Goal: Task Accomplishment & Management: Use online tool/utility

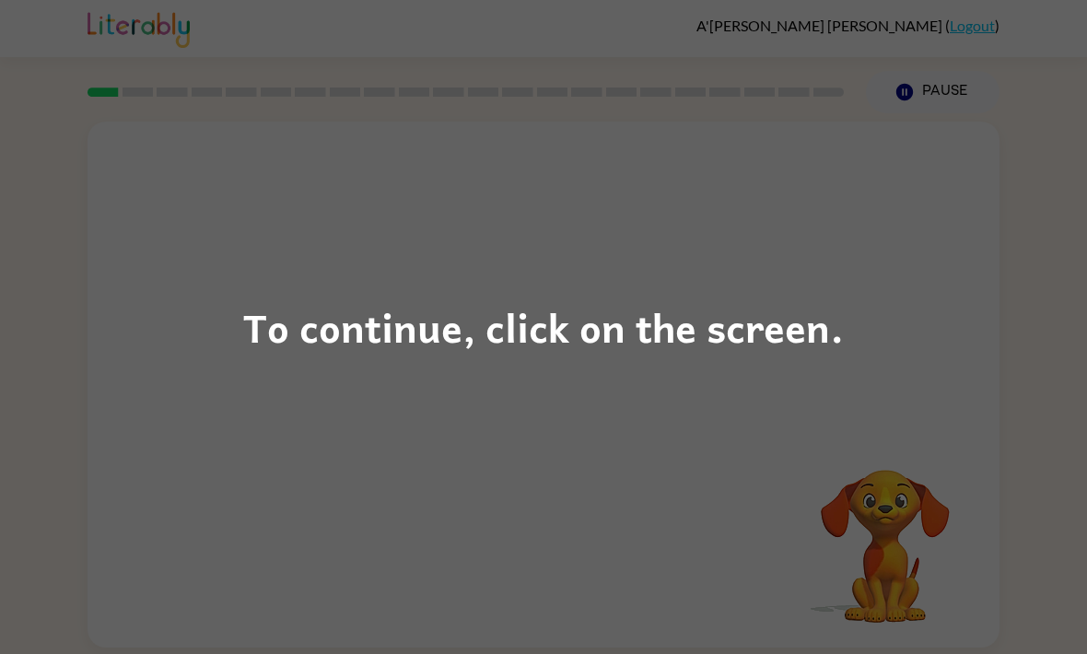
click at [286, 382] on div "To continue, click on the screen." at bounding box center [543, 327] width 1087 height 654
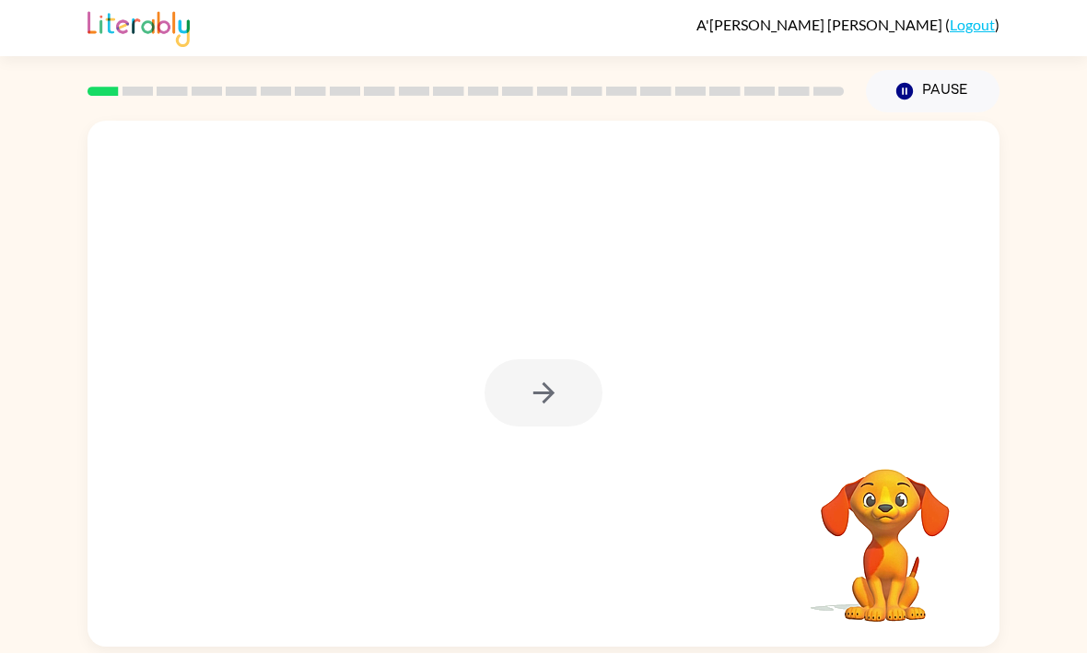
click at [879, 562] on video "Your browser must support playing .mp4 files to use Literably. Please try using…" at bounding box center [885, 533] width 184 height 184
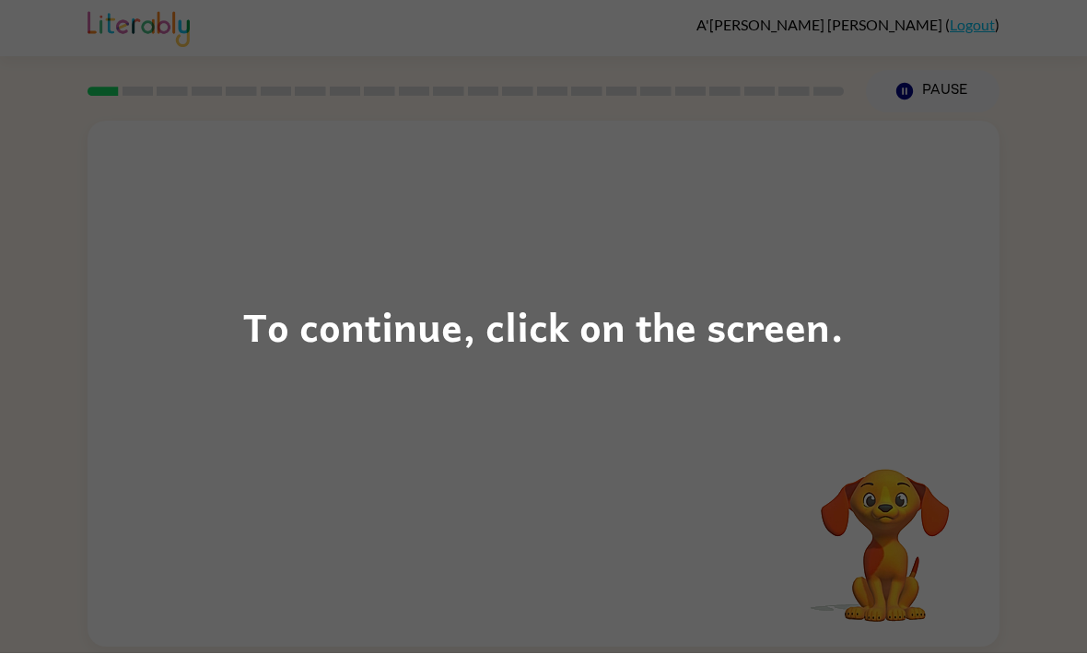
click at [364, 313] on div "To continue, click on the screen." at bounding box center [543, 327] width 1087 height 654
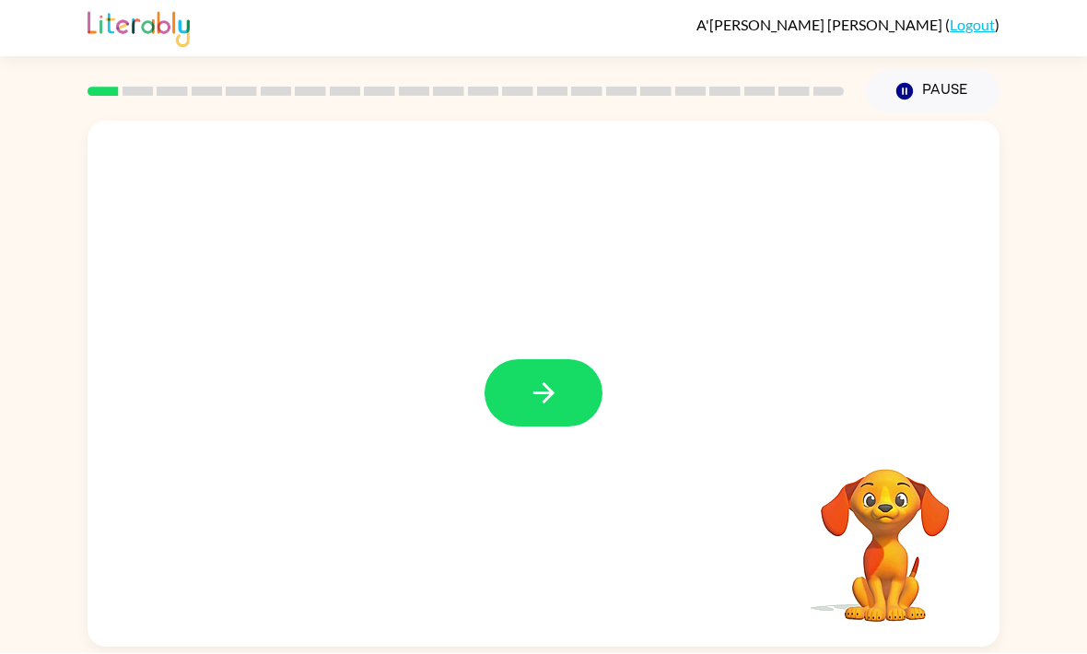
click at [520, 420] on button "button" at bounding box center [543, 393] width 118 height 67
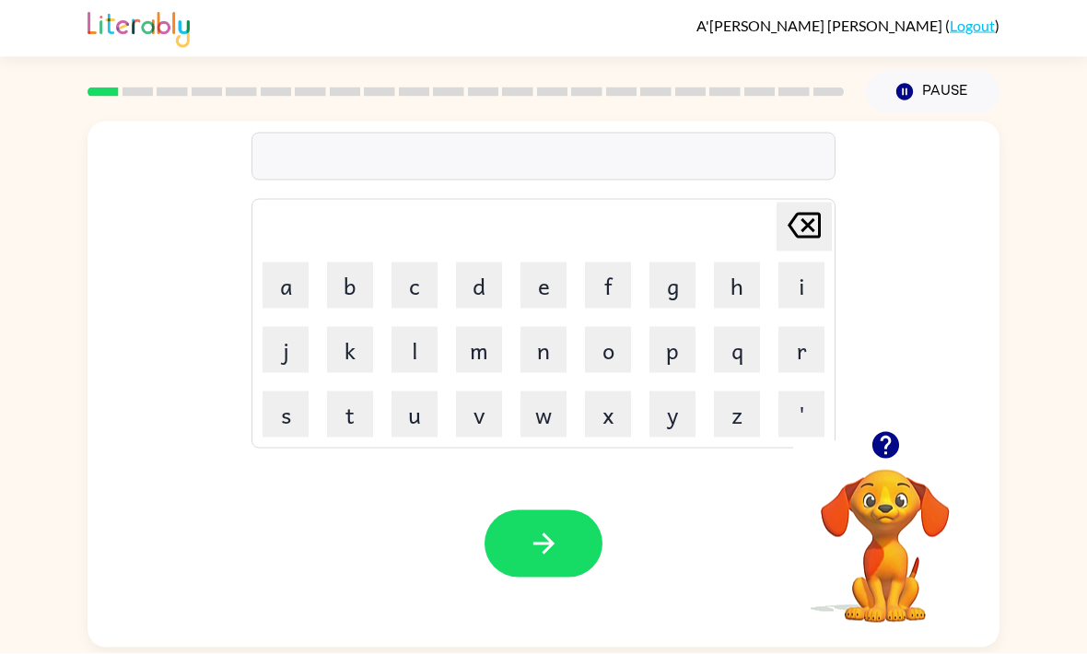
click at [805, 280] on button "i" at bounding box center [801, 285] width 46 height 46
click at [483, 352] on button "m" at bounding box center [479, 350] width 46 height 46
click at [672, 356] on button "p" at bounding box center [672, 350] width 46 height 46
click at [594, 345] on button "o" at bounding box center [608, 350] width 46 height 46
click at [425, 362] on button "l" at bounding box center [414, 350] width 46 height 46
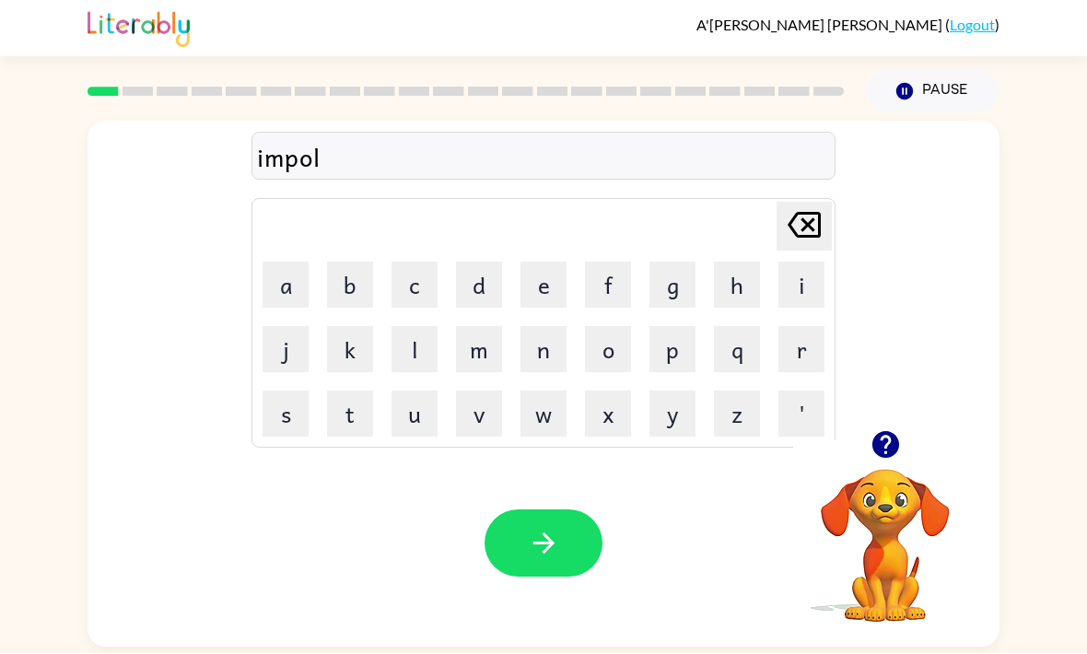
click at [816, 296] on button "i" at bounding box center [801, 285] width 46 height 46
click at [344, 423] on button "t" at bounding box center [350, 414] width 46 height 46
click at [549, 364] on button "n" at bounding box center [543, 350] width 46 height 46
click at [549, 286] on button "e" at bounding box center [543, 285] width 46 height 46
click at [285, 415] on button "s" at bounding box center [285, 414] width 46 height 46
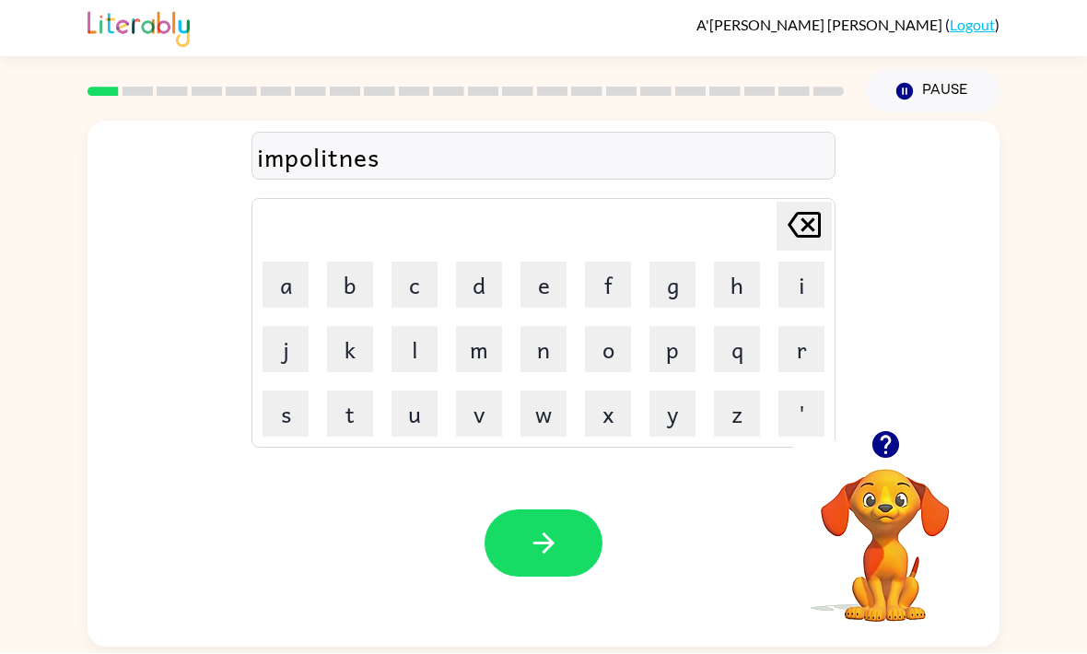
click at [284, 415] on button "s" at bounding box center [285, 414] width 46 height 46
click at [530, 545] on icon "button" at bounding box center [544, 544] width 32 height 32
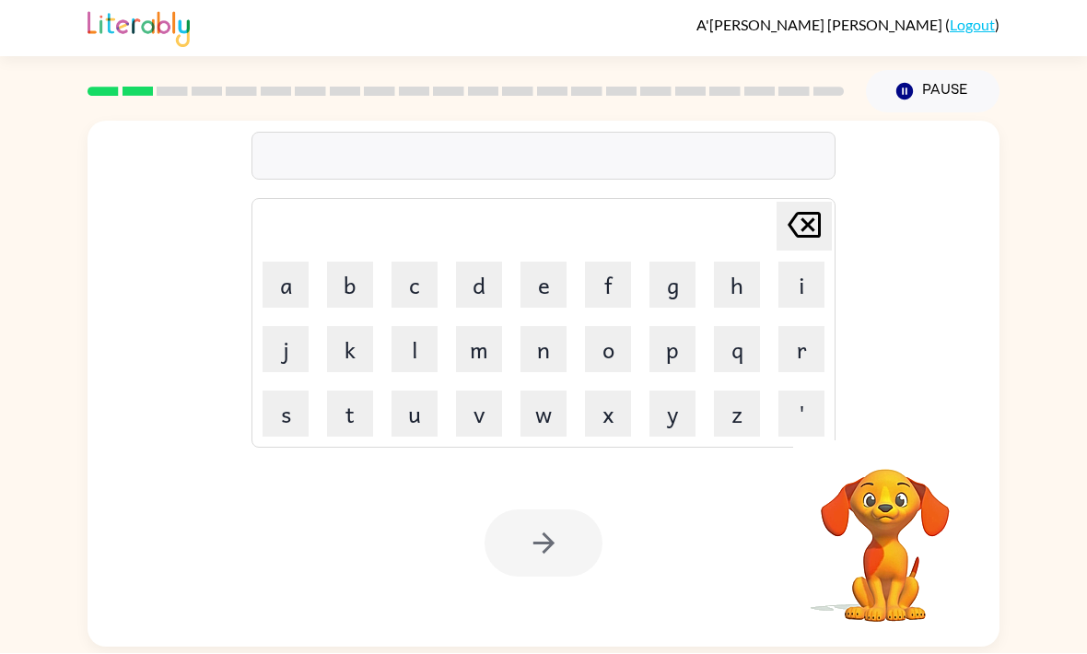
click at [474, 283] on button "d" at bounding box center [479, 285] width 46 height 46
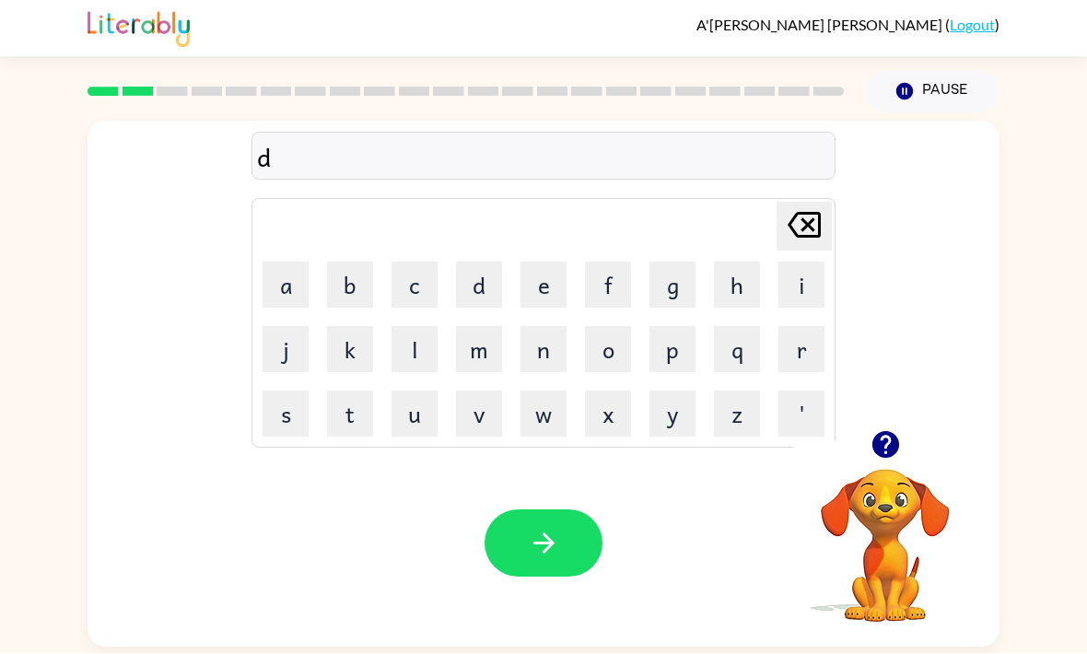
click at [821, 359] on button "r" at bounding box center [801, 350] width 46 height 46
click at [531, 289] on button "e" at bounding box center [543, 285] width 46 height 46
click at [288, 427] on button "s" at bounding box center [285, 414] width 46 height 46
click at [287, 427] on button "s" at bounding box center [285, 414] width 46 height 46
click at [519, 565] on button "button" at bounding box center [543, 543] width 118 height 67
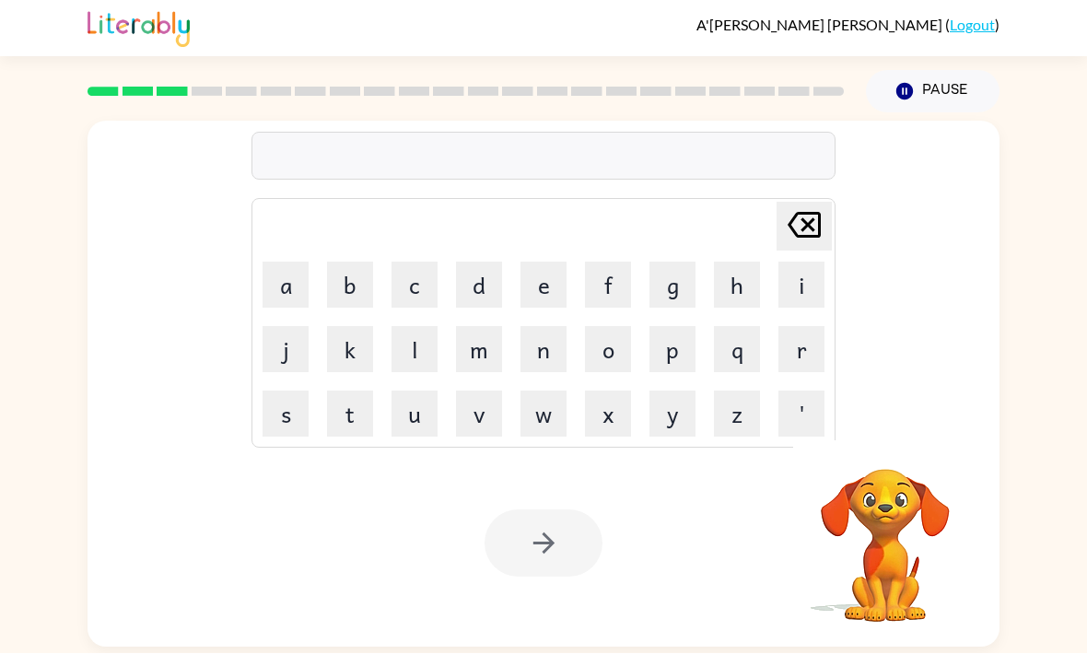
click at [397, 425] on button "u" at bounding box center [414, 414] width 46 height 46
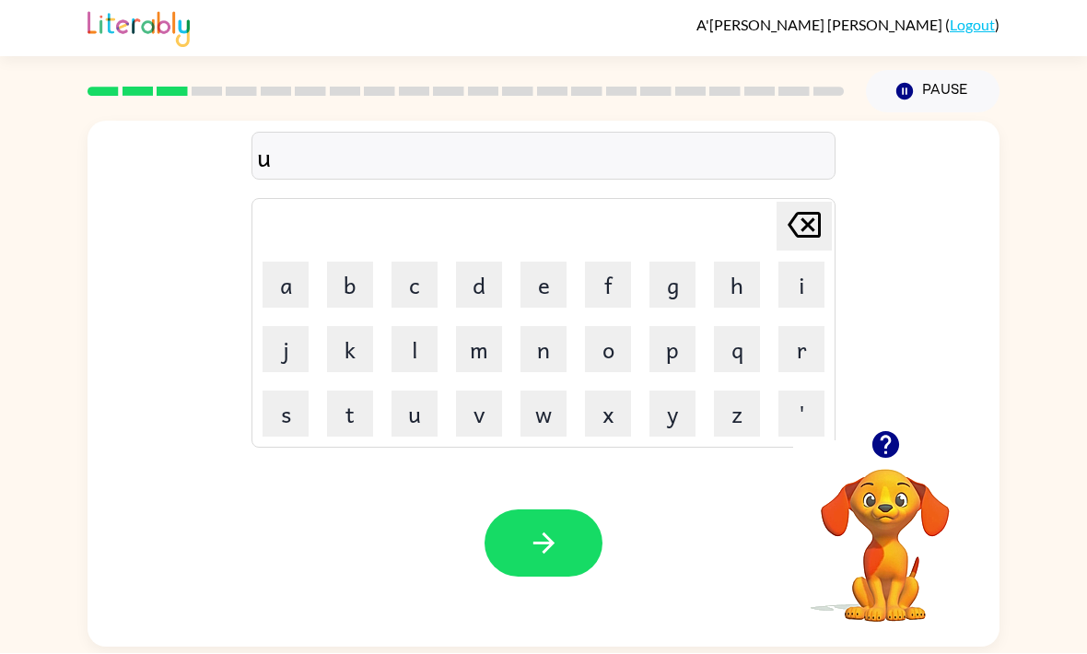
click at [730, 417] on button "z" at bounding box center [737, 414] width 46 height 46
click at [730, 416] on button "z" at bounding box center [737, 414] width 46 height 46
click at [809, 235] on icon "Delete Delete last character input" at bounding box center [804, 226] width 44 height 44
click at [808, 234] on icon "Delete Delete last character input" at bounding box center [804, 226] width 44 height 44
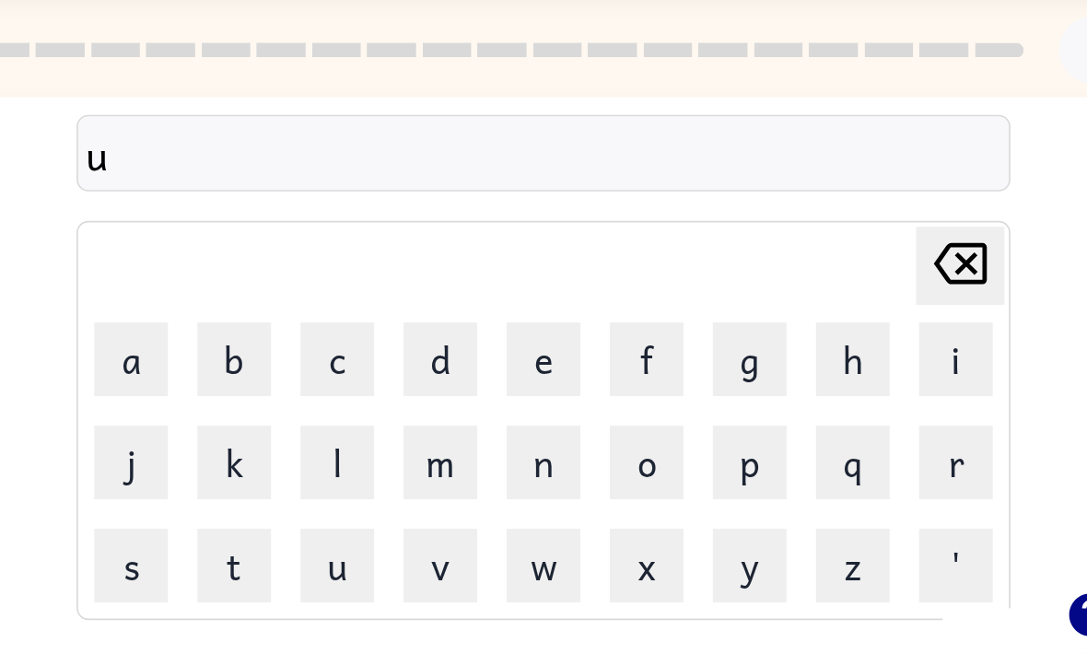
click at [782, 204] on icon "Delete Delete last character input" at bounding box center [804, 226] width 44 height 44
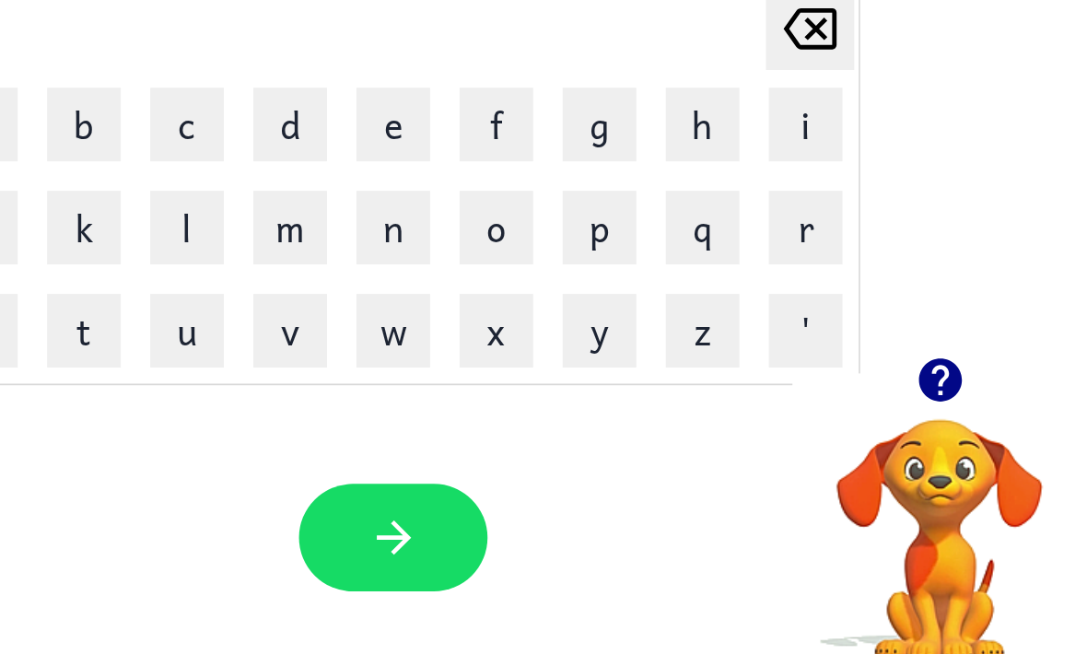
scroll to position [26, 0]
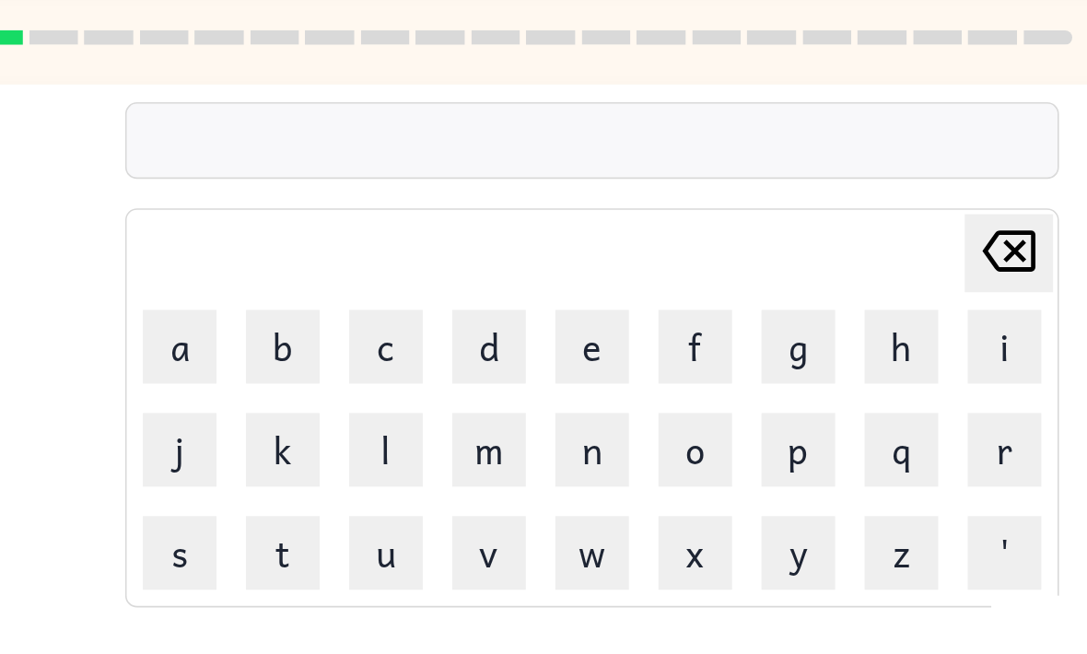
click at [327, 262] on button "b" at bounding box center [350, 285] width 46 height 46
click at [714, 391] on button "z" at bounding box center [737, 414] width 46 height 46
click at [787, 213] on icon at bounding box center [803, 226] width 33 height 26
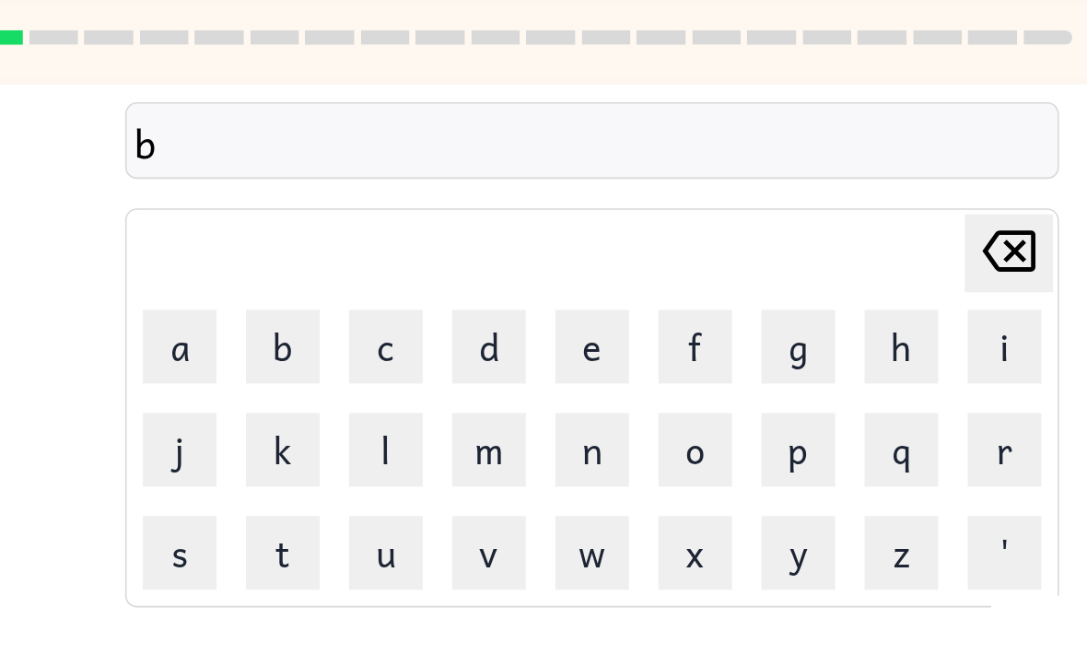
click at [391, 391] on button "u" at bounding box center [414, 414] width 46 height 46
click at [714, 391] on button "z" at bounding box center [737, 414] width 46 height 46
click at [782, 204] on icon "Delete Delete last character input" at bounding box center [804, 226] width 44 height 44
click at [714, 391] on button "z" at bounding box center [737, 414] width 46 height 46
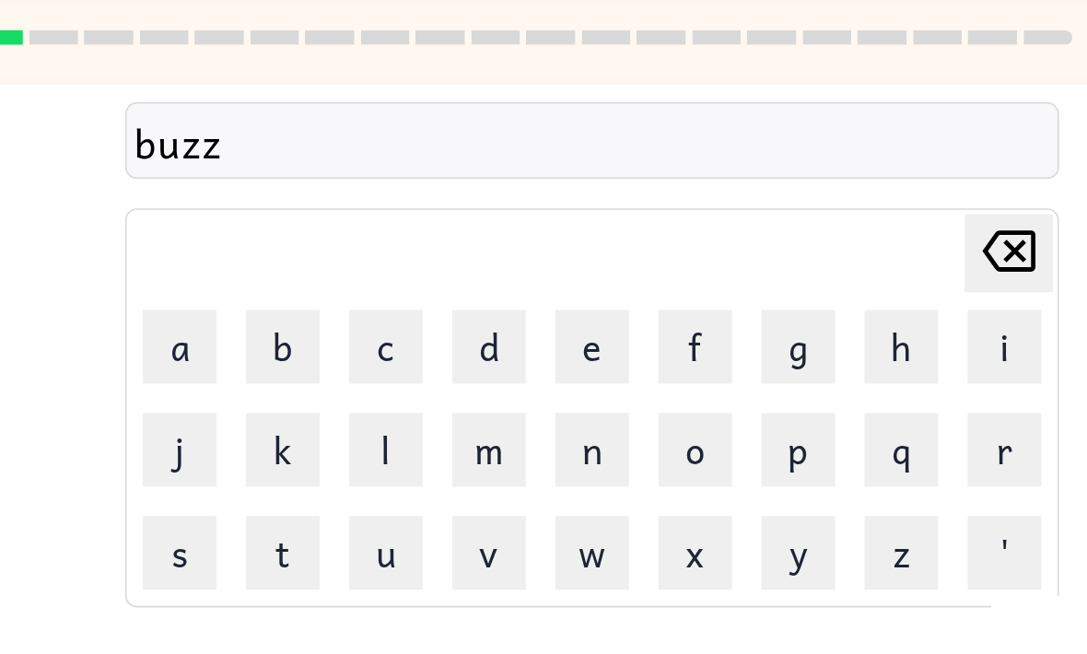
click at [484, 510] on button "button" at bounding box center [543, 543] width 118 height 67
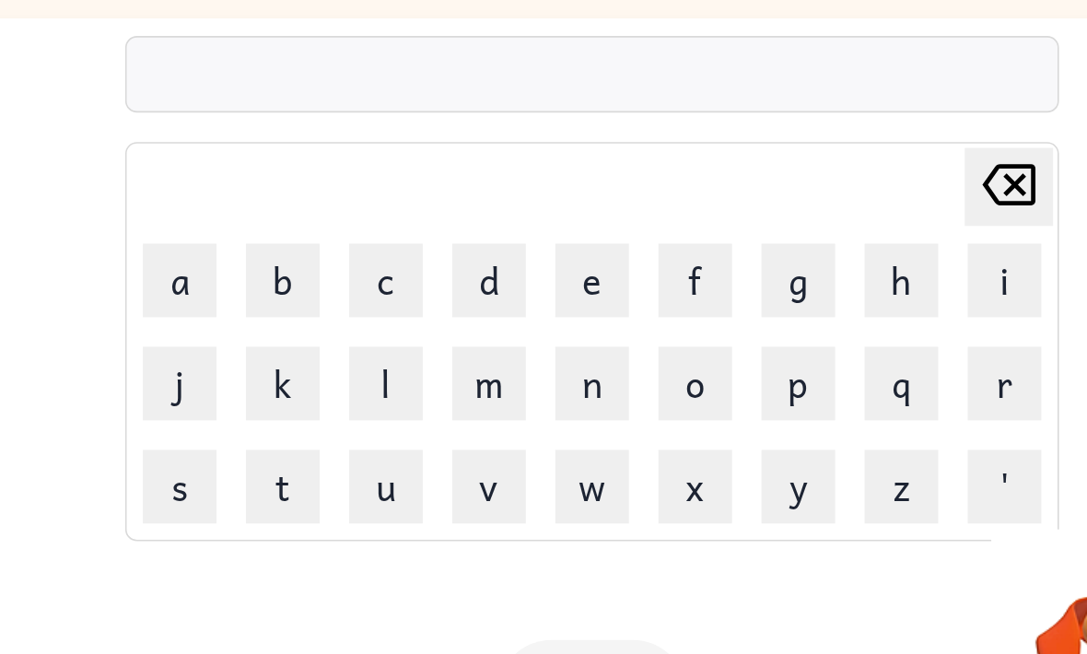
click at [456, 262] on button "d" at bounding box center [479, 285] width 46 height 46
click at [391, 327] on button "l" at bounding box center [414, 350] width 46 height 46
click at [787, 213] on icon at bounding box center [803, 226] width 33 height 26
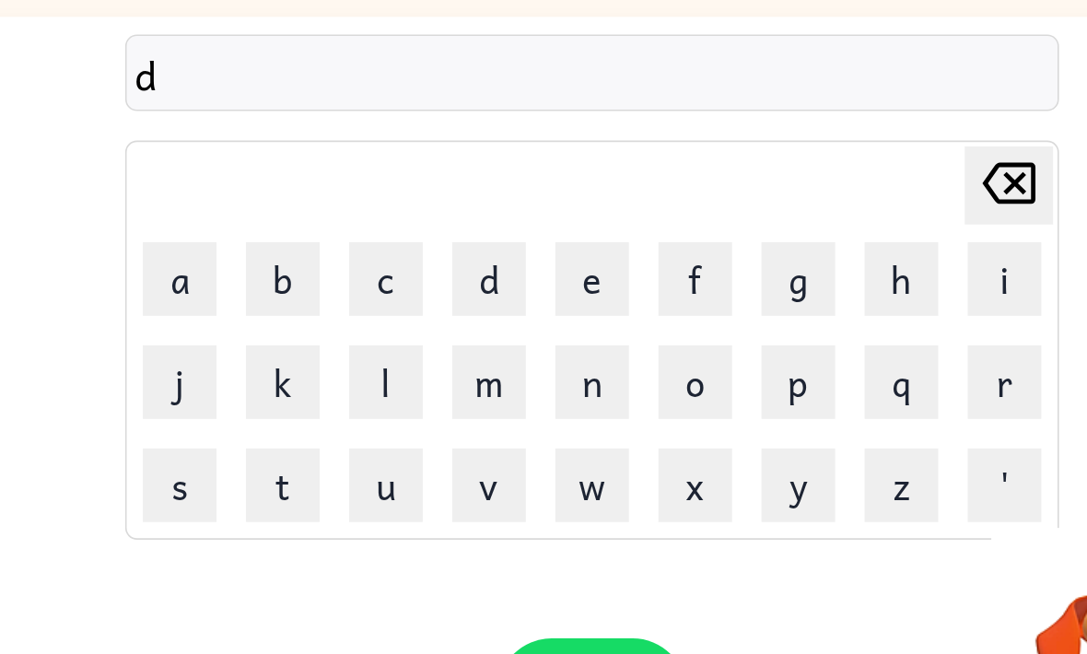
click at [585, 327] on button "o" at bounding box center [608, 350] width 46 height 46
click at [391, 327] on button "l" at bounding box center [414, 350] width 46 height 46
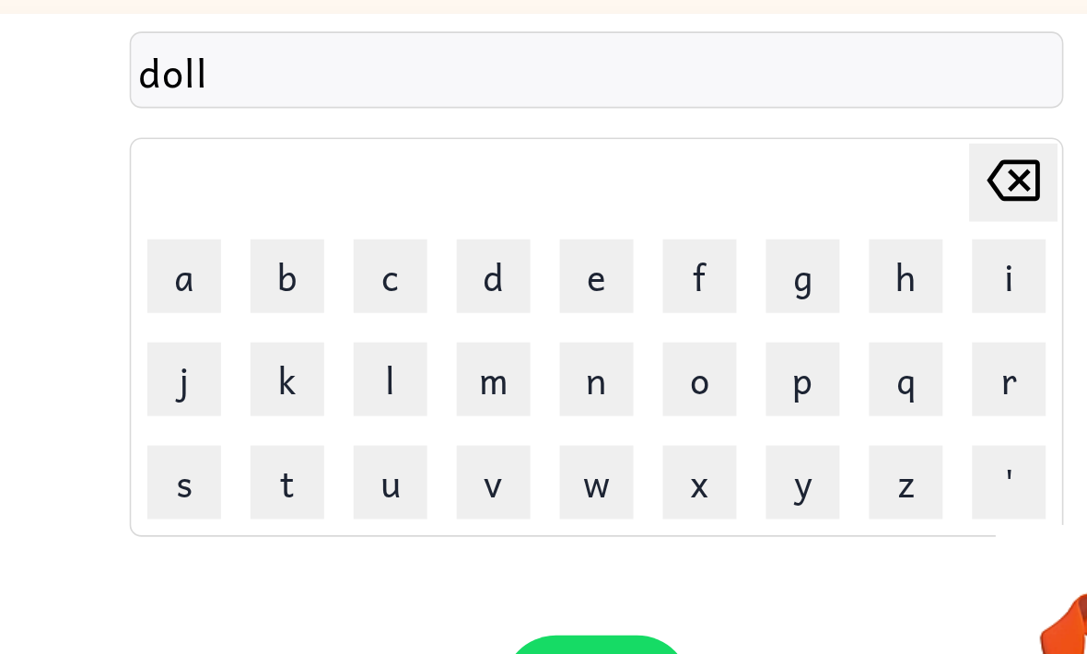
click at [484, 510] on button "button" at bounding box center [543, 543] width 118 height 67
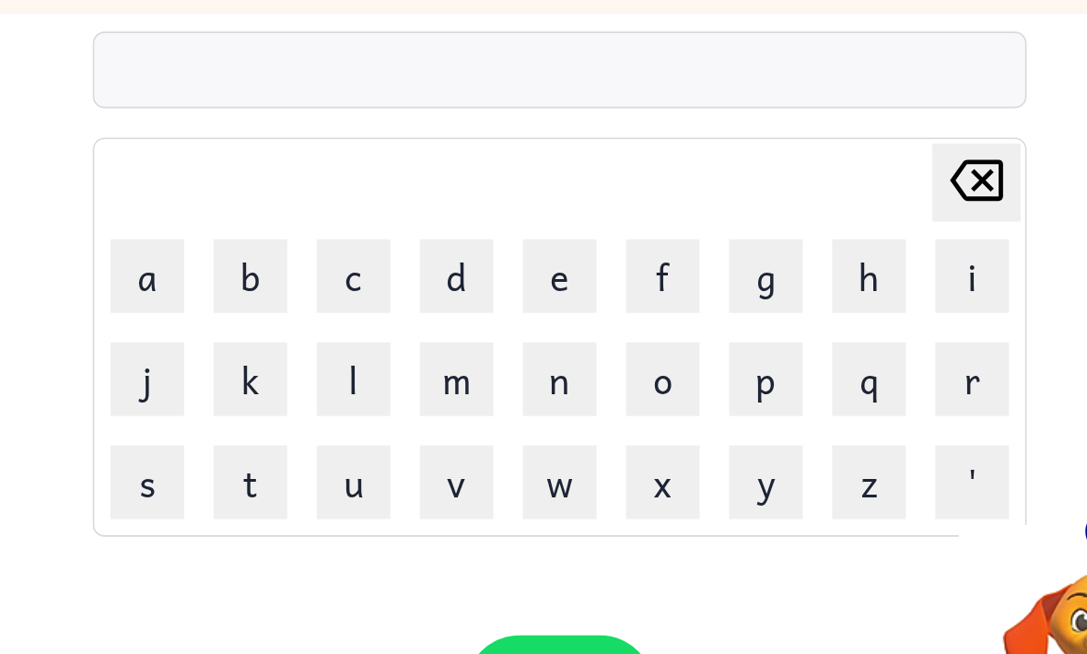
click at [262, 327] on button "j" at bounding box center [285, 350] width 46 height 46
click at [262, 262] on button "a" at bounding box center [285, 285] width 46 height 46
click at [714, 391] on button "z" at bounding box center [737, 414] width 46 height 46
click at [484, 510] on button "button" at bounding box center [543, 543] width 118 height 67
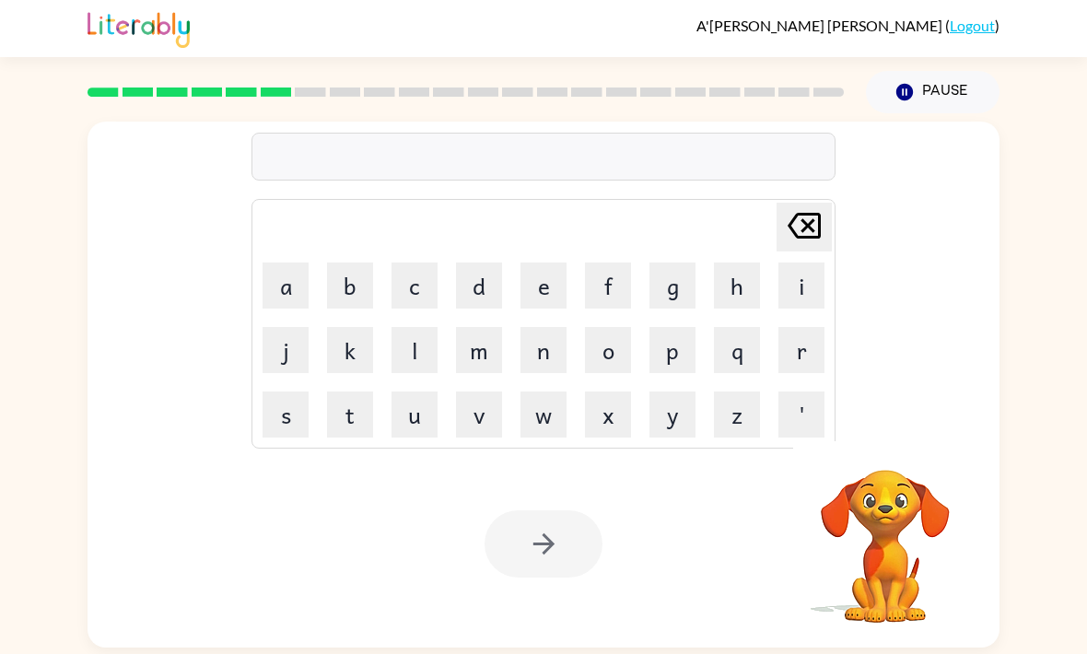
scroll to position [0, 0]
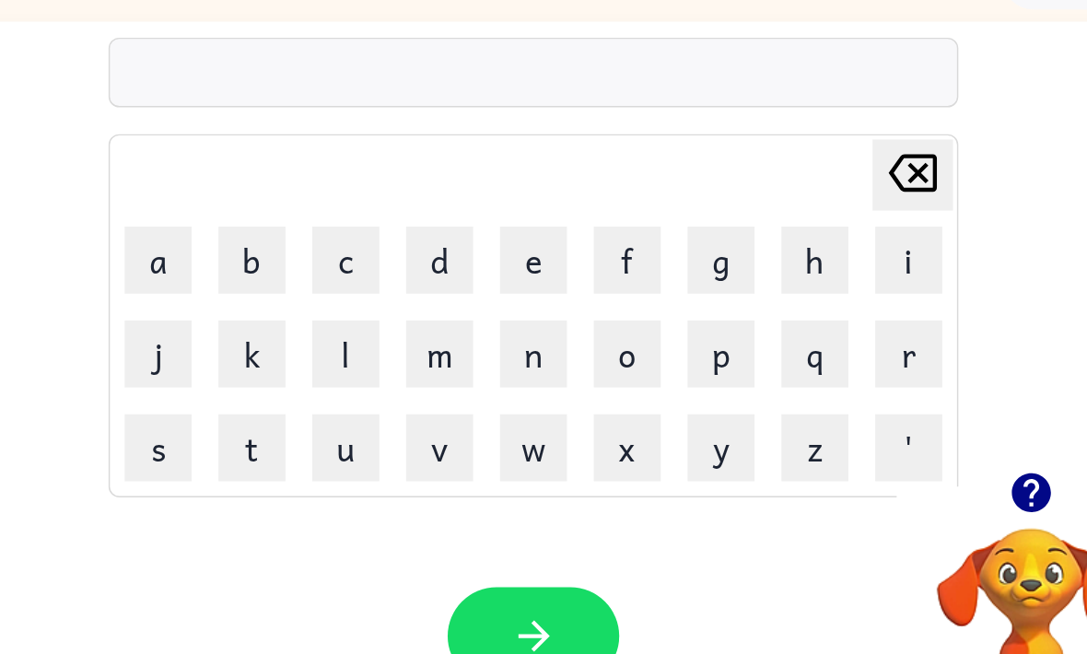
click at [262, 327] on button "j" at bounding box center [285, 350] width 46 height 46
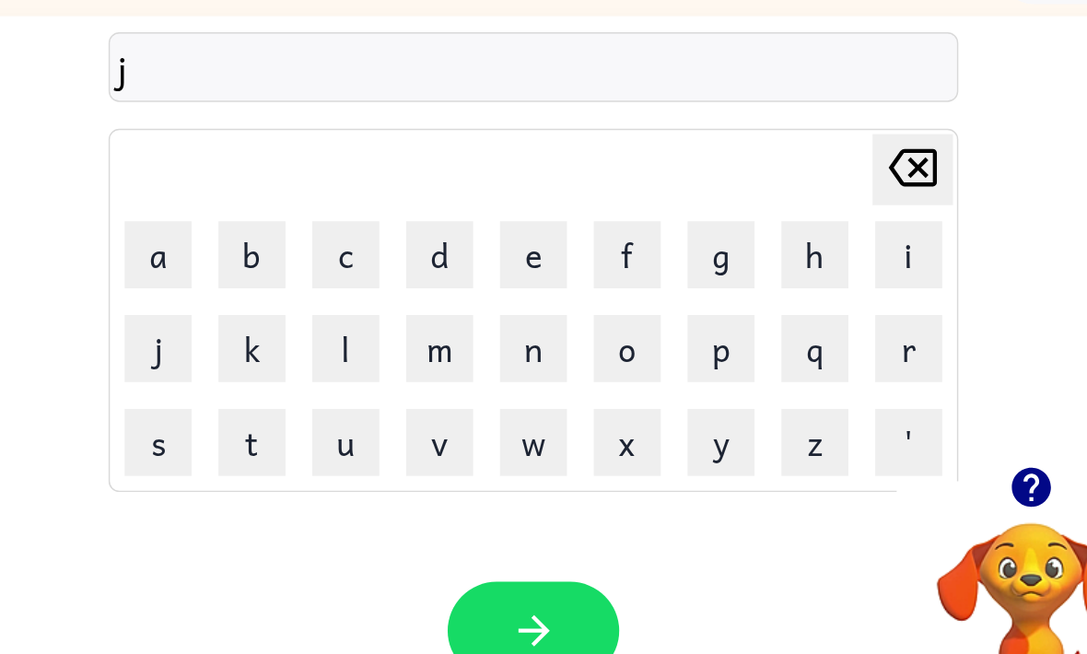
click at [585, 327] on button "o" at bounding box center [608, 350] width 46 height 46
click at [327, 327] on button "k" at bounding box center [350, 350] width 46 height 46
click at [778, 262] on button "i" at bounding box center [801, 285] width 46 height 46
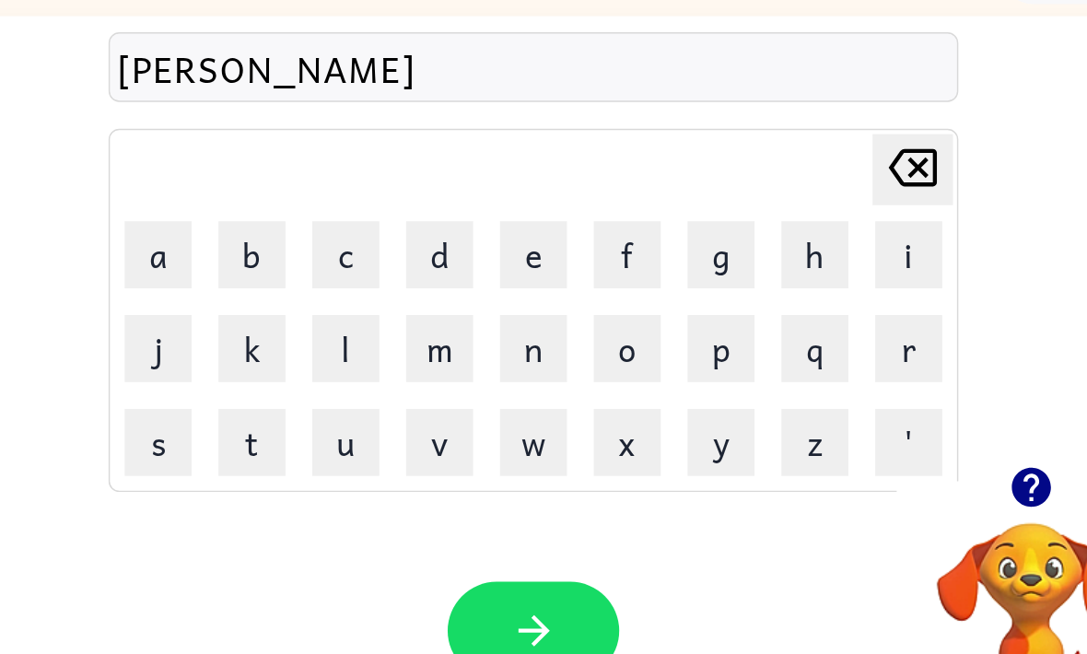
click at [520, 327] on button "n" at bounding box center [543, 350] width 46 height 46
click at [649, 262] on button "g" at bounding box center [672, 285] width 46 height 46
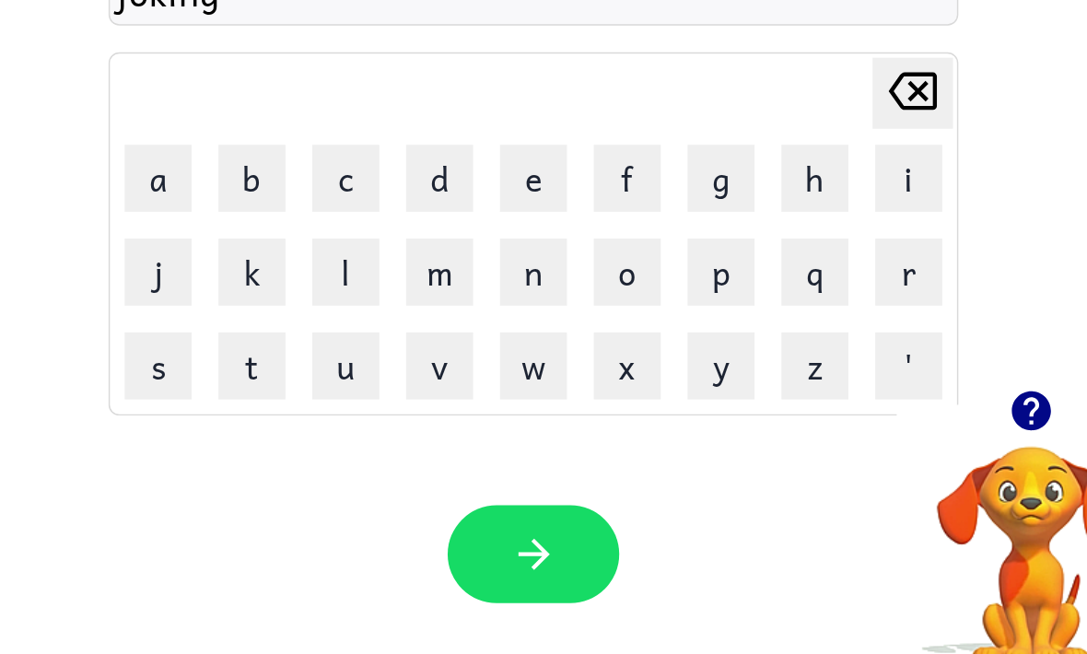
scroll to position [35, 0]
click at [484, 510] on button "button" at bounding box center [543, 543] width 118 height 67
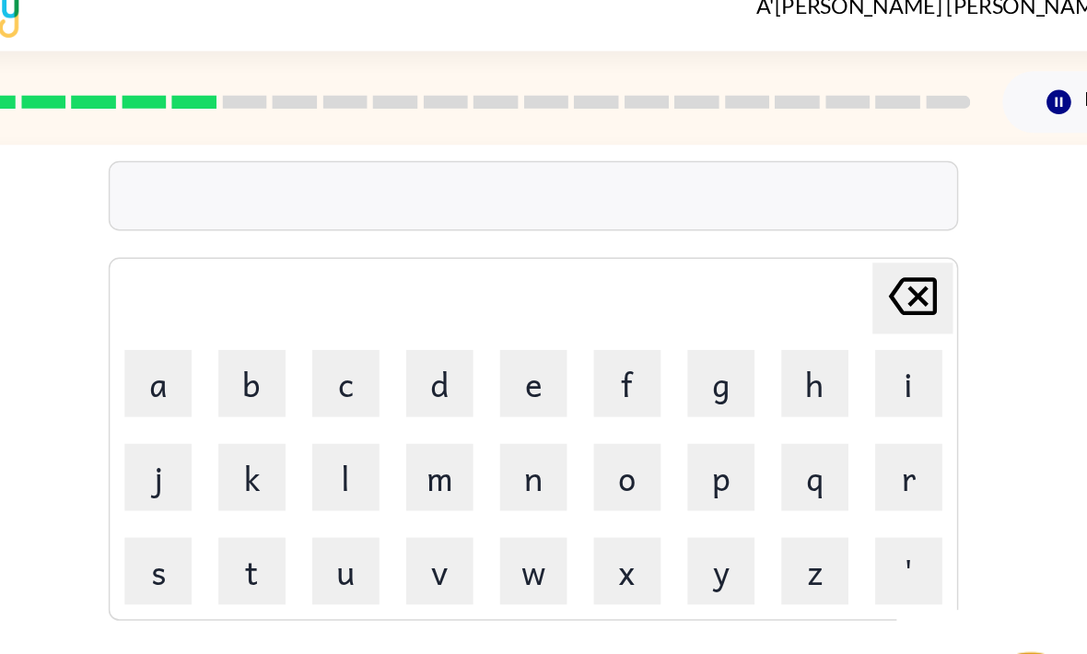
click at [649, 327] on button "p" at bounding box center [672, 350] width 46 height 46
click at [262, 262] on button "a" at bounding box center [285, 285] width 46 height 46
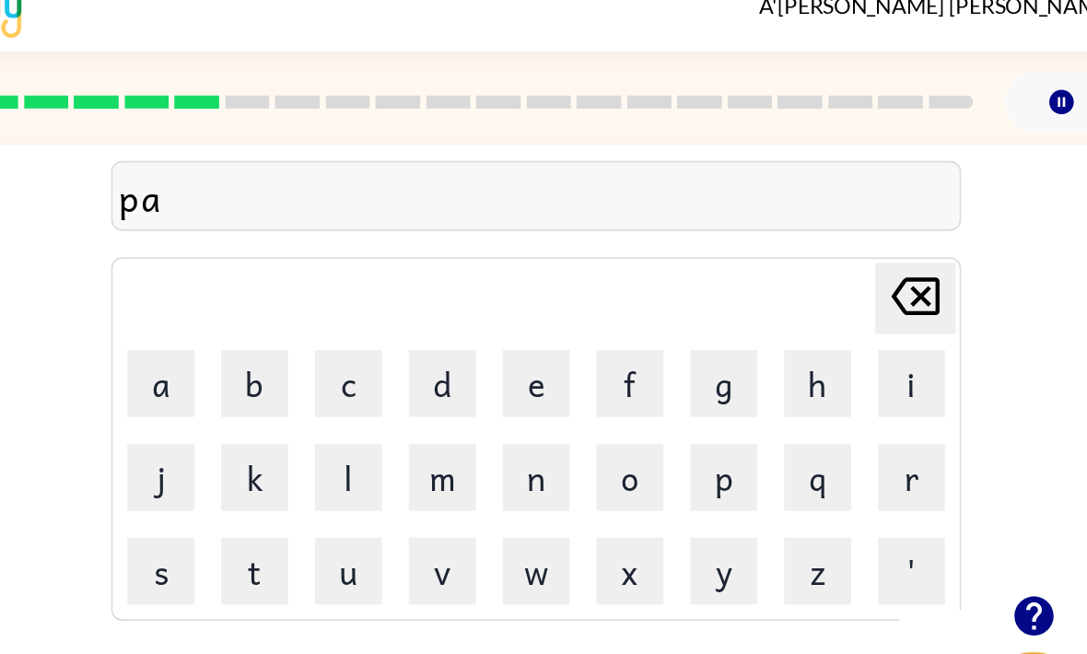
click at [262, 262] on button "a" at bounding box center [285, 285] width 46 height 46
click at [456, 262] on button "d" at bounding box center [479, 285] width 46 height 46
click at [782, 204] on icon "Delete Delete last character input" at bounding box center [804, 226] width 44 height 44
click at [778, 327] on button "r" at bounding box center [801, 350] width 46 height 46
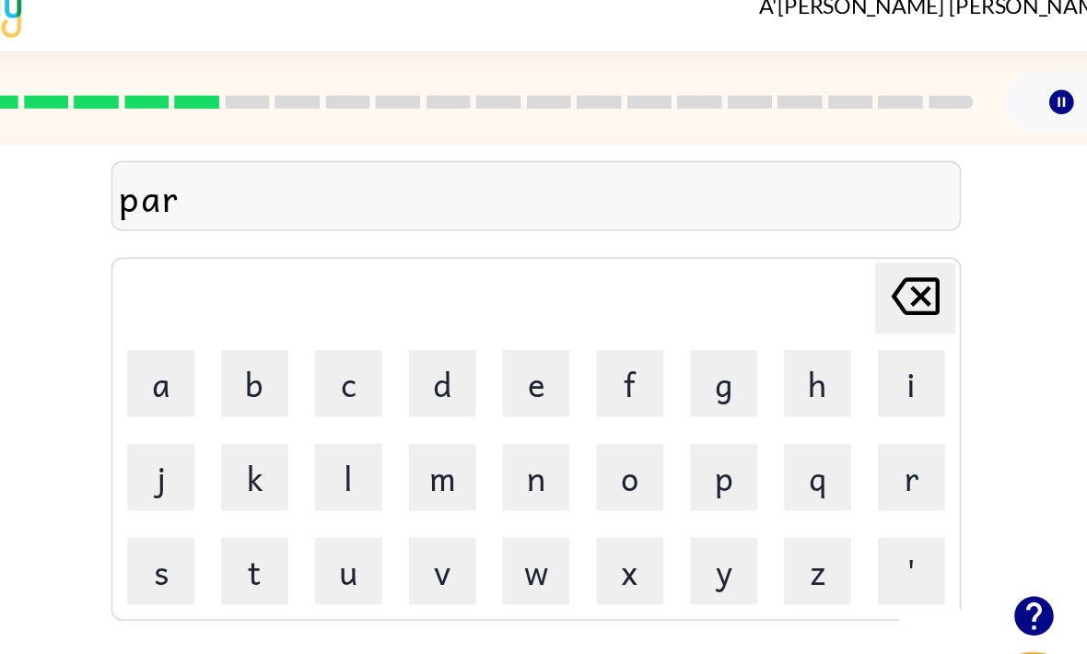
click at [262, 262] on button "a" at bounding box center [285, 285] width 46 height 46
click at [456, 262] on button "d" at bounding box center [479, 285] width 46 height 46
click at [778, 262] on button "i" at bounding box center [801, 285] width 46 height 46
click at [391, 262] on button "c" at bounding box center [414, 285] width 46 height 46
click at [520, 262] on button "e" at bounding box center [543, 285] width 46 height 46
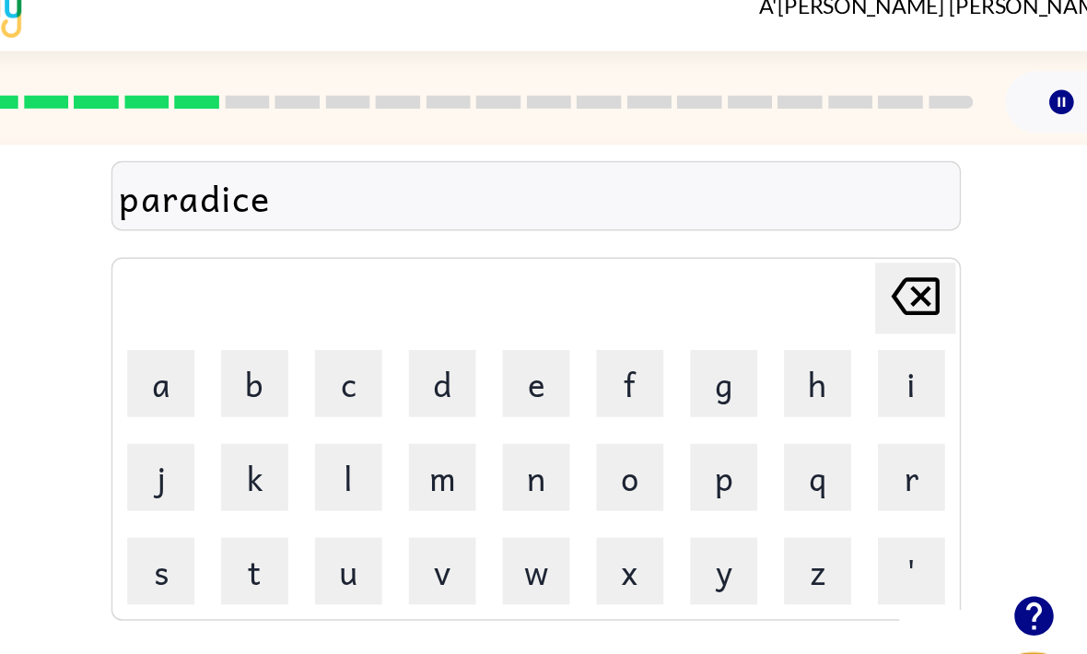
click at [782, 204] on icon "Delete Delete last character input" at bounding box center [804, 226] width 44 height 44
click at [262, 391] on button "s" at bounding box center [285, 414] width 46 height 46
click at [520, 262] on button "e" at bounding box center [543, 285] width 46 height 46
click at [782, 204] on icon "Delete Delete last character input" at bounding box center [804, 226] width 44 height 44
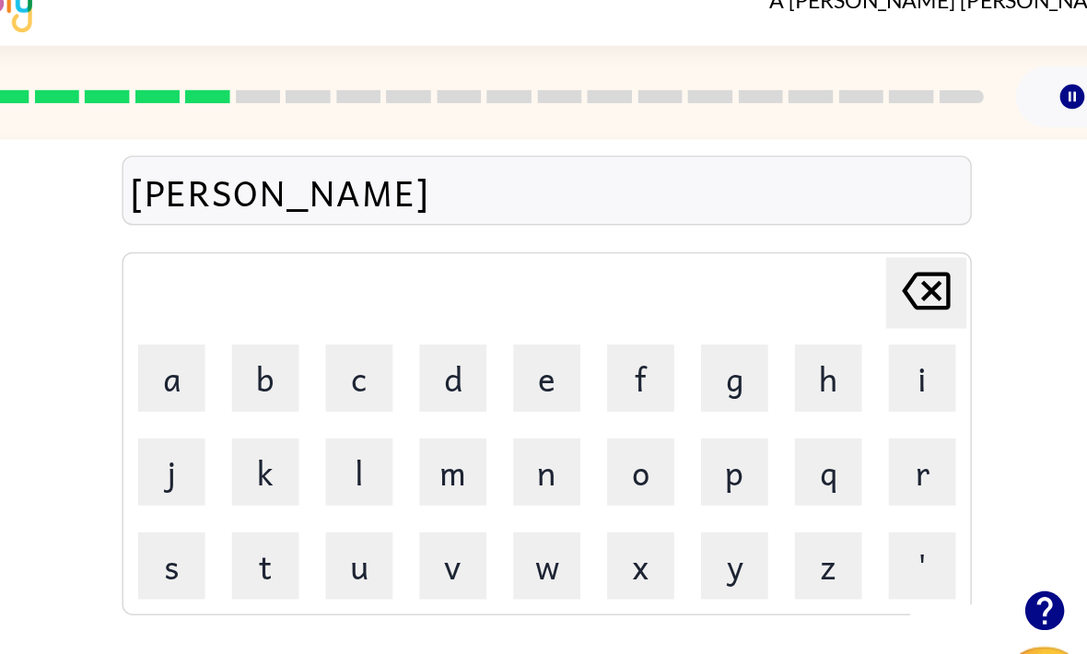
click at [520, 262] on button "e" at bounding box center [543, 285] width 46 height 46
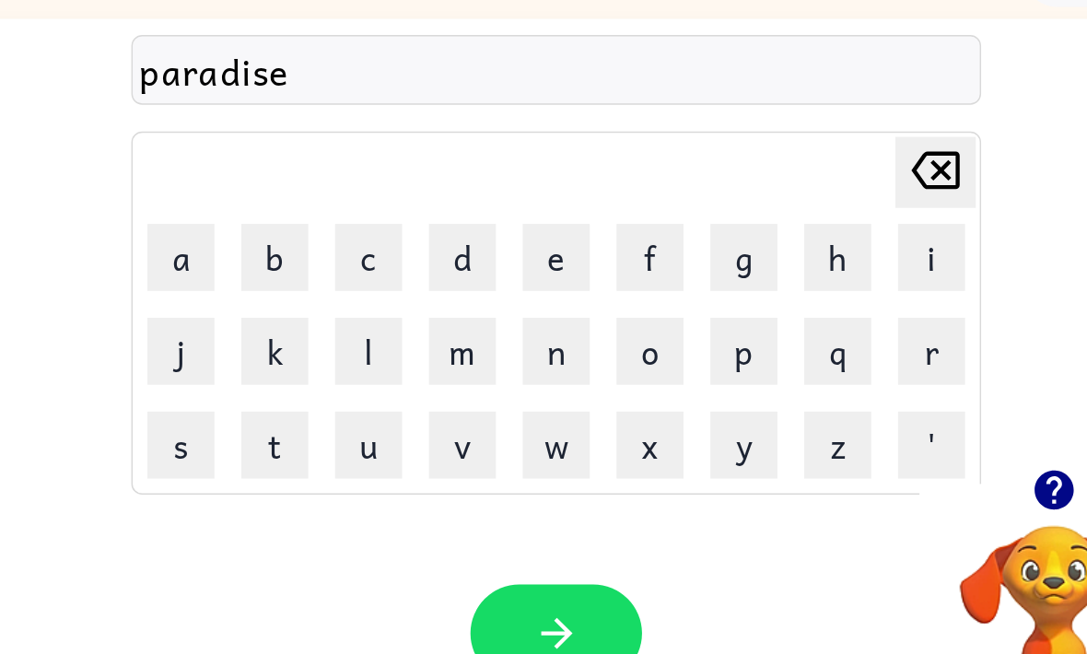
click at [484, 510] on button "button" at bounding box center [543, 543] width 118 height 67
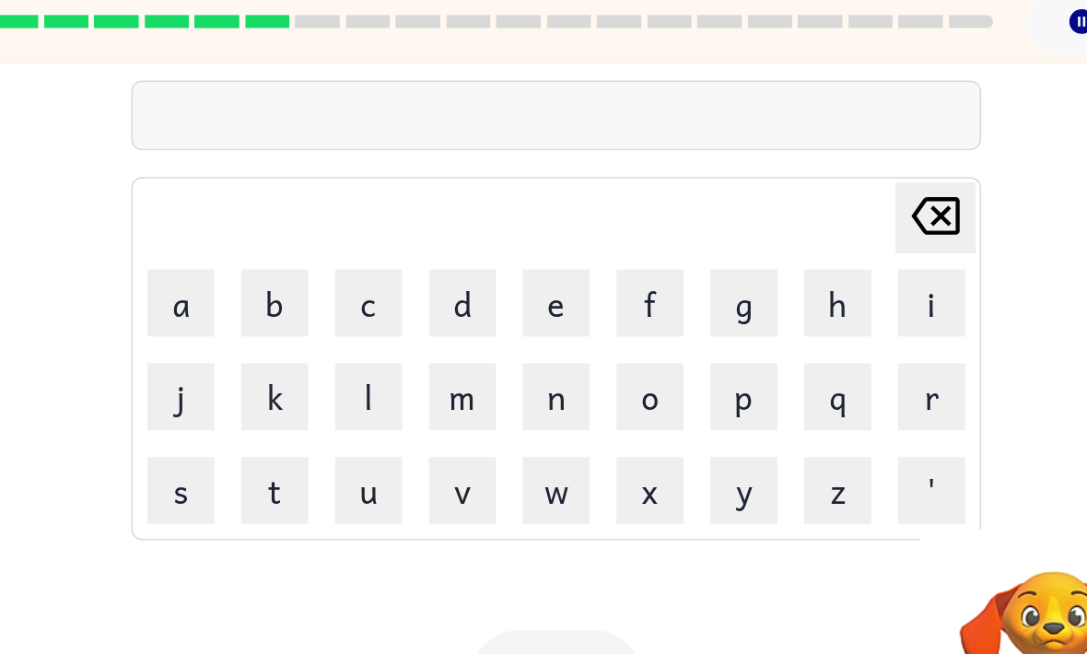
click at [778, 327] on button "r" at bounding box center [801, 350] width 46 height 46
click at [585, 327] on button "o" at bounding box center [608, 350] width 46 height 46
click at [649, 391] on button "y" at bounding box center [672, 414] width 46 height 46
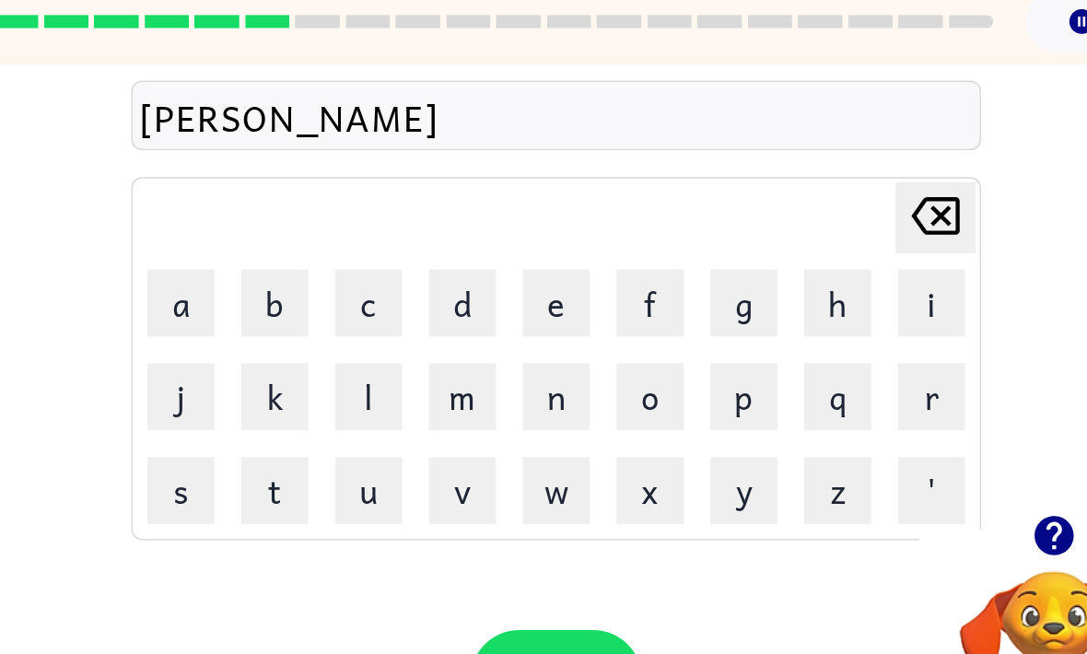
click at [262, 262] on button "a" at bounding box center [285, 285] width 46 height 46
click at [391, 327] on button "l" at bounding box center [414, 350] width 46 height 46
click at [327, 391] on button "t" at bounding box center [350, 414] width 46 height 46
click at [649, 391] on button "y" at bounding box center [672, 414] width 46 height 46
click at [532, 533] on icon "button" at bounding box center [542, 543] width 21 height 21
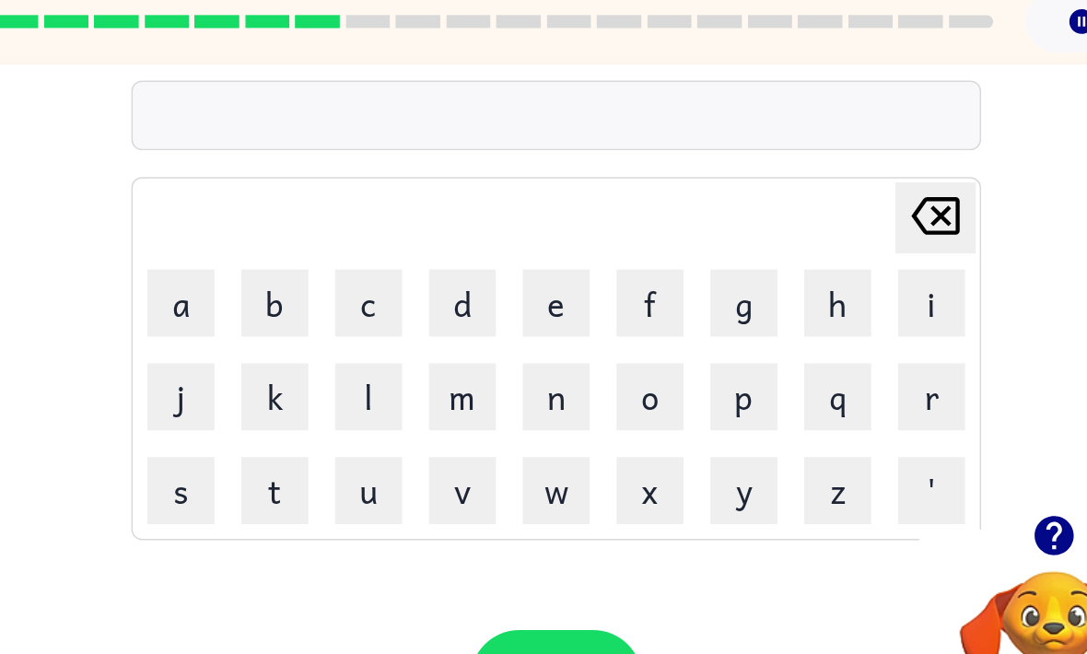
click at [793, 441] on video "Your browser must support playing .mp4 files to use Literably. Please try using…" at bounding box center [885, 533] width 184 height 184
click at [869, 429] on icon "button" at bounding box center [885, 445] width 32 height 32
click at [520, 391] on button "w" at bounding box center [543, 414] width 46 height 46
click at [585, 327] on button "o" at bounding box center [608, 350] width 46 height 46
click at [778, 327] on button "r" at bounding box center [801, 350] width 46 height 46
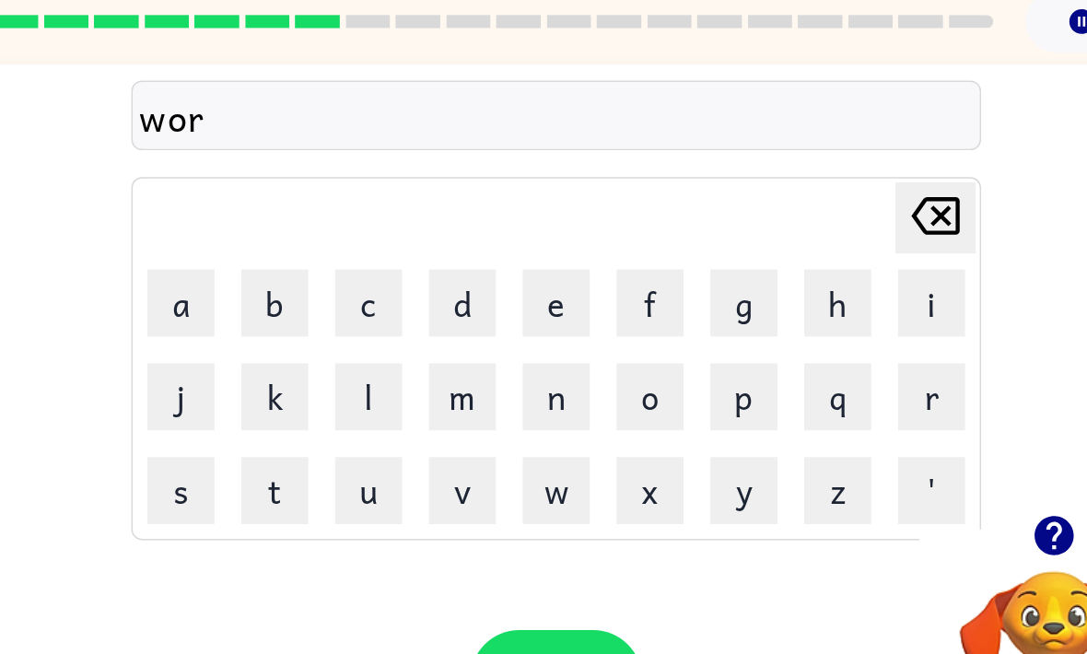
click at [391, 327] on button "l" at bounding box center [414, 350] width 46 height 46
click at [456, 262] on button "d" at bounding box center [479, 285] width 46 height 46
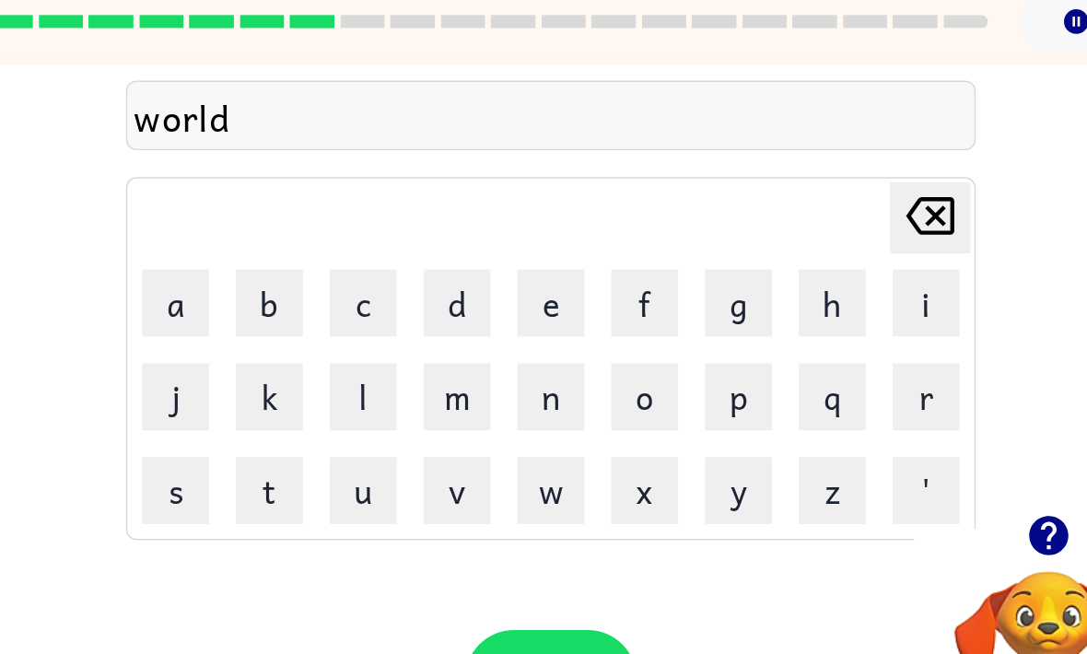
click at [528, 528] on icon "button" at bounding box center [544, 544] width 32 height 32
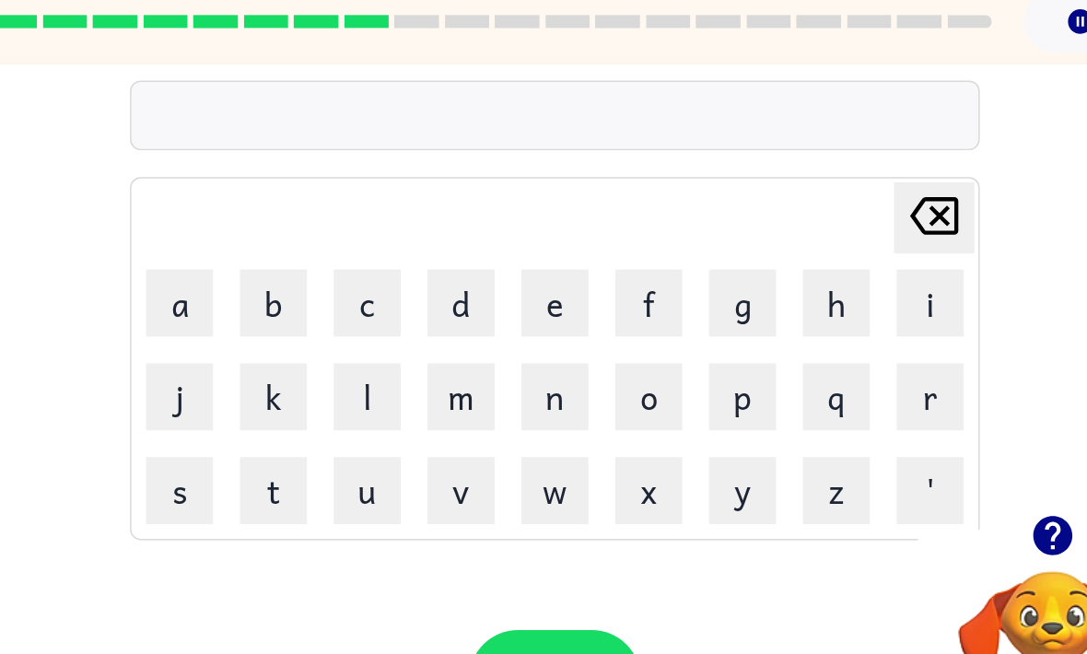
click at [871, 432] on icon "button" at bounding box center [884, 445] width 27 height 27
click at [327, 391] on button "t" at bounding box center [350, 414] width 46 height 46
click at [778, 327] on button "r" at bounding box center [801, 350] width 46 height 46
click at [778, 262] on button "i" at bounding box center [801, 285] width 46 height 46
click at [649, 327] on button "p" at bounding box center [672, 350] width 46 height 46
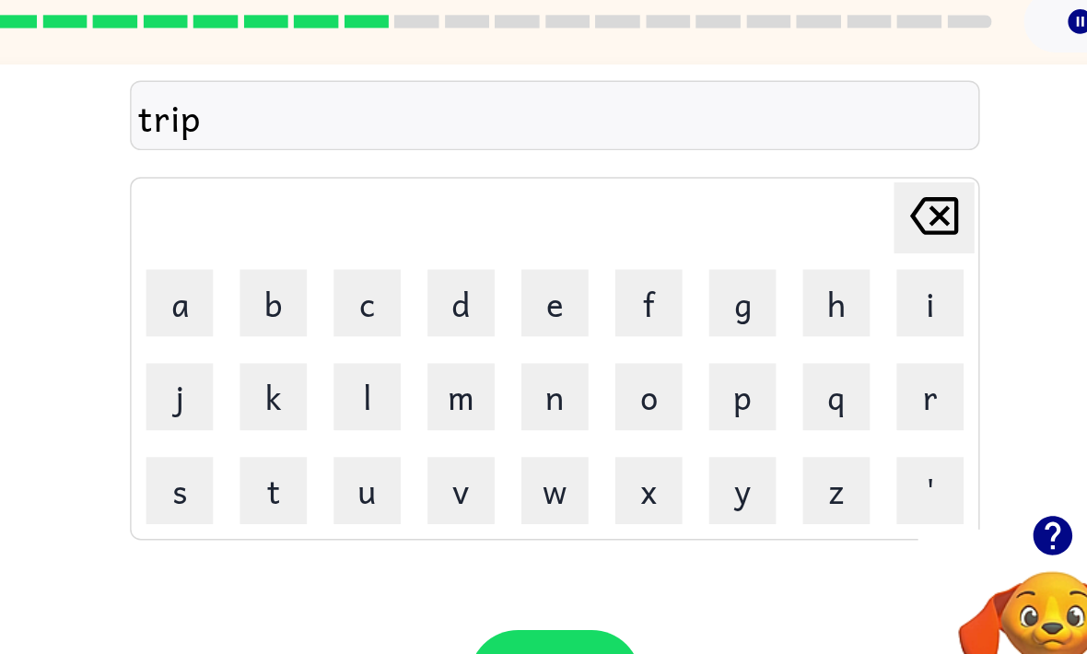
click at [585, 327] on button "o" at bounding box center [608, 350] width 46 height 46
click at [456, 262] on button "d" at bounding box center [479, 285] width 46 height 46
click at [528, 528] on icon "button" at bounding box center [544, 544] width 32 height 32
click at [869, 429] on icon "button" at bounding box center [885, 445] width 32 height 32
click at [793, 441] on video "Your browser must support playing .mp4 files to use Literably. Please try using…" at bounding box center [885, 533] width 184 height 184
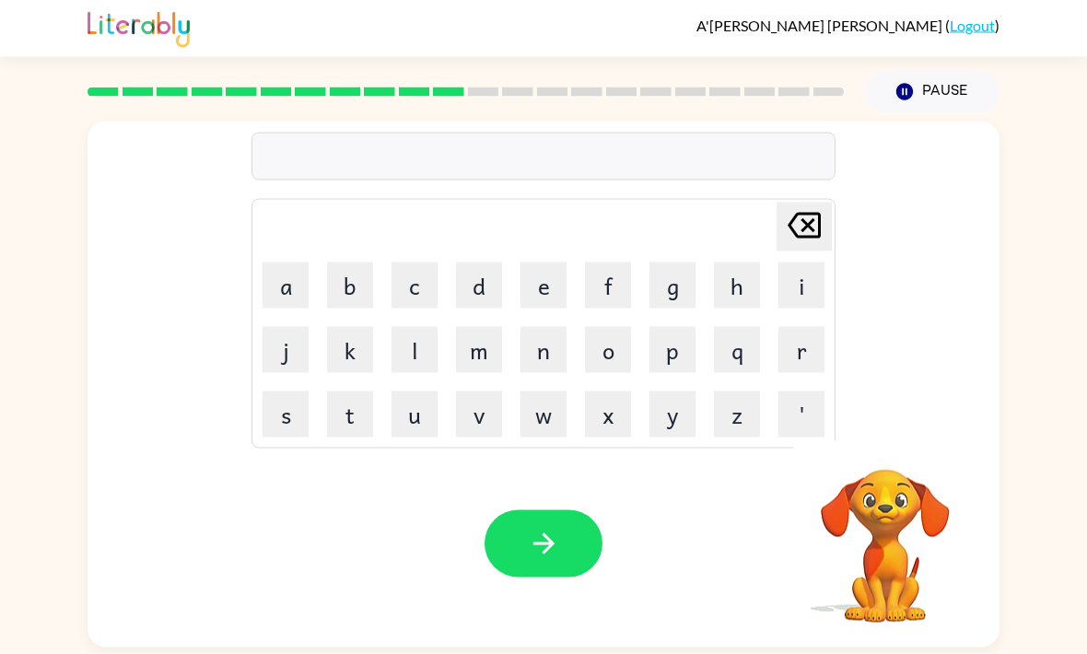
scroll to position [0, 0]
click at [887, 586] on video "Your browser must support playing .mp4 files to use Literably. Please try using…" at bounding box center [885, 533] width 184 height 184
click at [896, 570] on video "Your browser must support playing .mp4 files to use Literably. Please try using…" at bounding box center [885, 533] width 184 height 184
click at [896, 446] on icon "button" at bounding box center [884, 445] width 27 height 27
click at [482, 297] on button "d" at bounding box center [479, 285] width 46 height 46
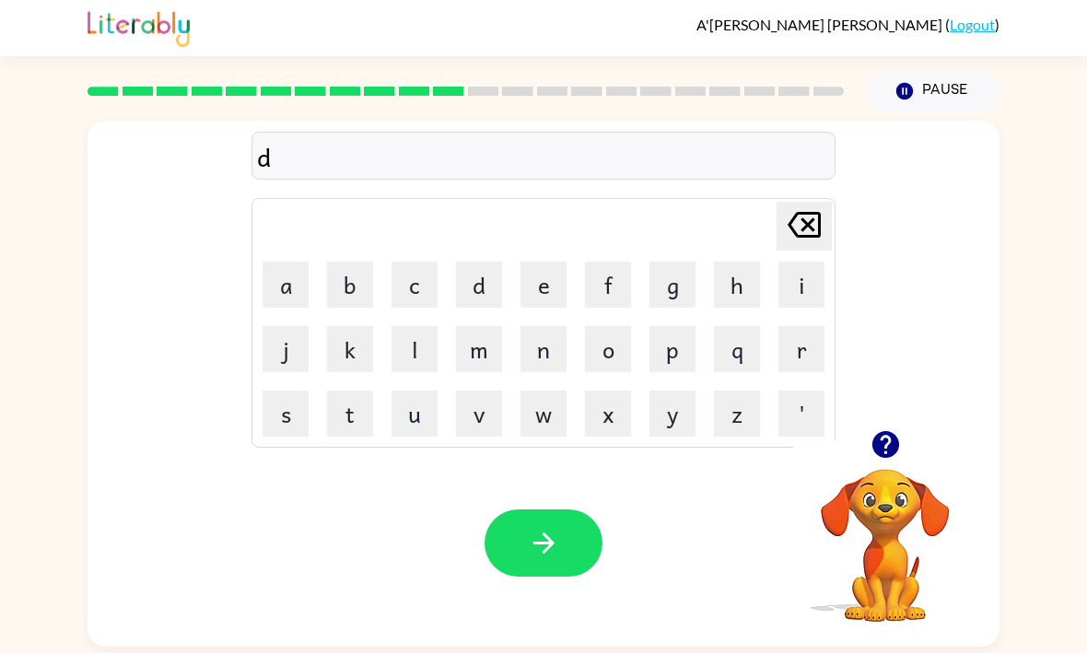
click at [787, 289] on button "i" at bounding box center [801, 285] width 46 height 46
click at [285, 417] on button "s" at bounding box center [285, 414] width 46 height 46
click at [803, 288] on button "i" at bounding box center [801, 285] width 46 height 46
click at [294, 421] on button "s" at bounding box center [285, 414] width 46 height 46
click at [346, 420] on button "t" at bounding box center [350, 414] width 46 height 46
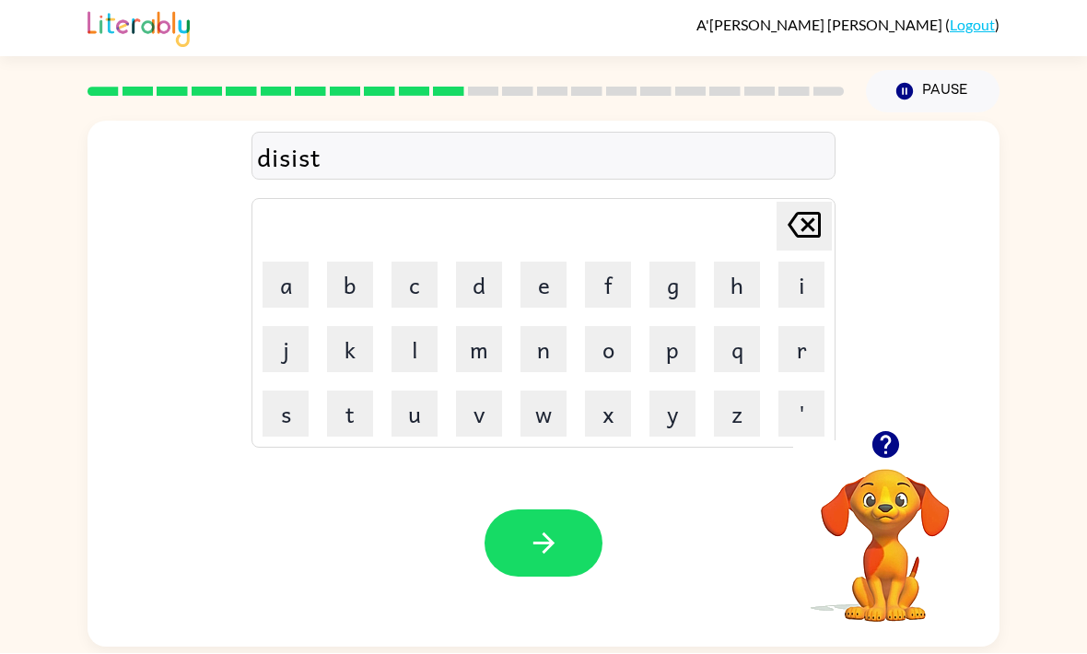
click at [520, 561] on button "button" at bounding box center [543, 543] width 118 height 67
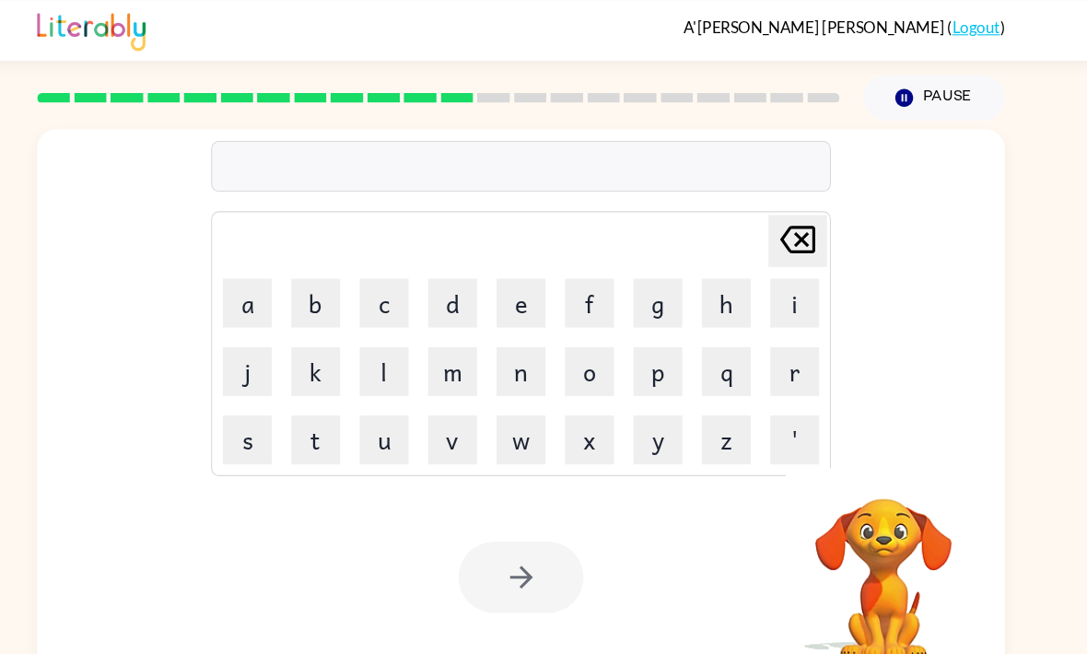
scroll to position [30, 0]
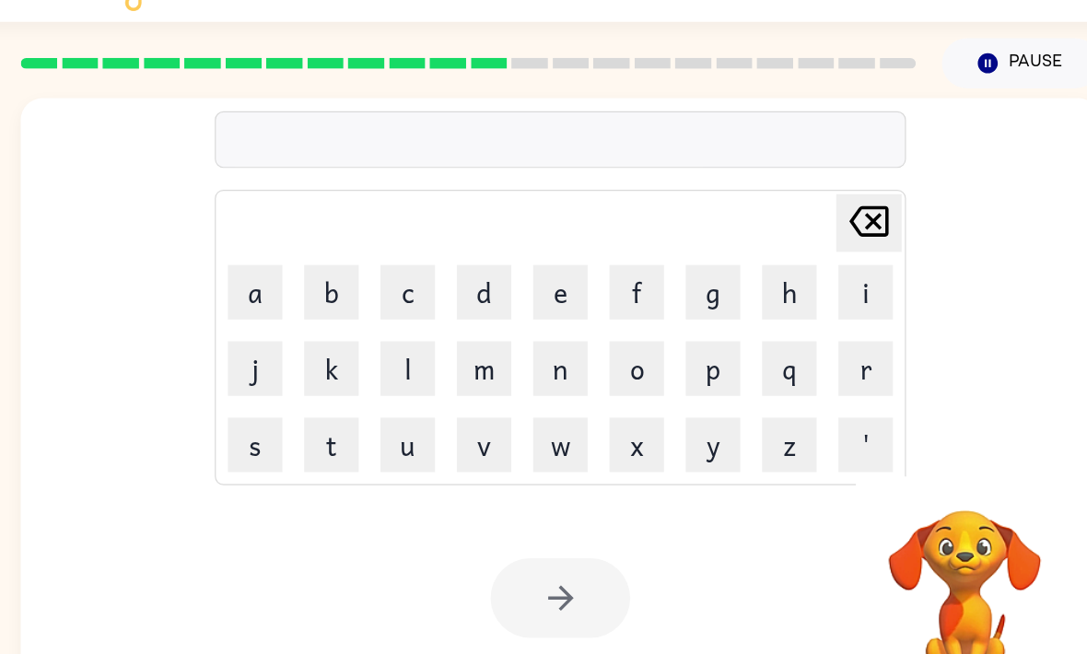
click at [391, 262] on button "c" at bounding box center [414, 285] width 46 height 46
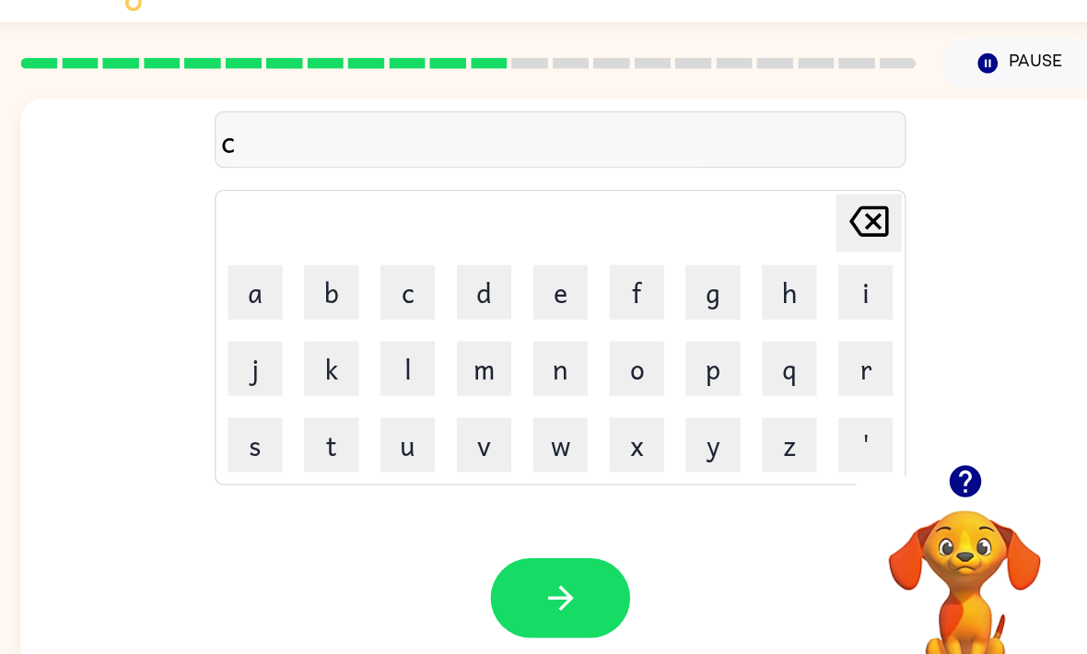
click at [391, 391] on button "u" at bounding box center [414, 414] width 46 height 46
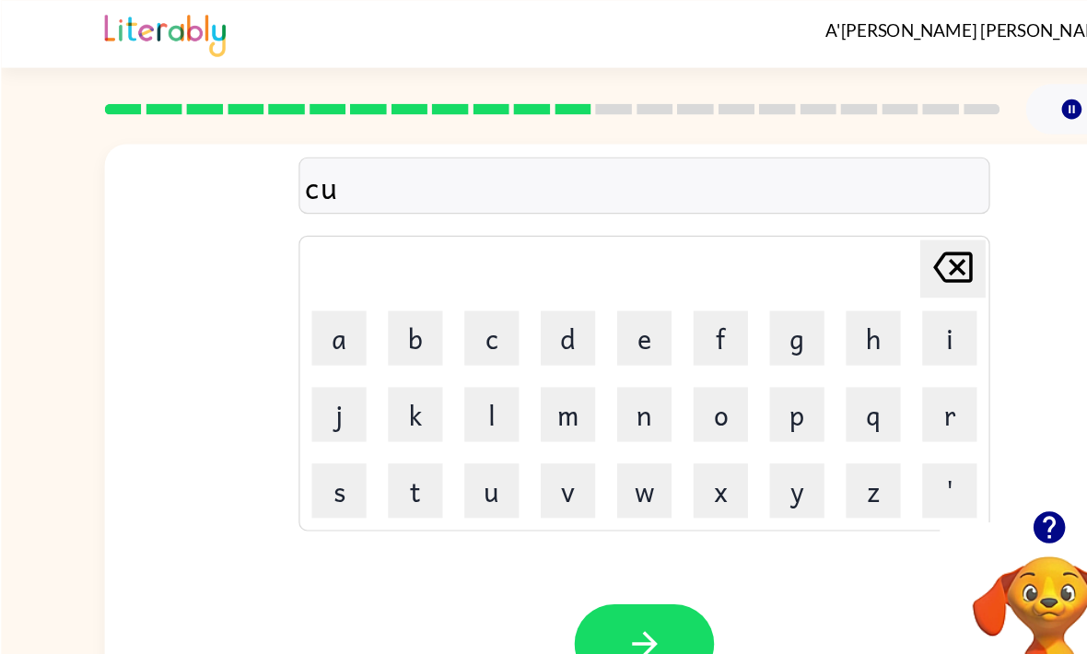
scroll to position [0, 0]
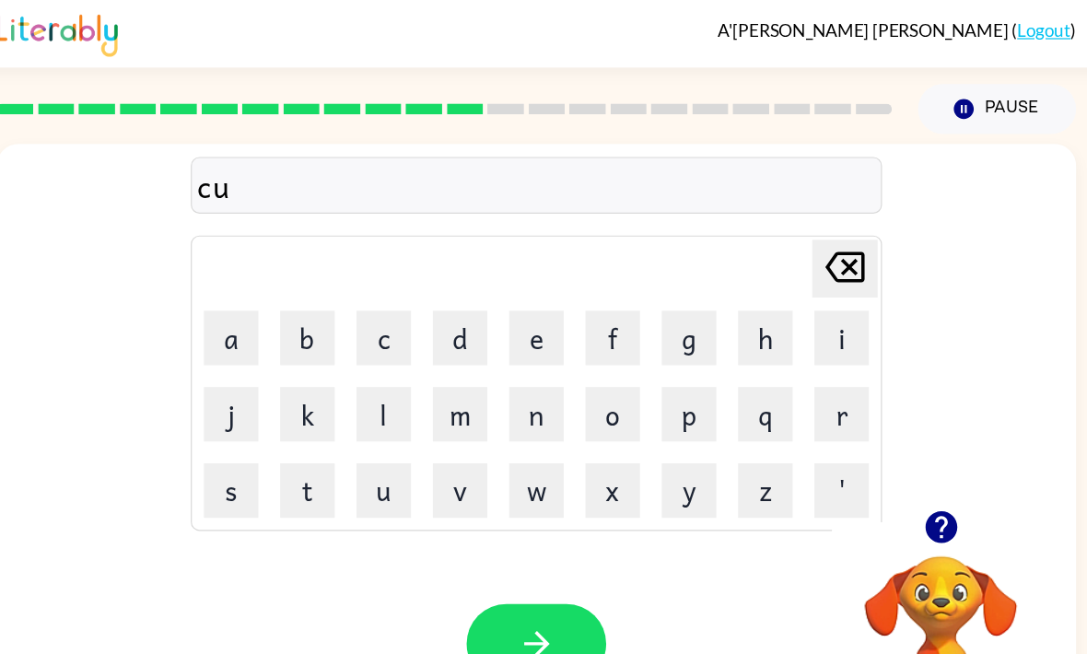
click at [649, 353] on button "p" at bounding box center [672, 350] width 46 height 46
click at [778, 277] on button "i" at bounding box center [801, 285] width 46 height 46
click at [456, 275] on button "d" at bounding box center [479, 285] width 46 height 46
click at [484, 534] on button "button" at bounding box center [543, 543] width 118 height 67
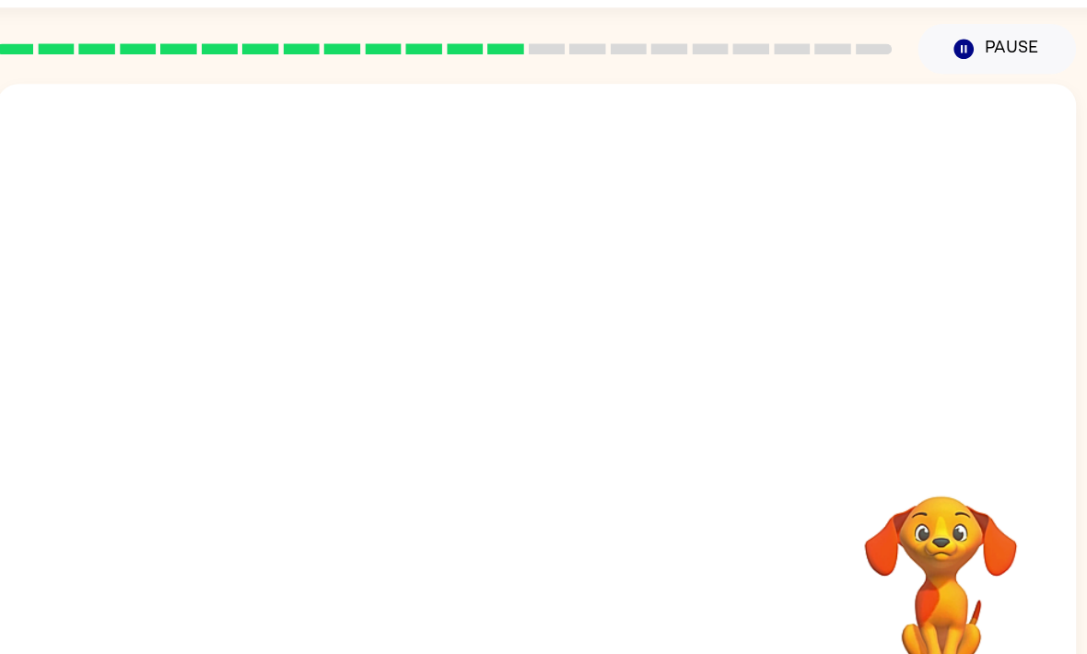
scroll to position [30, 0]
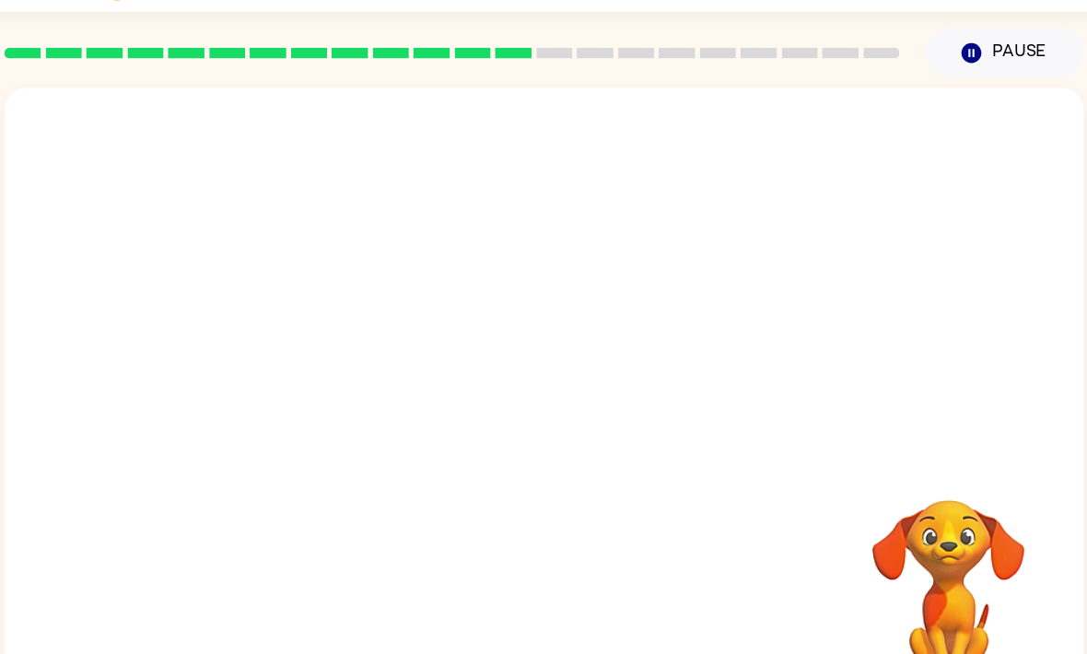
click at [524, 209] on video "Your browser must support playing .mp4 files to use Literably. Please try using…" at bounding box center [543, 276] width 912 height 309
click at [894, 82] on icon "Pause" at bounding box center [904, 92] width 20 height 20
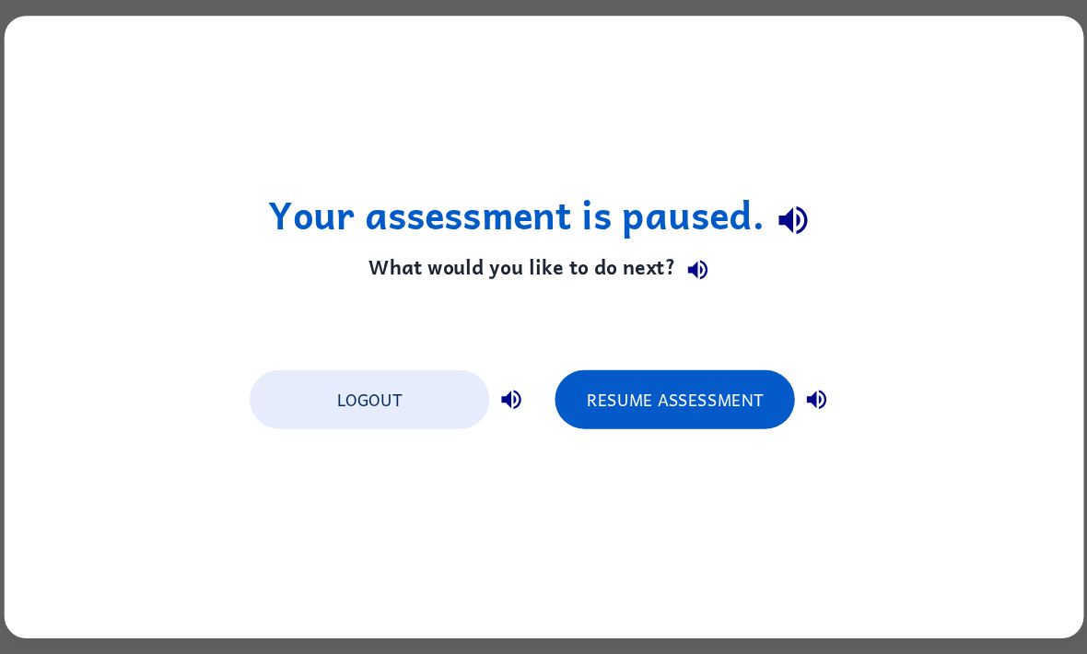
click at [625, 364] on button "Resume Assessment" at bounding box center [654, 389] width 203 height 50
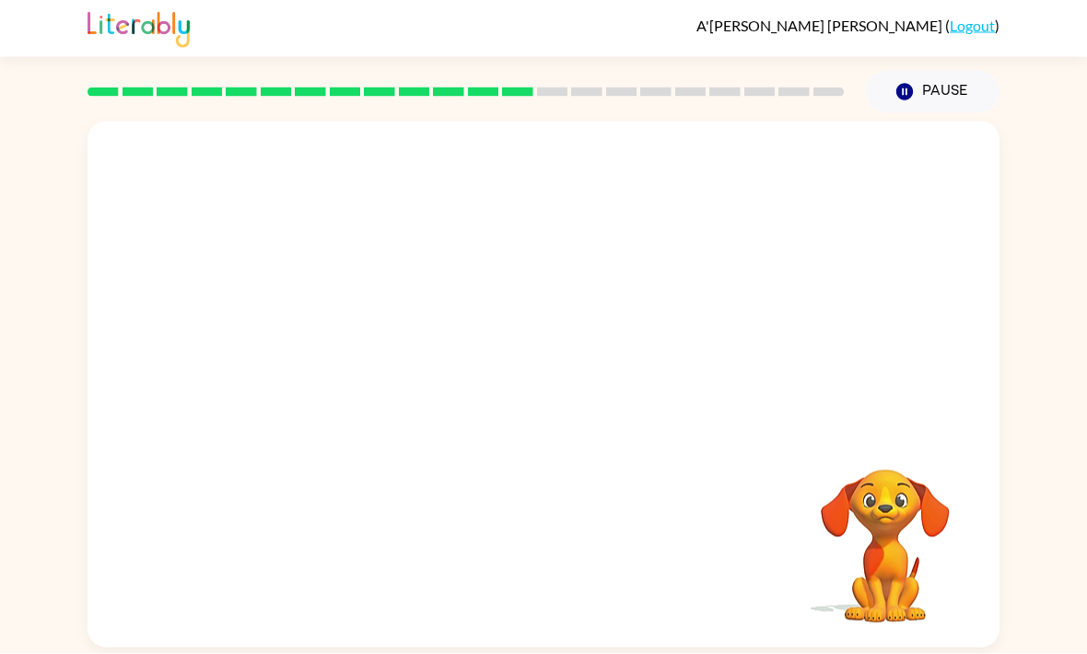
scroll to position [33, 0]
click at [605, 254] on video "Your browser must support playing .mp4 files to use Literably. Please try using…" at bounding box center [543, 276] width 912 height 309
click at [604, 254] on video "Your browser must support playing .mp4 files to use Literably. Please try using…" at bounding box center [543, 276] width 912 height 309
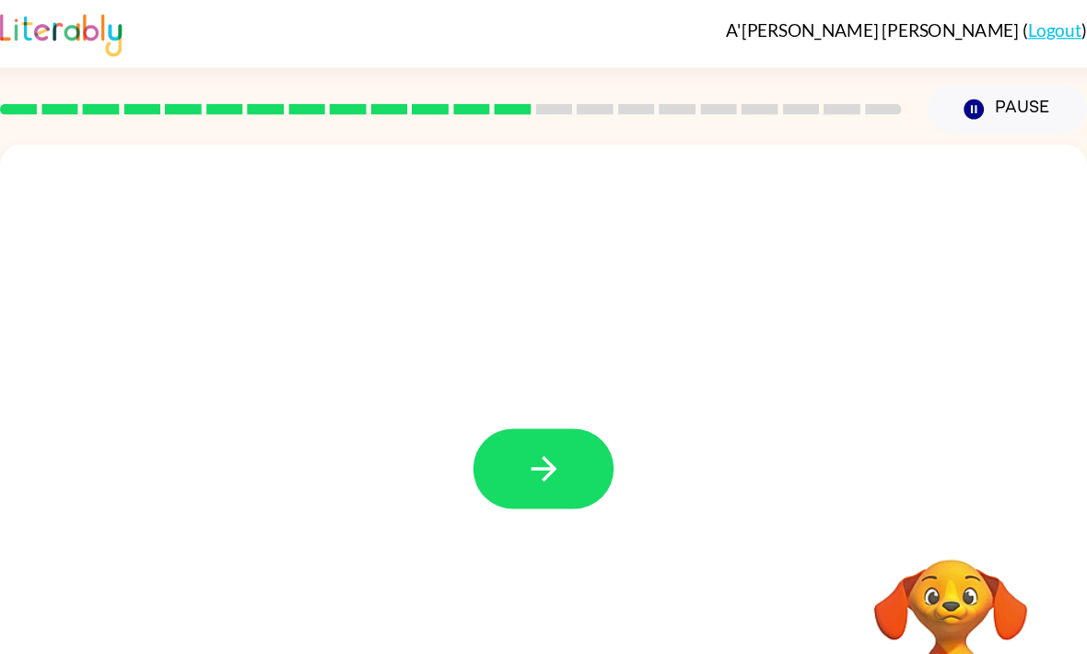
click at [484, 410] on button "button" at bounding box center [543, 393] width 118 height 67
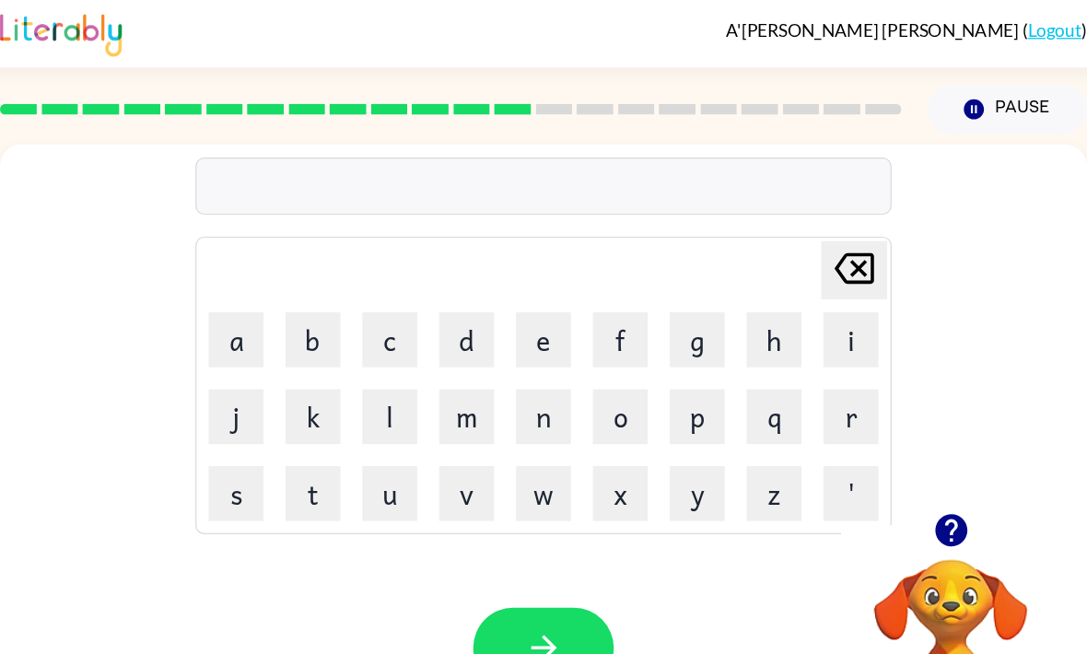
click at [871, 451] on icon "button" at bounding box center [884, 445] width 27 height 27
click at [871, 447] on icon "button" at bounding box center [884, 445] width 27 height 27
click at [577, 254] on td "f" at bounding box center [608, 285] width 63 height 63
click at [585, 288] on button "f" at bounding box center [608, 285] width 46 height 46
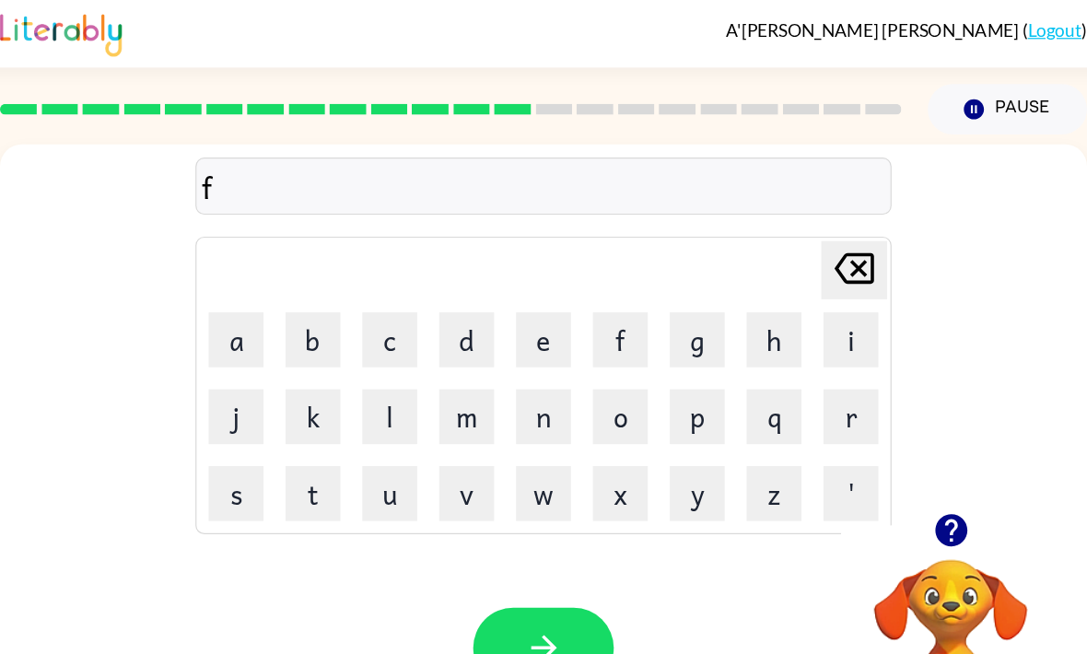
click at [391, 362] on button "l" at bounding box center [414, 350] width 46 height 46
click at [262, 295] on button "a" at bounding box center [285, 285] width 46 height 46
click at [418, 450] on div "Your browser must support playing .mp4 files to use Literably. Please try using…" at bounding box center [543, 543] width 912 height 207
click at [520, 355] on button "n" at bounding box center [543, 350] width 46 height 46
click at [456, 281] on button "d" at bounding box center [479, 285] width 46 height 46
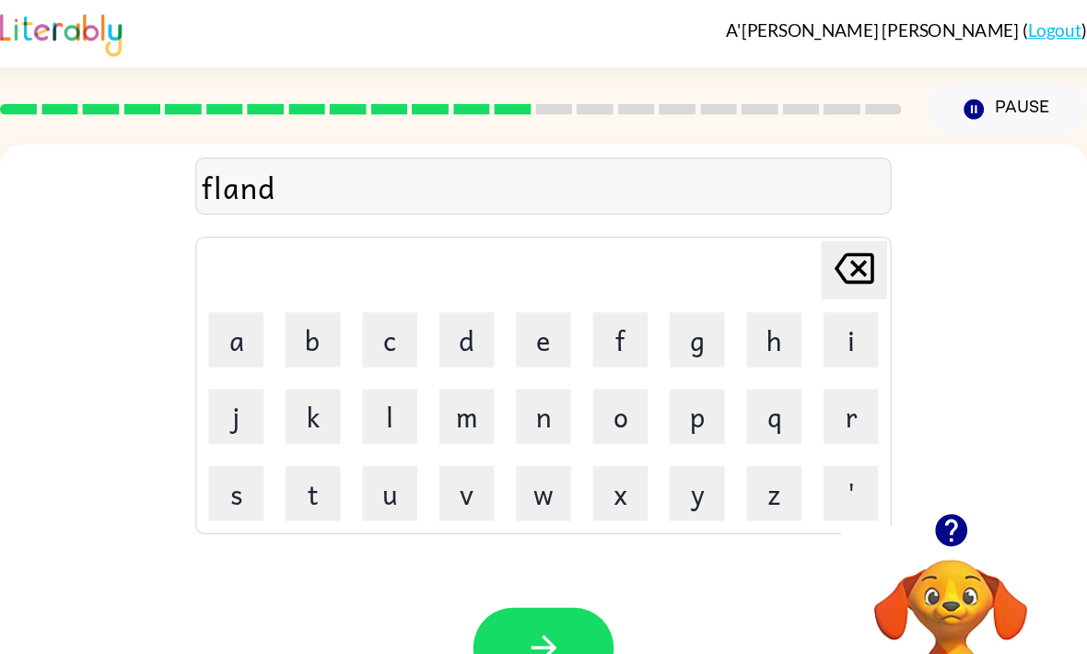
click at [484, 523] on button "button" at bounding box center [543, 543] width 118 height 67
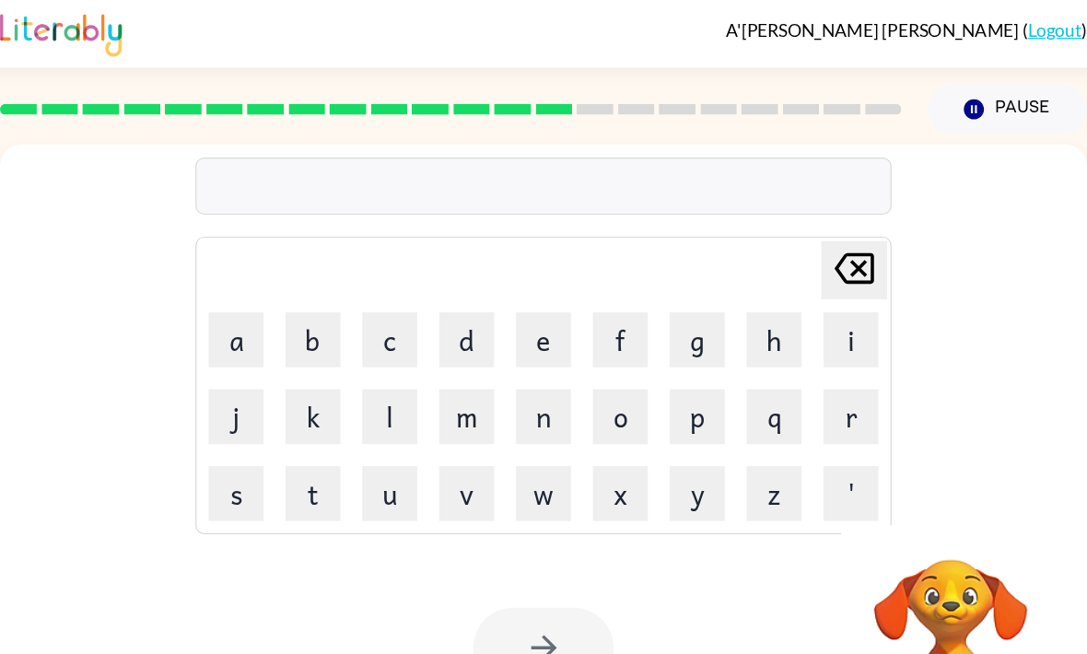
click at [649, 282] on button "g" at bounding box center [672, 285] width 46 height 46
click at [391, 348] on button "l" at bounding box center [414, 350] width 46 height 46
click at [585, 353] on button "o" at bounding box center [608, 350] width 46 height 46
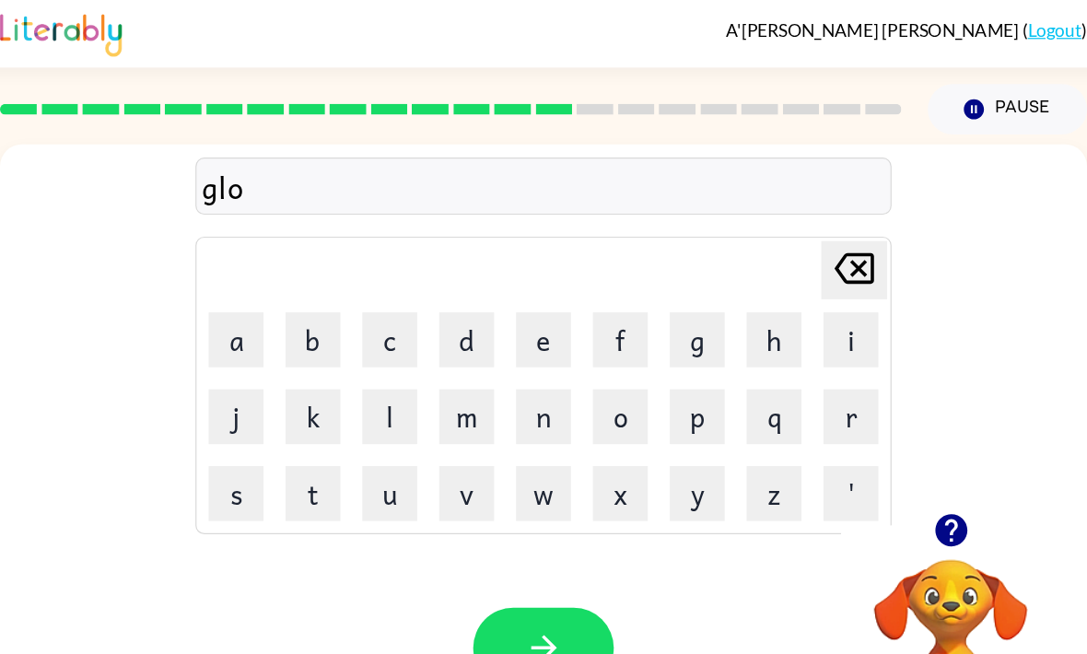
click at [585, 278] on button "f" at bounding box center [608, 285] width 46 height 46
click at [782, 229] on icon "Delete Delete last character input" at bounding box center [804, 226] width 44 height 44
click at [585, 282] on button "f" at bounding box center [608, 285] width 46 height 46
click at [484, 525] on button "button" at bounding box center [543, 543] width 118 height 67
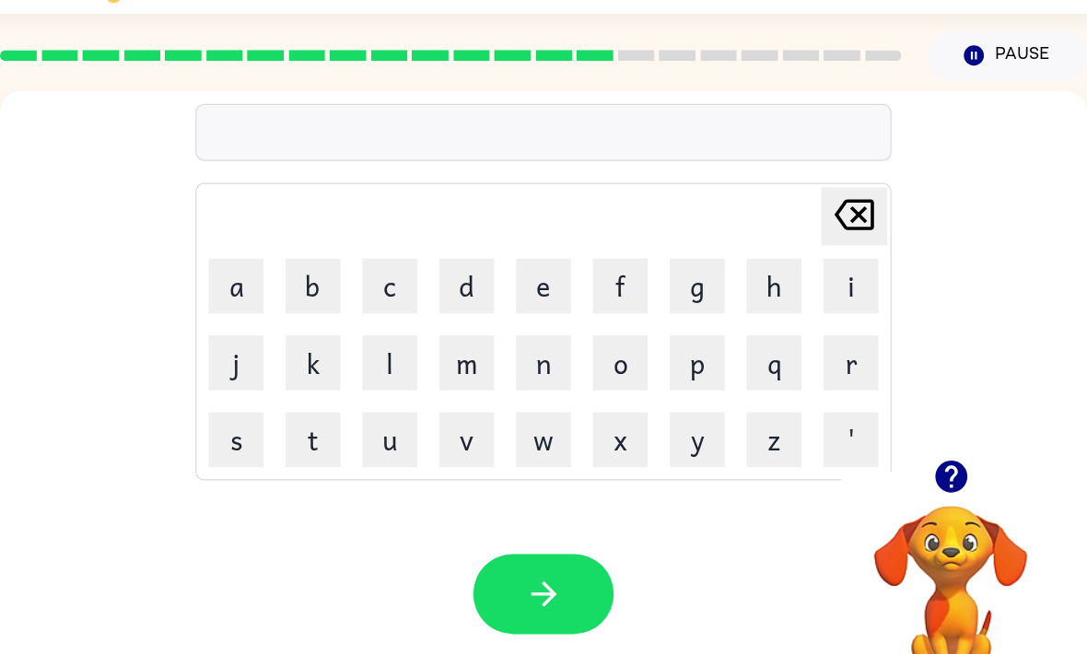
click at [862, 422] on button "button" at bounding box center [885, 445] width 47 height 47
click at [327, 262] on button "b" at bounding box center [350, 285] width 46 height 46
click at [778, 262] on button "i" at bounding box center [801, 285] width 46 height 46
click at [262, 391] on button "s" at bounding box center [285, 414] width 46 height 46
click at [714, 262] on button "h" at bounding box center [737, 285] width 46 height 46
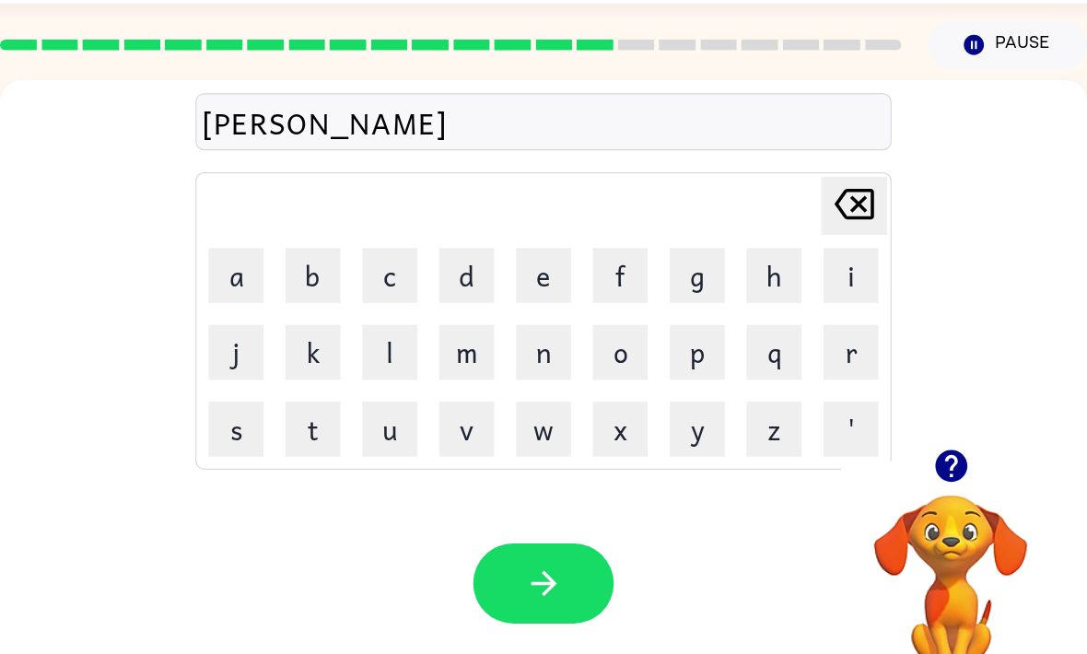
scroll to position [61, 0]
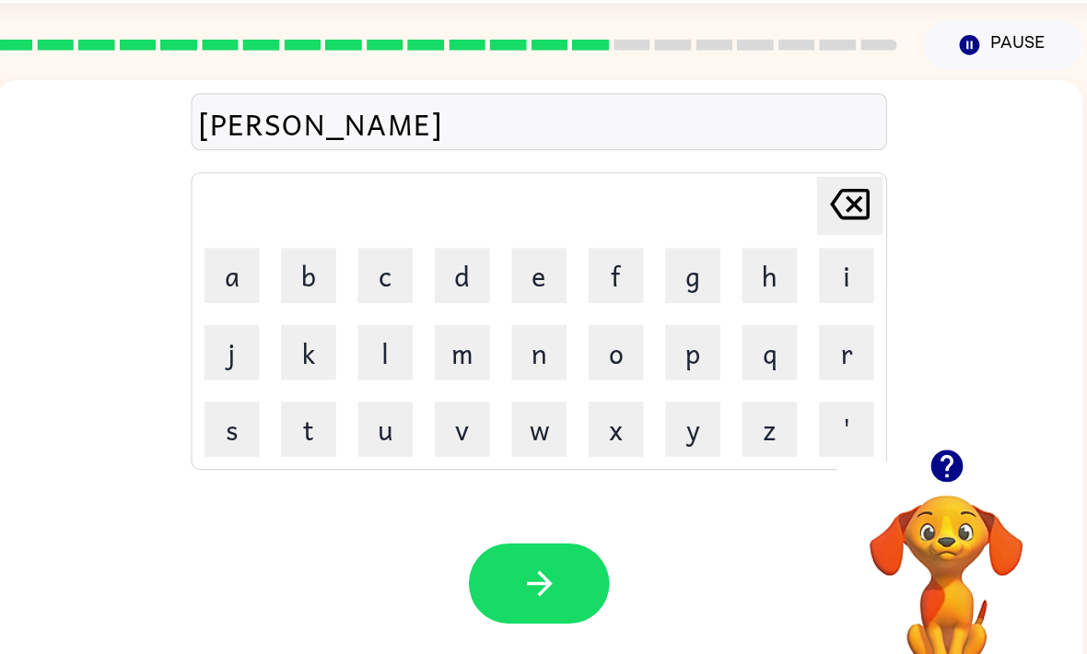
click at [528, 528] on icon "button" at bounding box center [544, 544] width 32 height 32
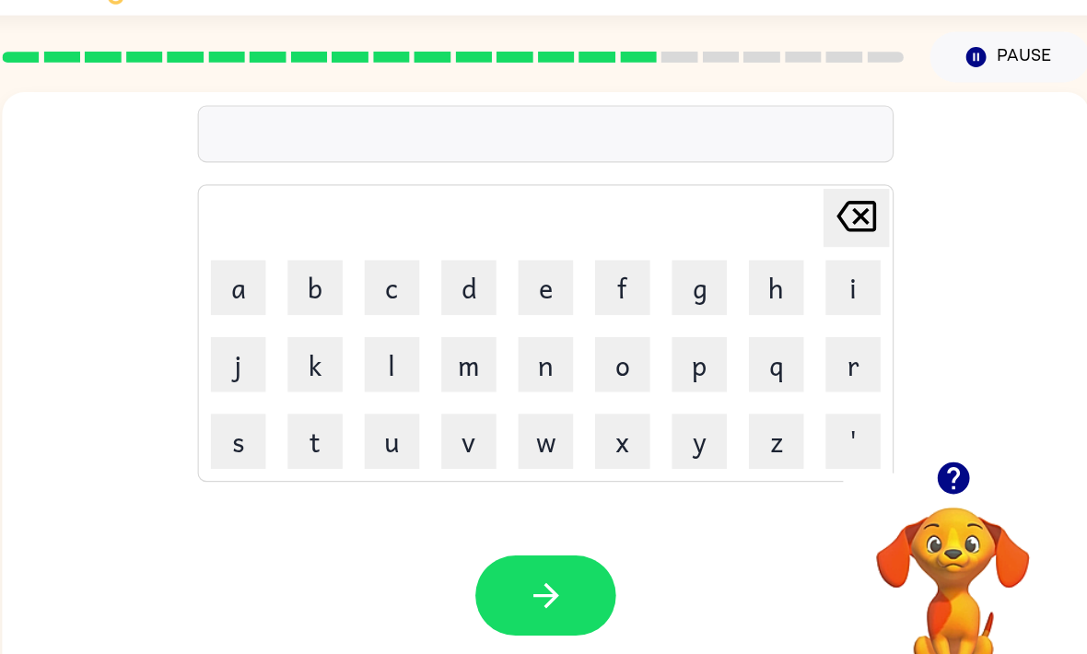
click at [869, 429] on icon "button" at bounding box center [885, 445] width 32 height 32
click at [649, 262] on button "g" at bounding box center [672, 285] width 46 height 46
click at [262, 262] on button "a" at bounding box center [285, 285] width 46 height 46
click at [585, 262] on button "f" at bounding box center [608, 285] width 46 height 46
click at [520, 262] on button "e" at bounding box center [543, 285] width 46 height 46
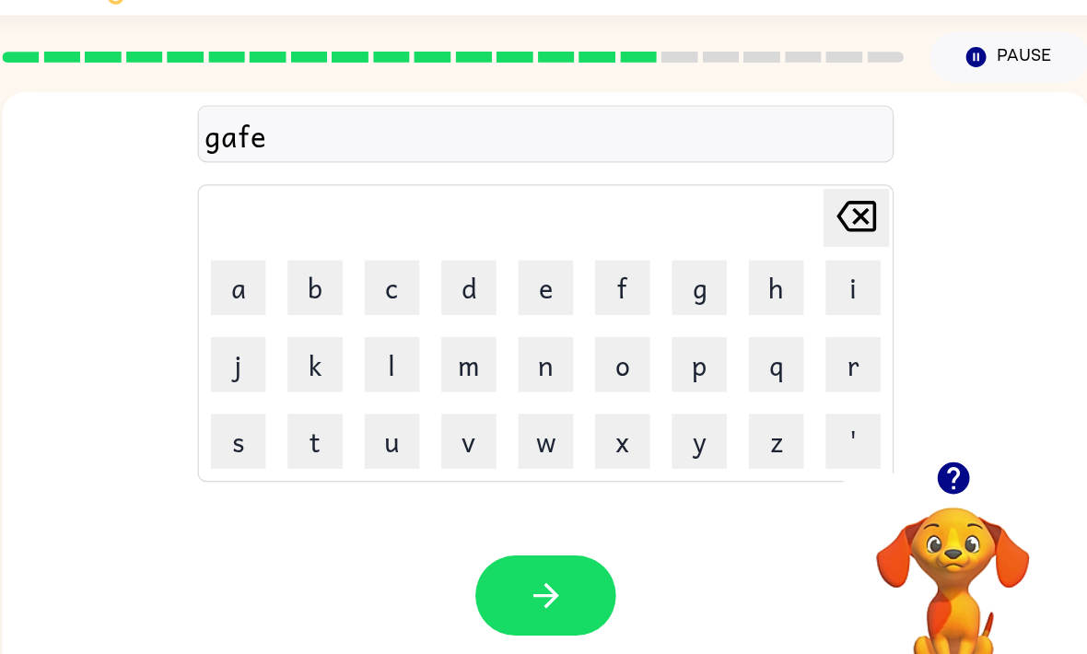
click at [649, 391] on button "y" at bounding box center [672, 414] width 46 height 46
click at [528, 528] on icon "button" at bounding box center [544, 544] width 32 height 32
click at [585, 262] on button "f" at bounding box center [608, 285] width 46 height 46
click at [391, 327] on button "l" at bounding box center [414, 350] width 46 height 46
click at [262, 262] on button "a" at bounding box center [285, 285] width 46 height 46
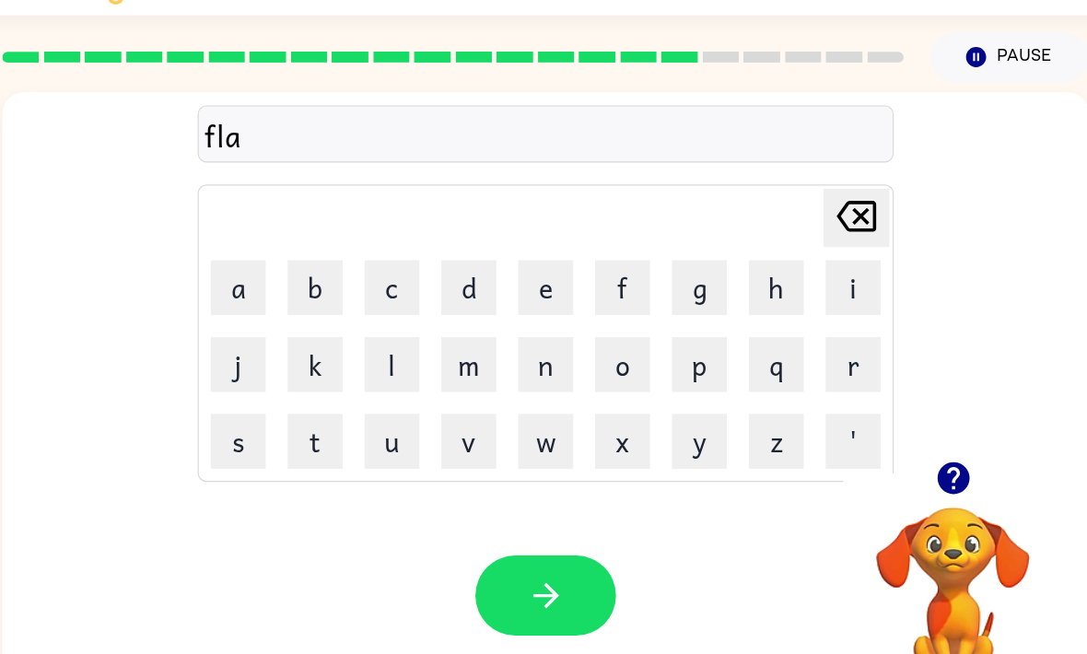
click at [262, 391] on button "s" at bounding box center [285, 414] width 46 height 46
click at [649, 327] on button "p" at bounding box center [672, 350] width 46 height 46
click at [528, 528] on icon "button" at bounding box center [544, 544] width 32 height 32
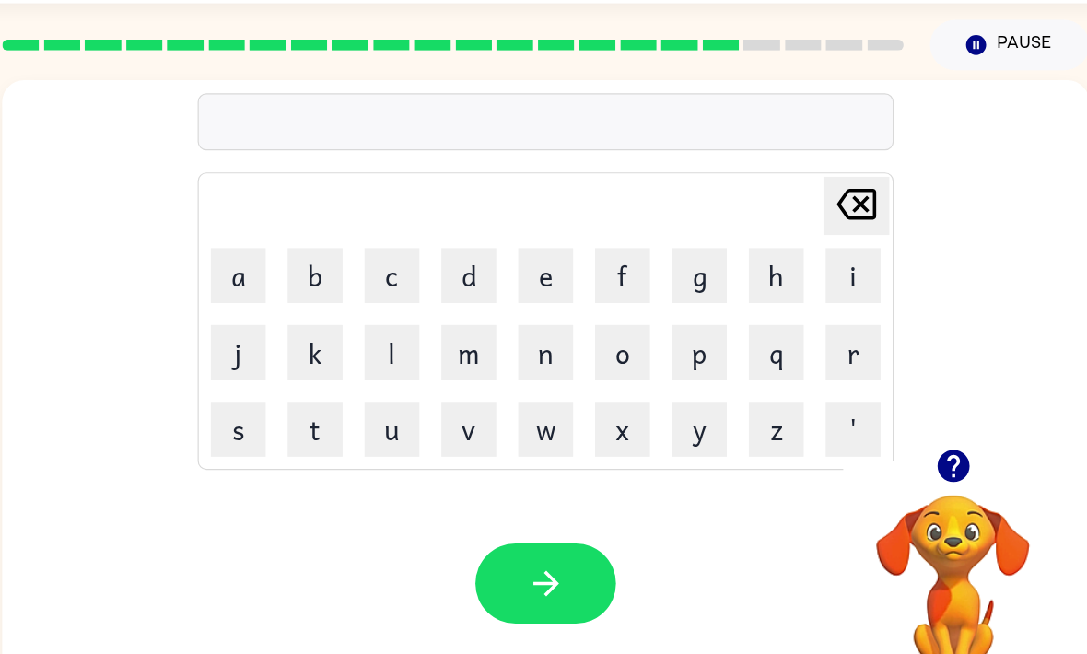
click at [871, 432] on icon "button" at bounding box center [884, 445] width 27 height 27
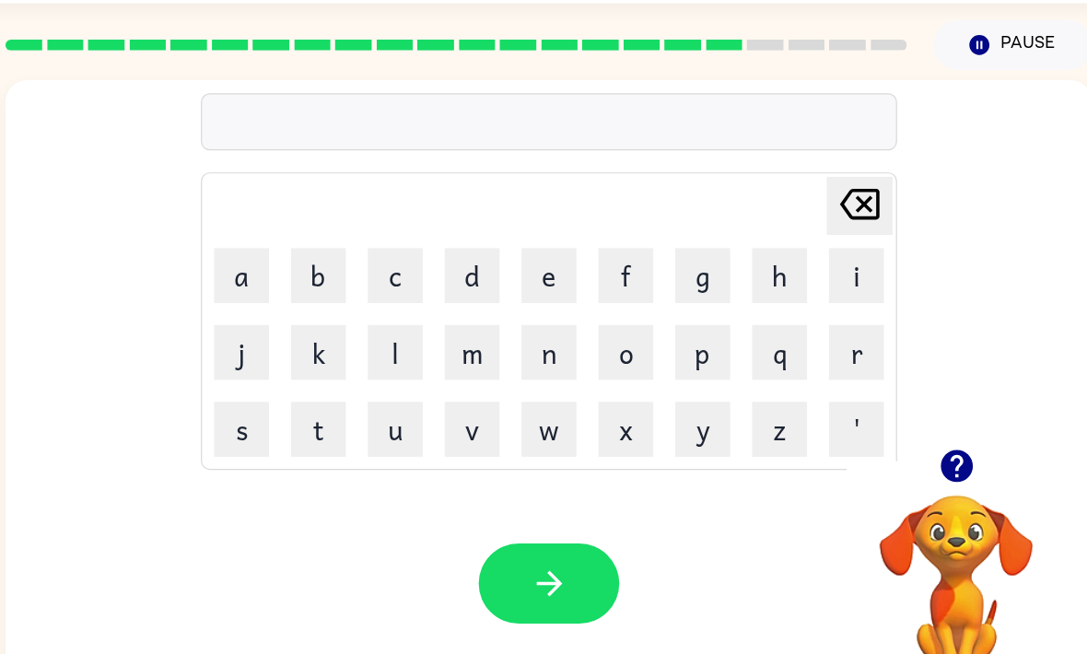
click at [869, 429] on icon "button" at bounding box center [885, 445] width 32 height 32
click at [327, 391] on button "t" at bounding box center [350, 414] width 46 height 46
click at [262, 262] on button "a" at bounding box center [285, 285] width 46 height 46
click at [585, 262] on button "f" at bounding box center [608, 285] width 46 height 46
click at [520, 262] on button "e" at bounding box center [543, 285] width 46 height 46
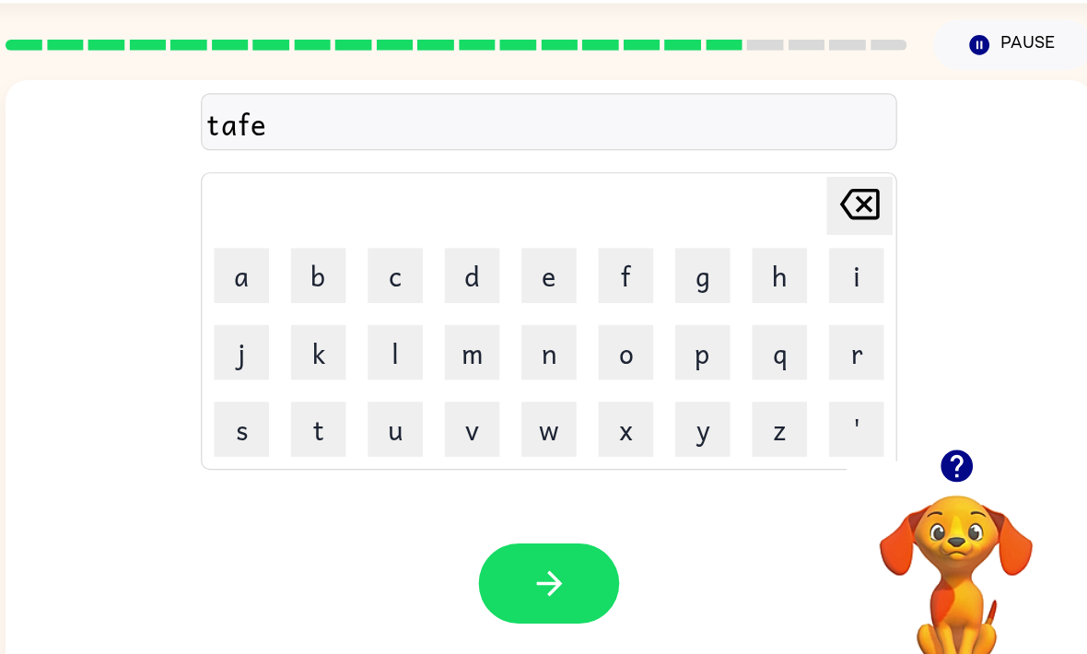
click at [484, 510] on button "button" at bounding box center [543, 543] width 118 height 67
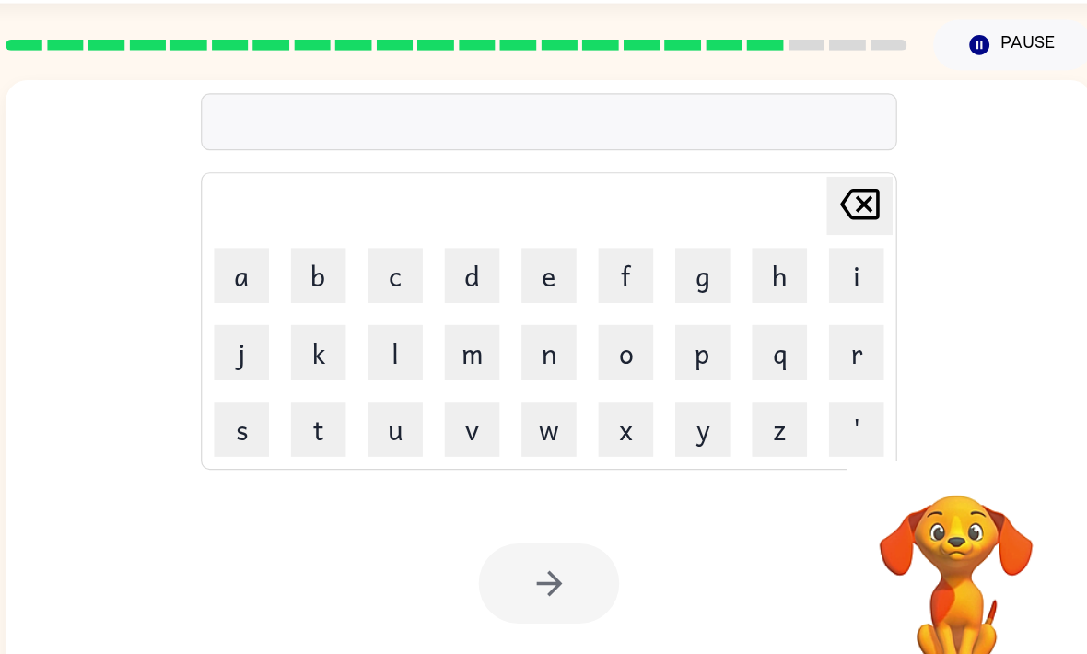
click at [456, 391] on button "v" at bounding box center [479, 414] width 46 height 46
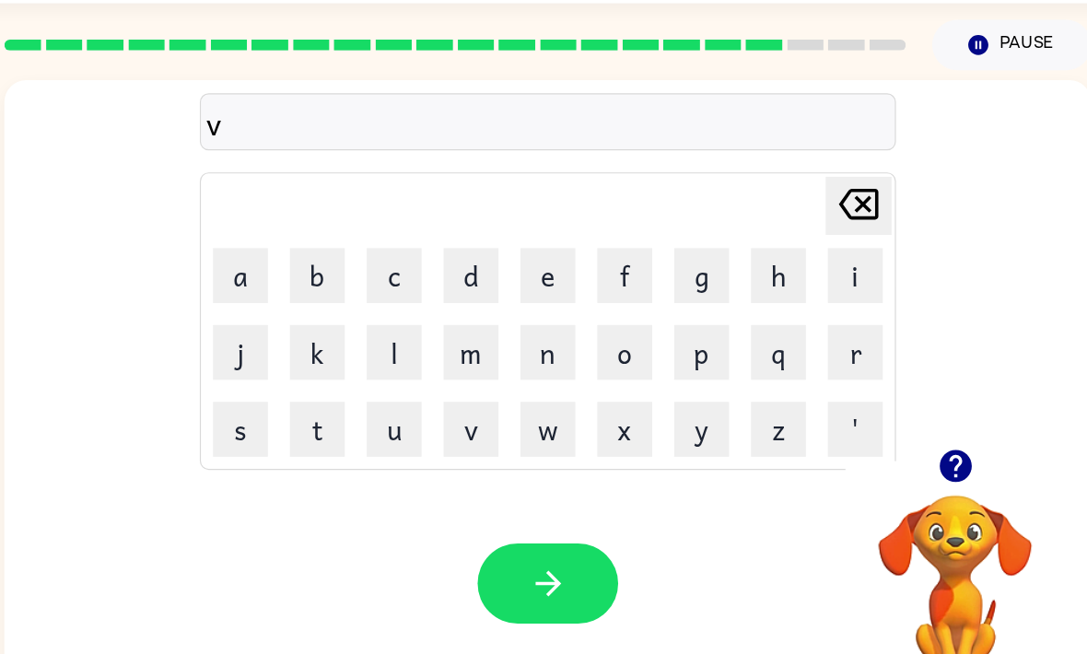
click at [456, 327] on button "m" at bounding box center [479, 350] width 46 height 46
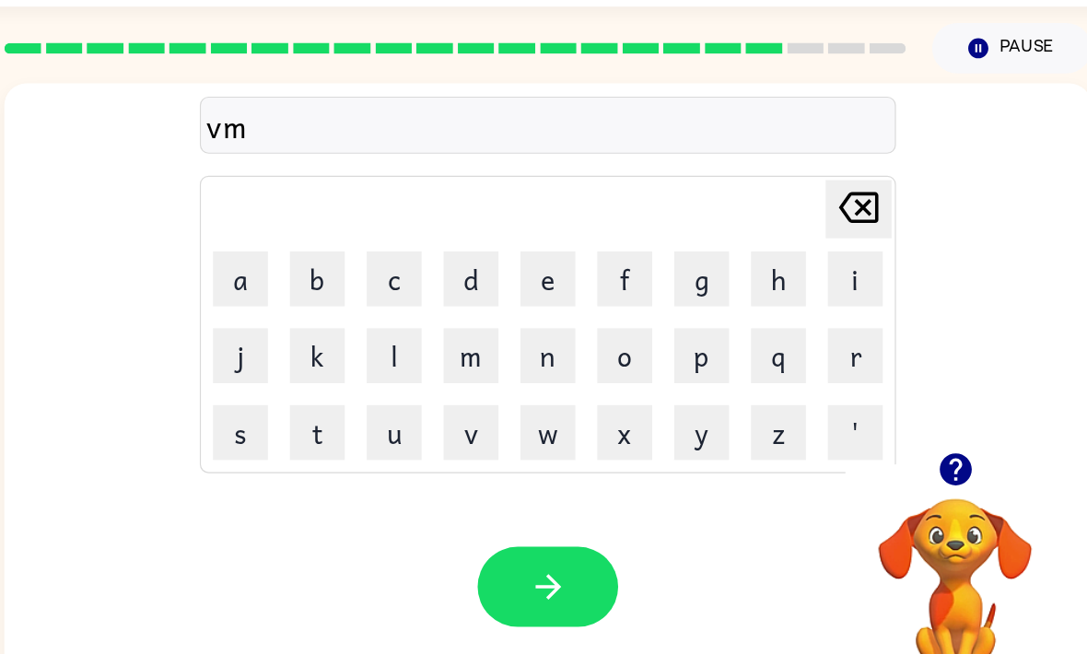
click at [782, 204] on icon "Delete Delete last character input" at bounding box center [804, 226] width 44 height 44
click at [391, 391] on button "u" at bounding box center [414, 414] width 46 height 46
click at [456, 327] on button "m" at bounding box center [479, 350] width 46 height 46
click at [649, 327] on button "p" at bounding box center [672, 350] width 46 height 46
click at [484, 510] on button "button" at bounding box center [543, 543] width 118 height 67
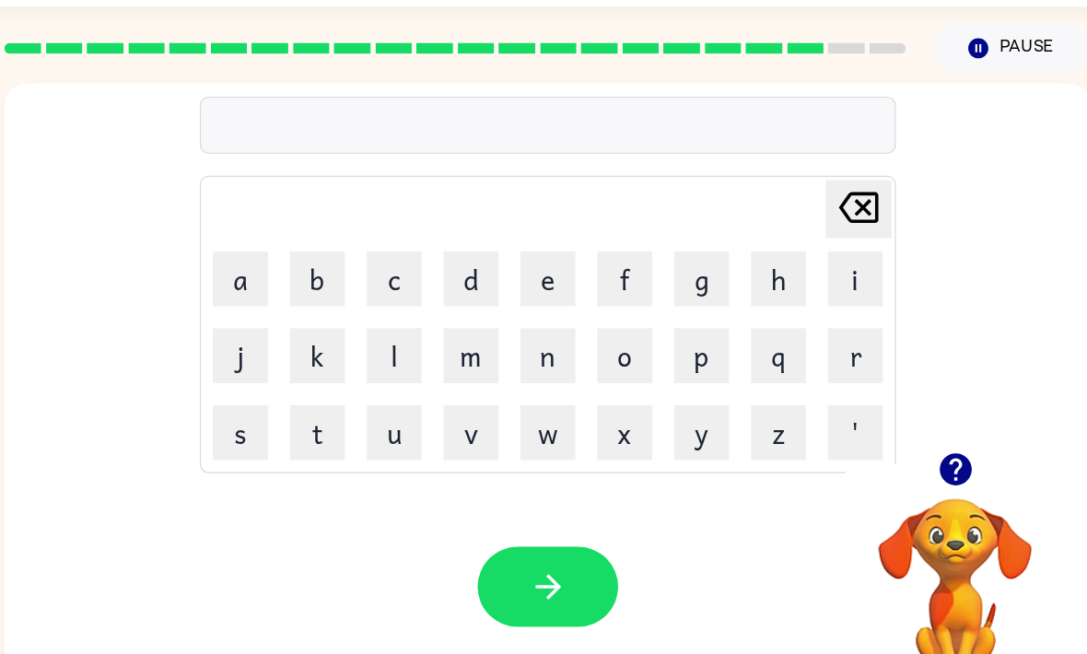
click at [520, 391] on button "w" at bounding box center [543, 414] width 46 height 46
click at [520, 262] on button "e" at bounding box center [543, 285] width 46 height 46
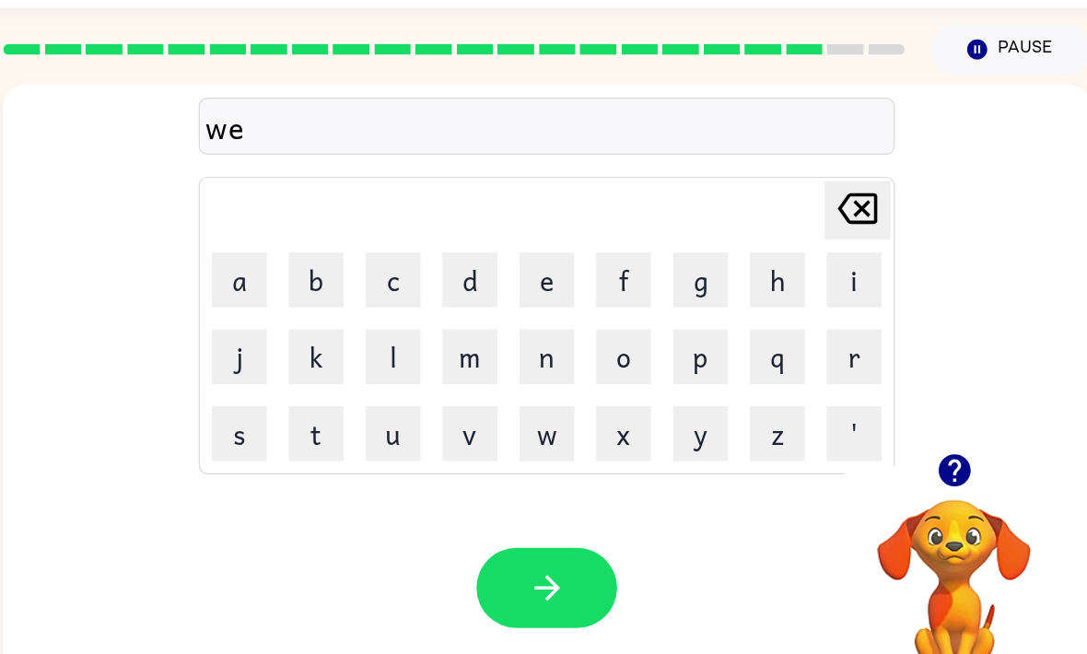
click at [714, 391] on button "z" at bounding box center [737, 414] width 46 height 46
click at [484, 510] on button "button" at bounding box center [543, 543] width 118 height 67
click at [869, 429] on icon "button" at bounding box center [885, 445] width 32 height 32
click at [714, 391] on button "z" at bounding box center [737, 414] width 46 height 46
click at [585, 327] on button "o" at bounding box center [608, 350] width 46 height 46
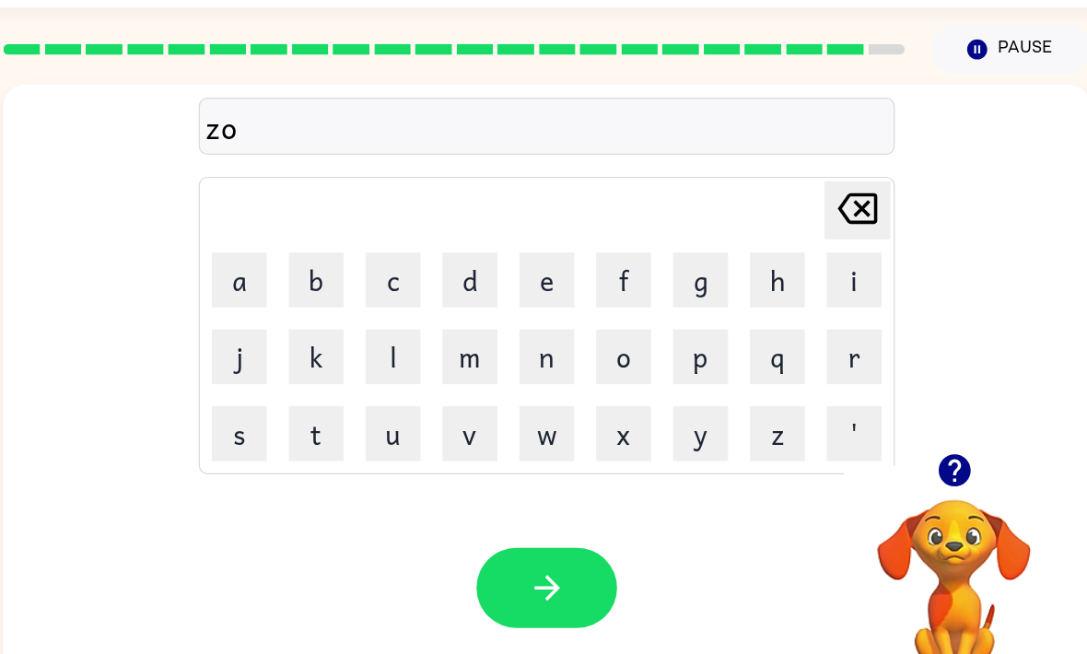
click at [871, 432] on icon "button" at bounding box center [884, 445] width 27 height 27
click at [585, 327] on button "o" at bounding box center [608, 350] width 46 height 46
click at [649, 327] on button "p" at bounding box center [672, 350] width 46 height 46
click at [869, 429] on icon "button" at bounding box center [885, 445] width 32 height 32
click at [484, 510] on button "button" at bounding box center [543, 543] width 118 height 67
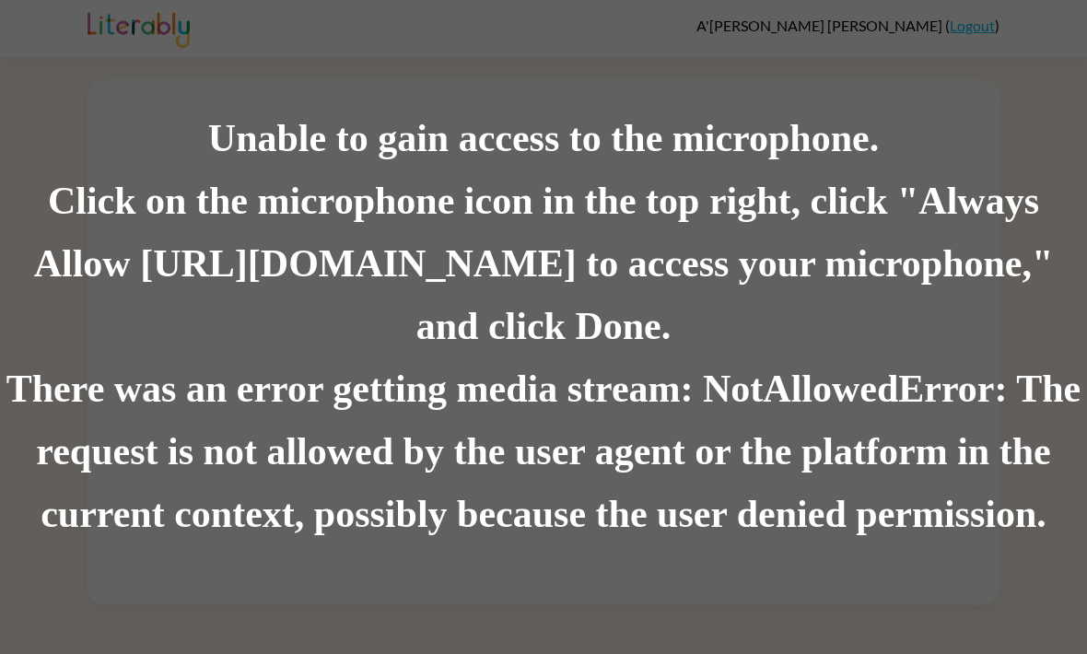
click at [952, 110] on div "Unable to gain access to the microphone. Click on the microphone icon in the to…" at bounding box center [543, 327] width 1087 height 654
click at [949, 85] on div "Unable to gain access to the microphone. Click on the microphone icon in the to…" at bounding box center [543, 327] width 1087 height 654
click at [115, 231] on div "Click on the microphone icon in the top right, click "Always Allow https://lite…" at bounding box center [543, 264] width 1087 height 188
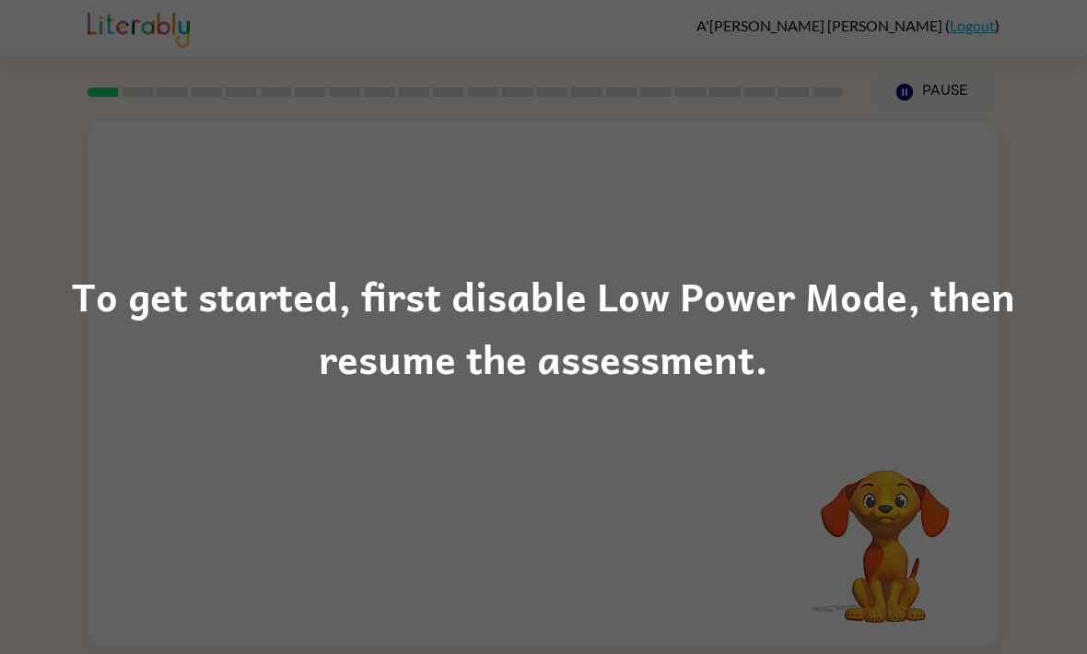
click at [974, 115] on div "To get started, first disable Low Power Mode, then resume the assessment." at bounding box center [543, 327] width 1087 height 654
click at [973, 177] on div "To get started, first disable Low Power Mode, then resume the assessment." at bounding box center [543, 327] width 1087 height 654
click at [426, 519] on div "To get started, first disable Low Power Mode, then resume the assessment." at bounding box center [543, 327] width 1087 height 654
click at [125, 355] on div "To get started, first disable Low Power Mode, then resume the assessment." at bounding box center [543, 326] width 1087 height 125
click at [868, 410] on div "To get started, first disable Low Power Mode, then resume the assessment." at bounding box center [543, 327] width 1087 height 654
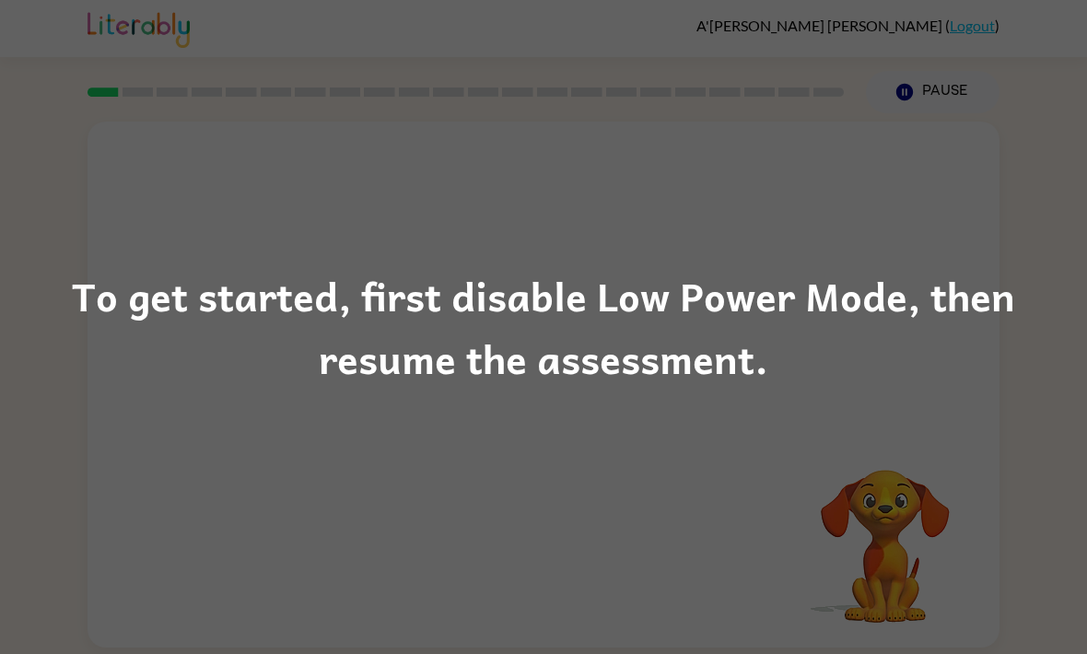
click at [868, 405] on div "To get started, first disable Low Power Mode, then resume the assessment." at bounding box center [543, 327] width 1087 height 654
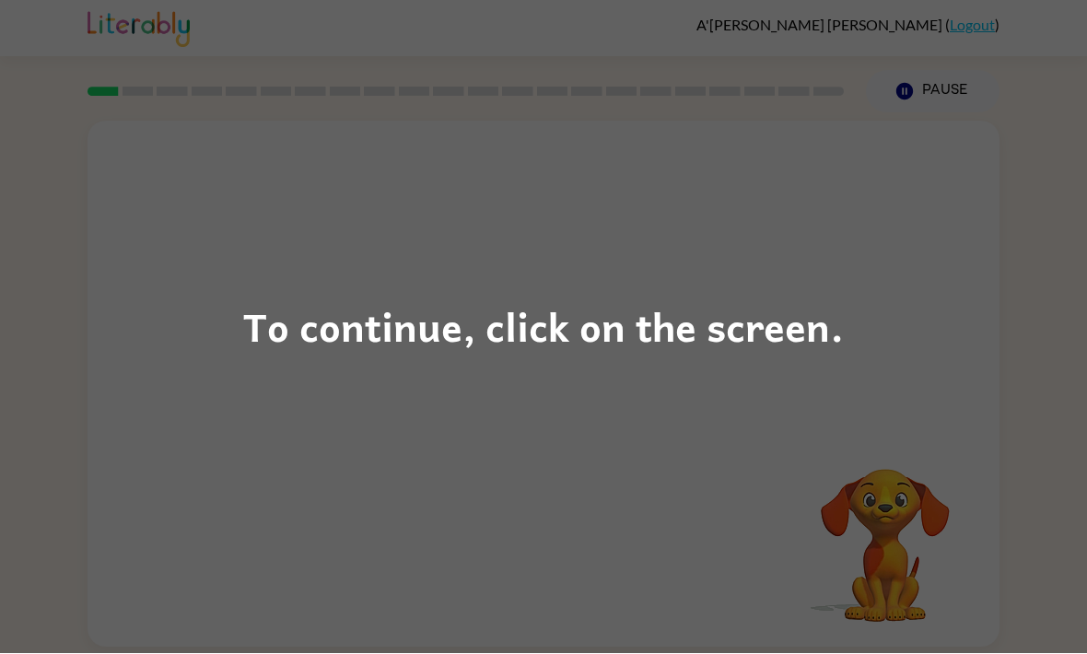
click at [635, 365] on div "To continue, click on the screen." at bounding box center [543, 327] width 1087 height 654
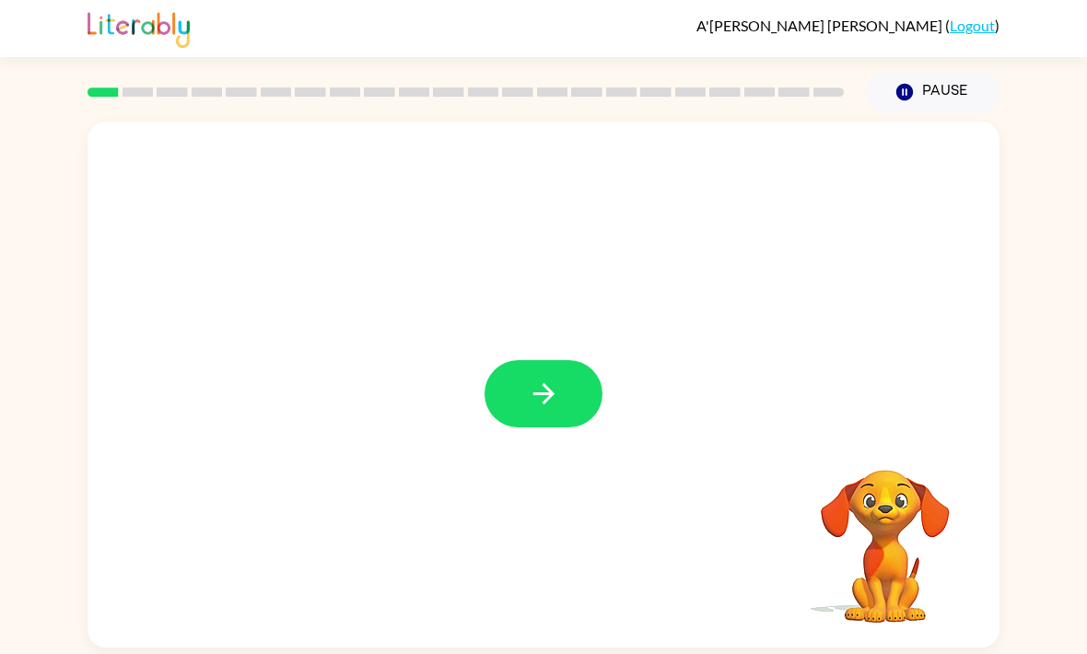
scroll to position [2, 0]
click at [542, 394] on icon "button" at bounding box center [544, 394] width 32 height 32
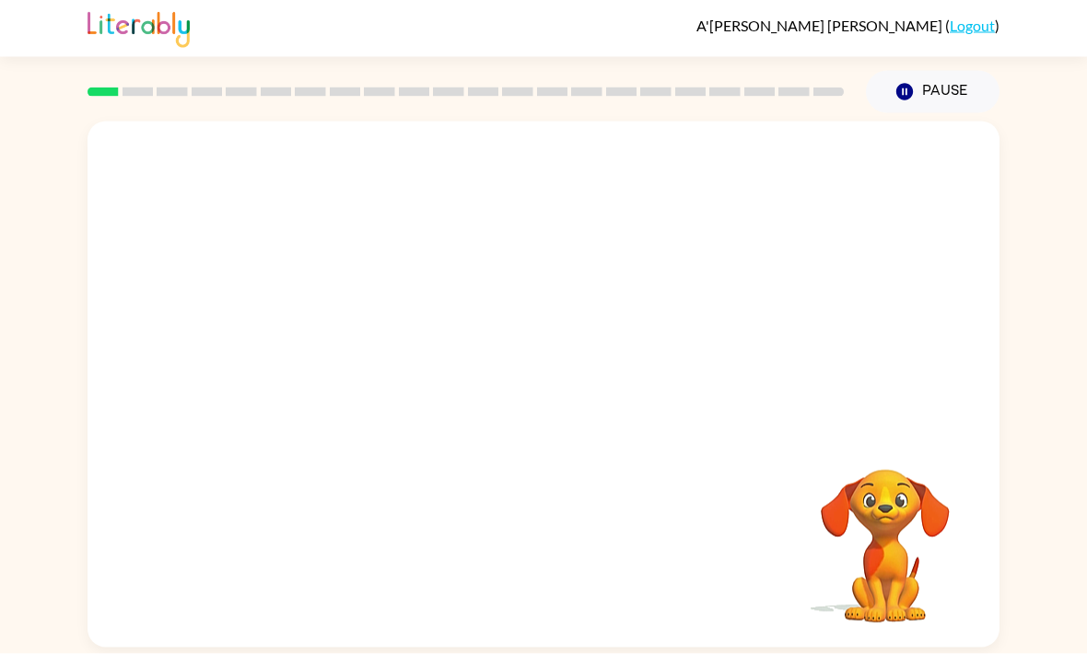
scroll to position [0, 0]
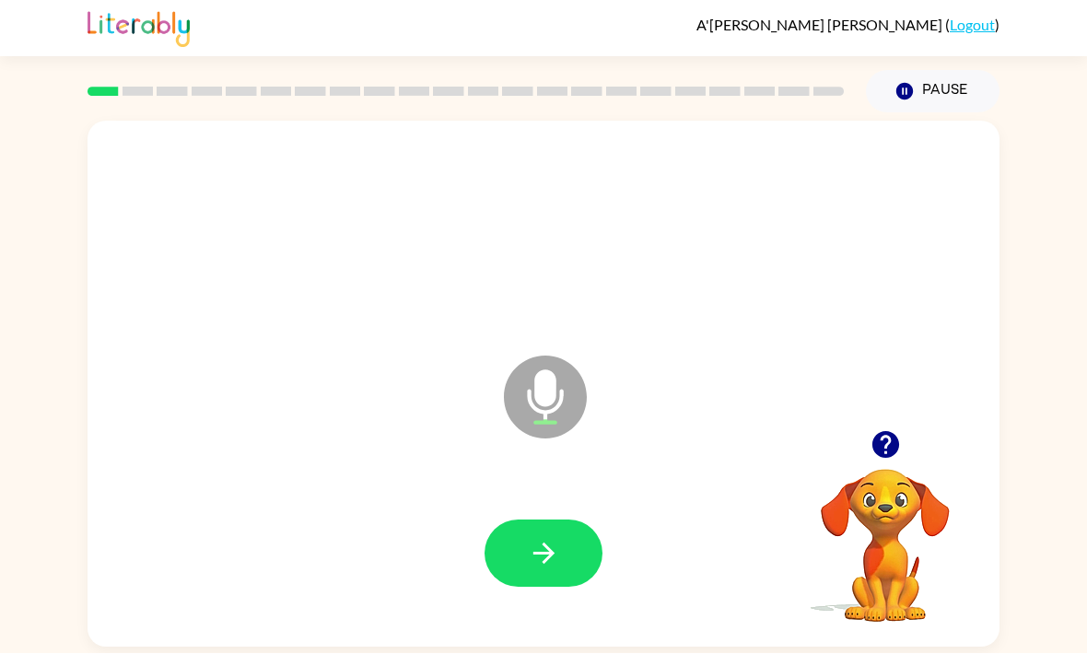
click at [544, 551] on icon "button" at bounding box center [542, 553] width 21 height 21
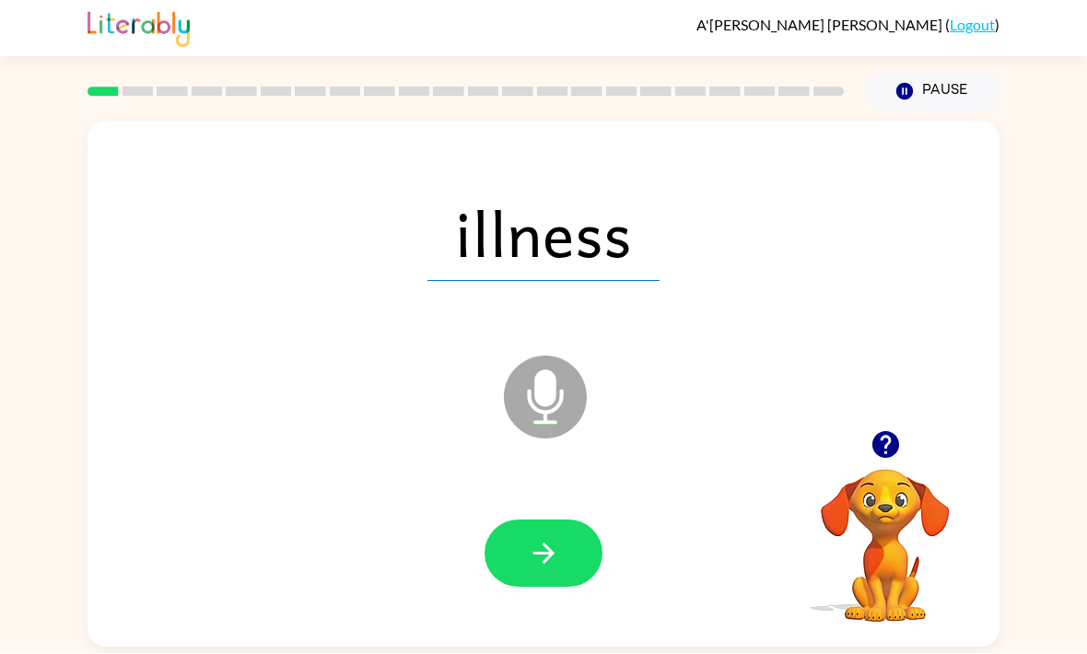
click at [558, 549] on icon "button" at bounding box center [544, 554] width 32 height 32
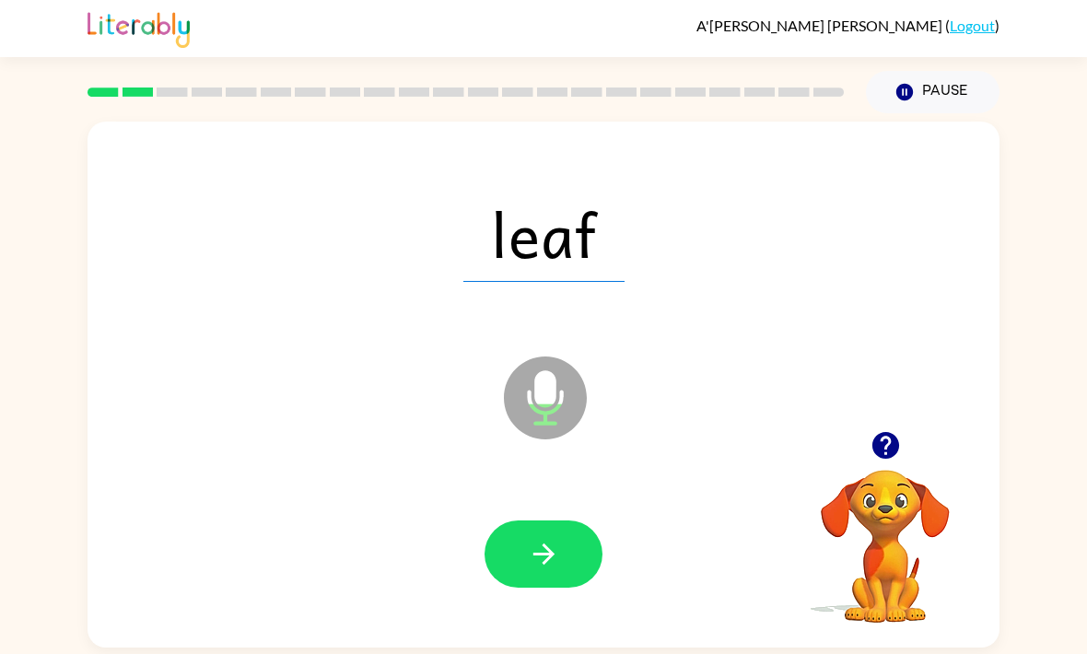
scroll to position [61, 0]
click at [563, 520] on button "button" at bounding box center [543, 553] width 118 height 67
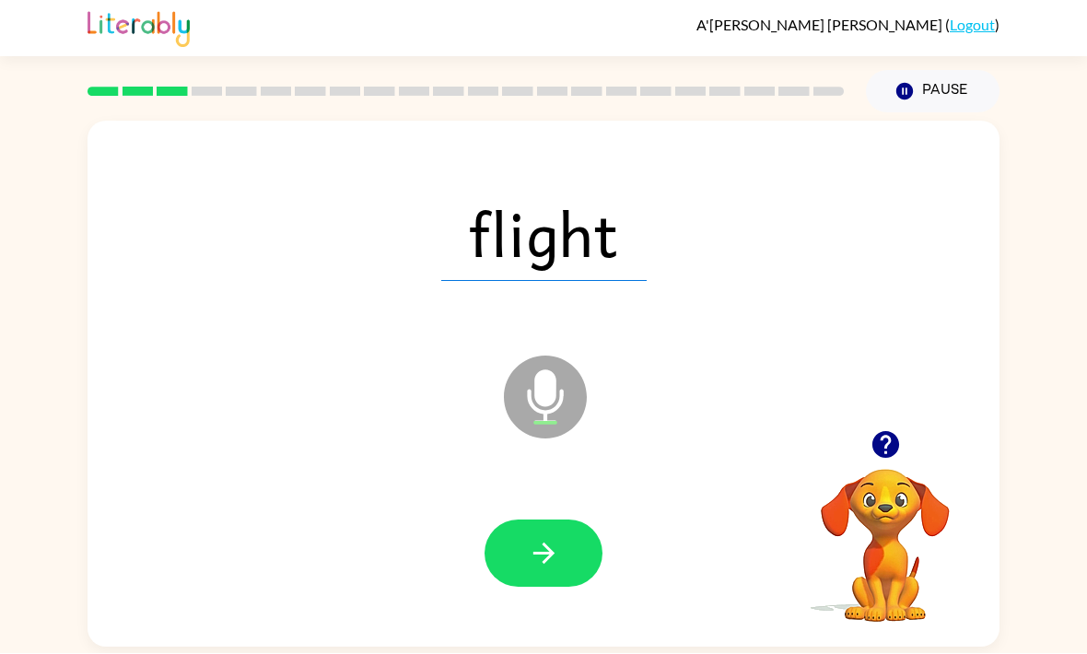
click at [559, 538] on icon "button" at bounding box center [544, 554] width 32 height 32
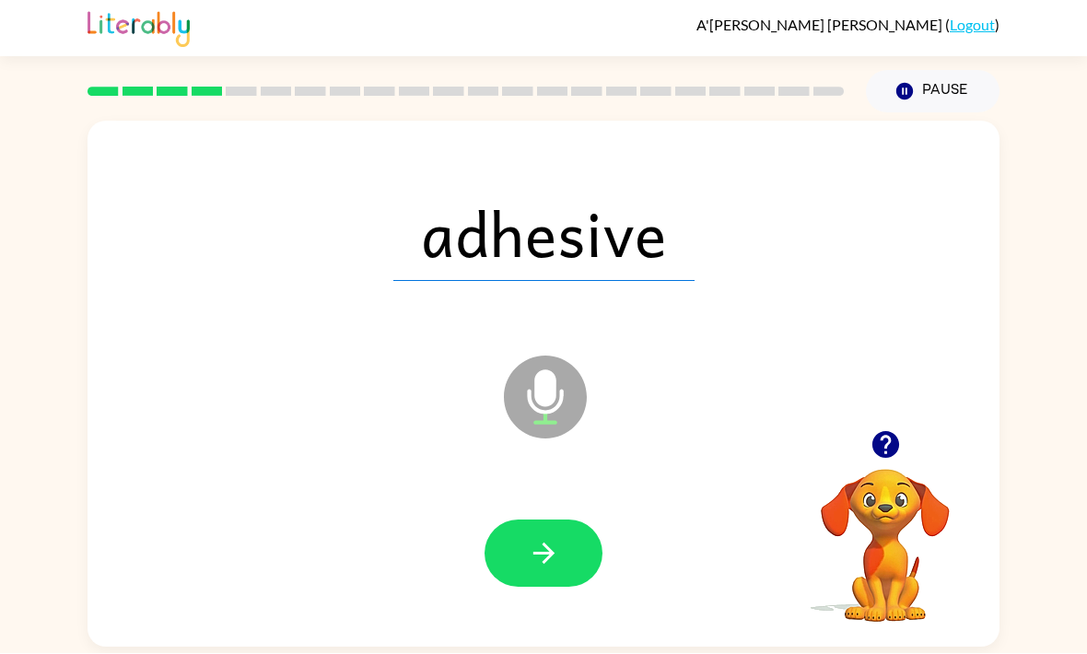
click at [544, 538] on icon "button" at bounding box center [544, 554] width 32 height 32
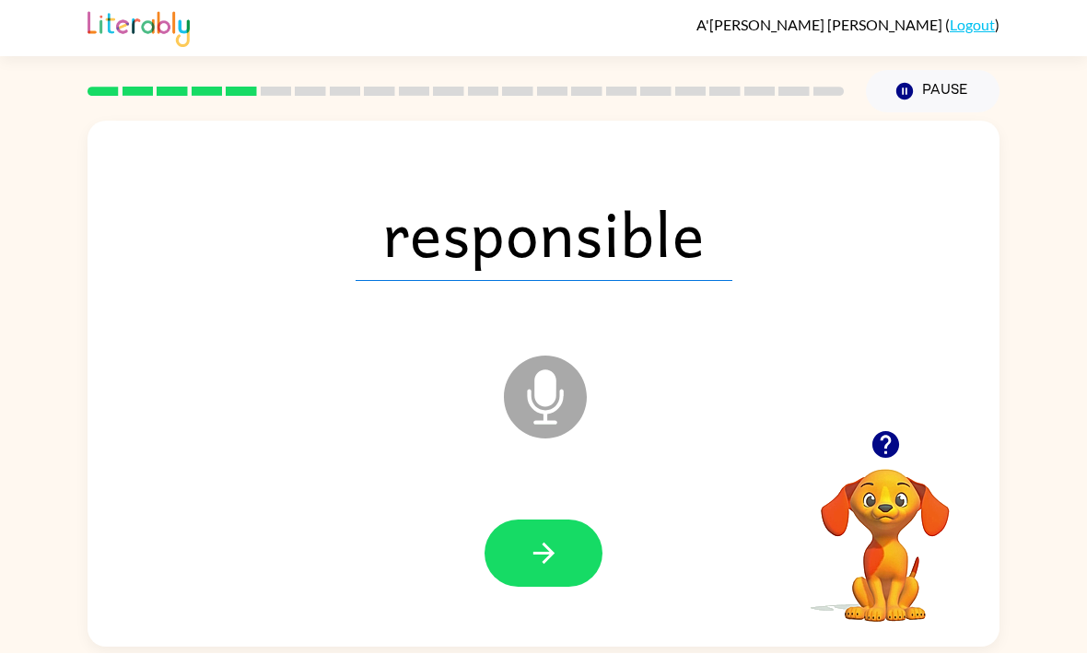
click at [599, 540] on div at bounding box center [543, 554] width 875 height 151
click at [543, 538] on icon "button" at bounding box center [544, 554] width 32 height 32
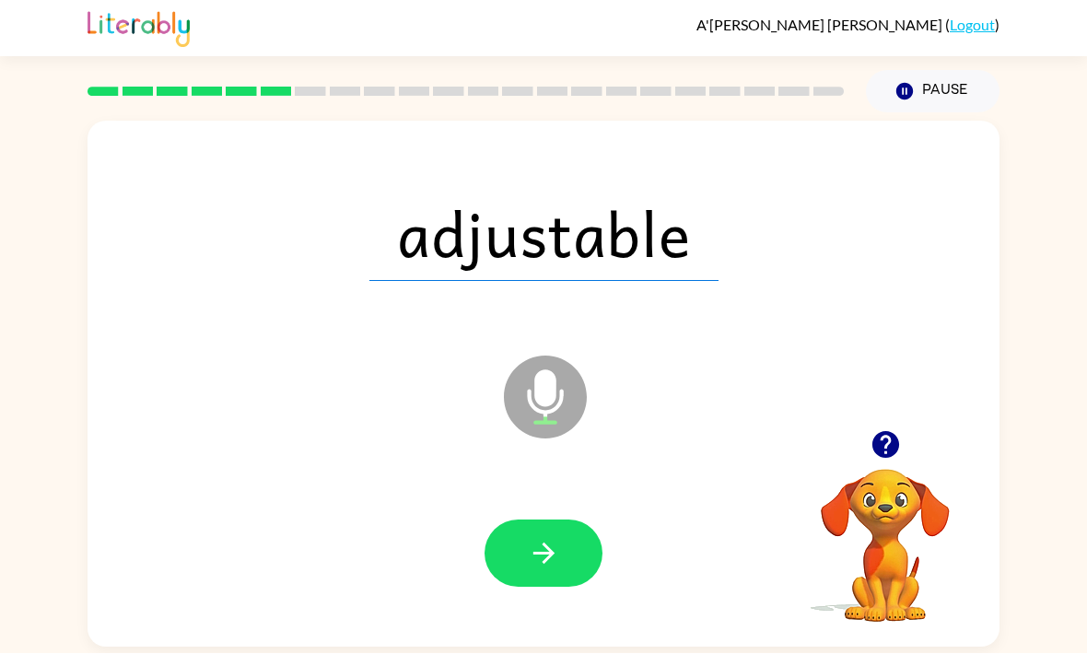
click at [511, 520] on button "button" at bounding box center [543, 553] width 118 height 67
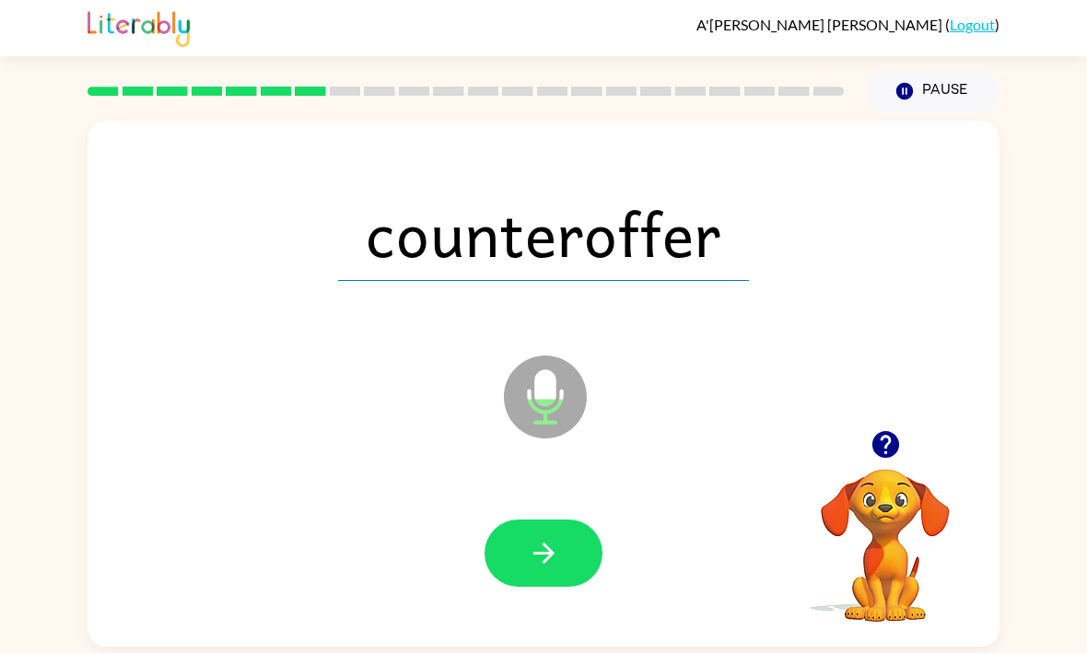
click at [541, 538] on icon "button" at bounding box center [544, 554] width 32 height 32
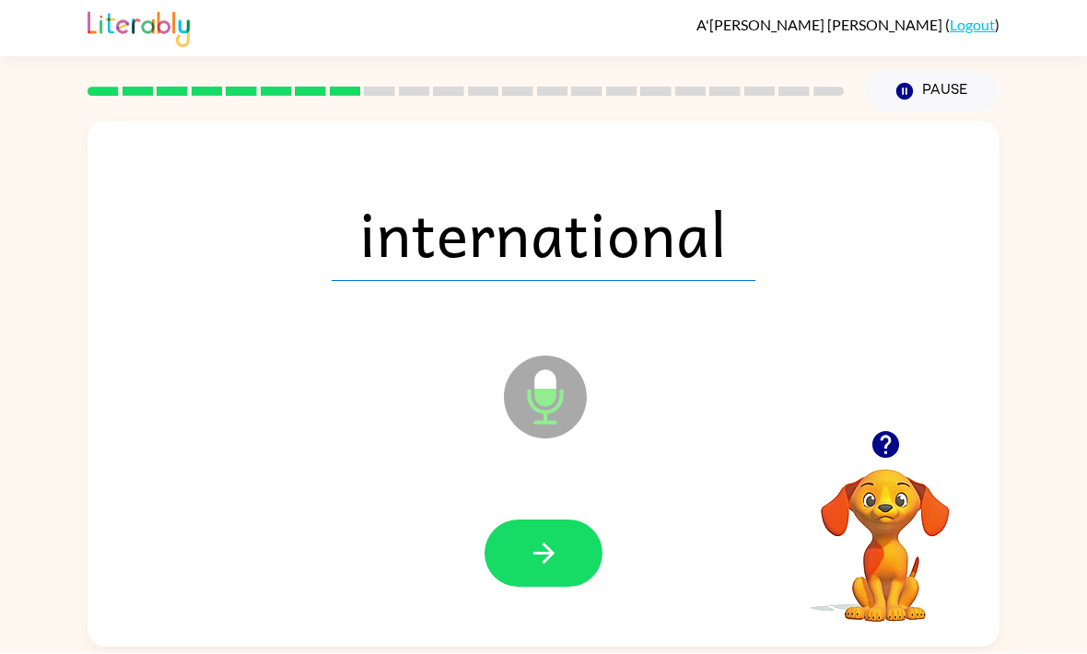
click at [531, 538] on icon "button" at bounding box center [544, 554] width 32 height 32
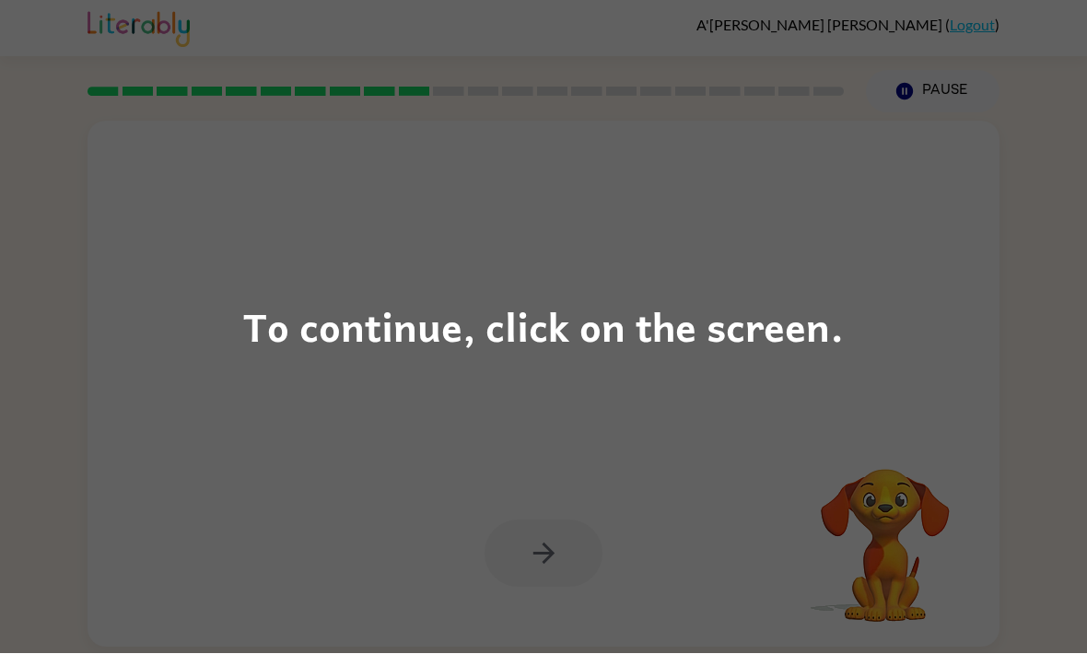
click at [436, 400] on div "To continue, click on the screen." at bounding box center [543, 327] width 1087 height 654
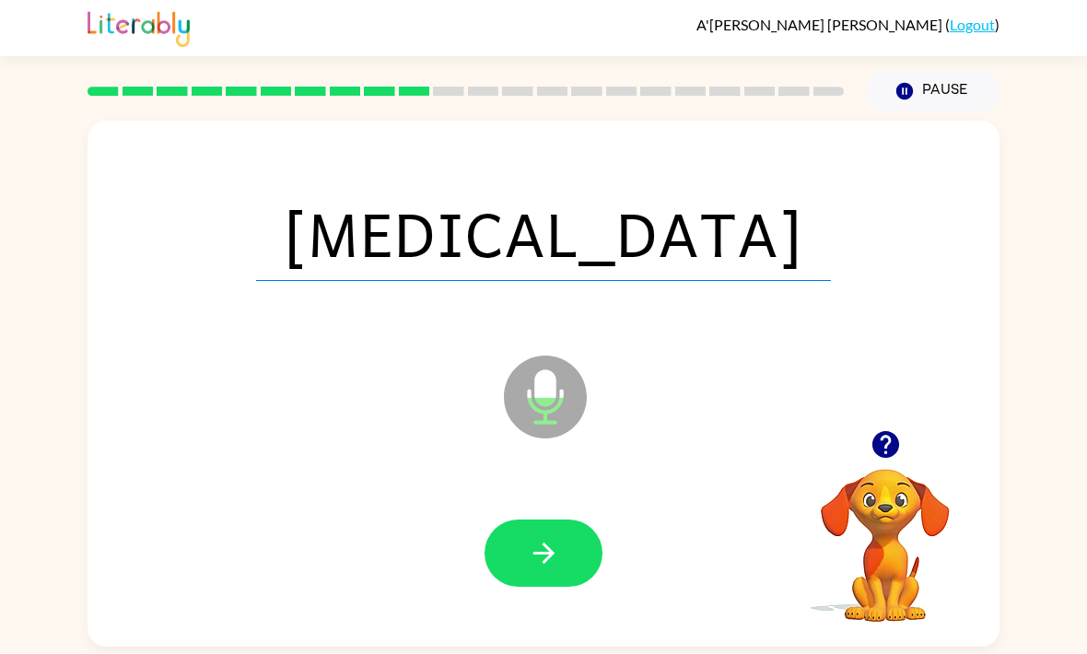
click at [518, 520] on button "button" at bounding box center [543, 553] width 118 height 67
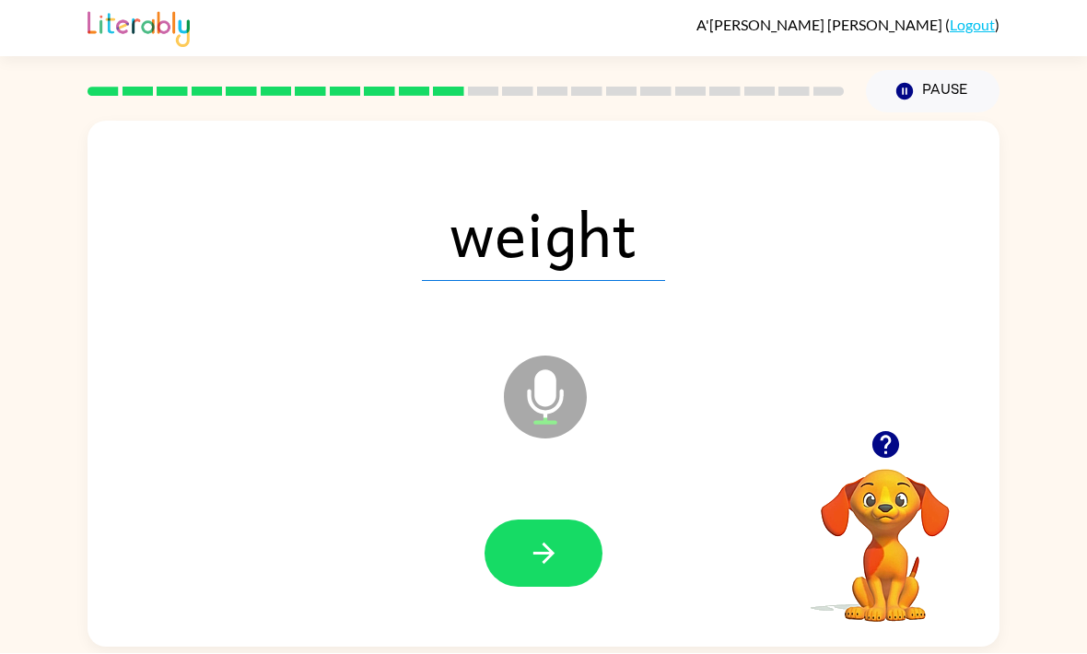
click at [541, 520] on button "button" at bounding box center [543, 553] width 118 height 67
click at [523, 520] on button "button" at bounding box center [543, 553] width 118 height 67
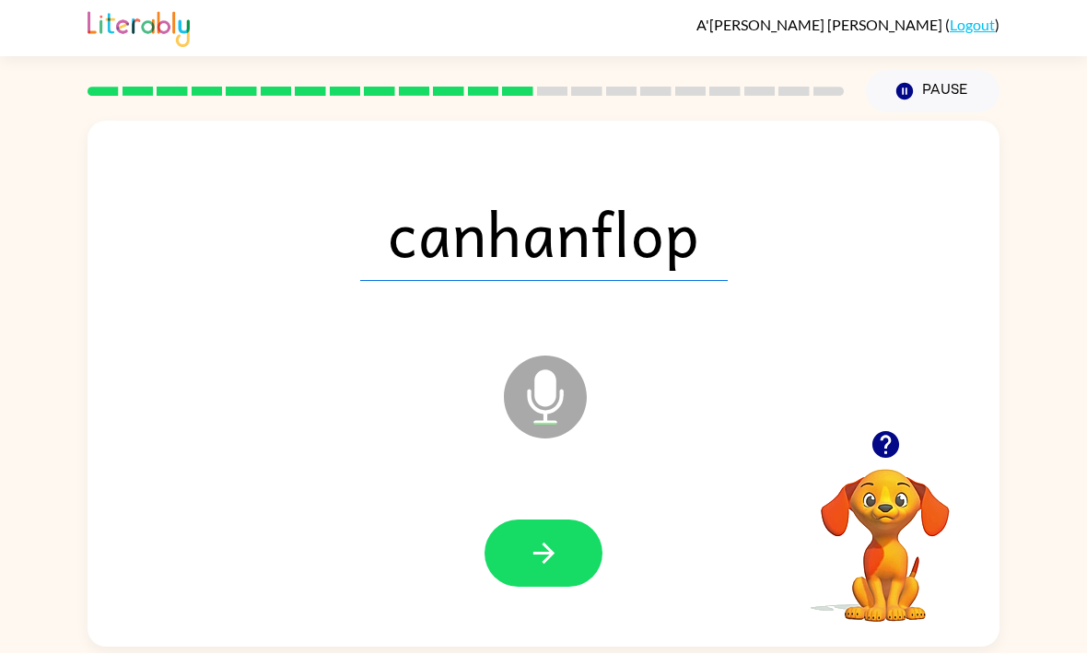
click at [537, 543] on icon "button" at bounding box center [542, 553] width 21 height 21
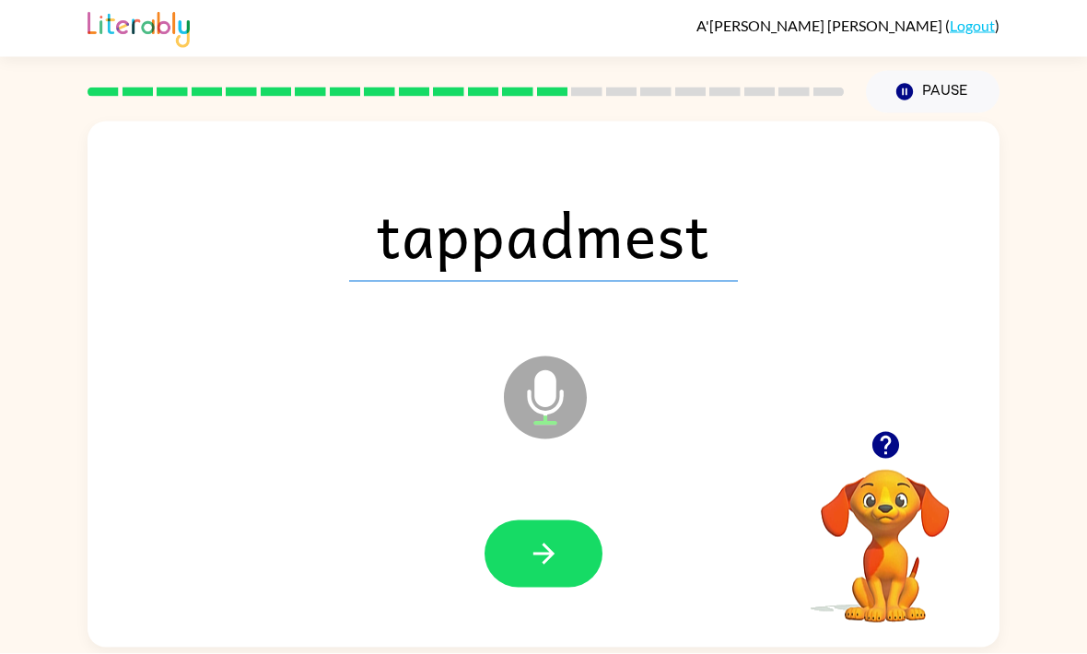
scroll to position [49, 0]
click at [511, 520] on button "button" at bounding box center [543, 553] width 118 height 67
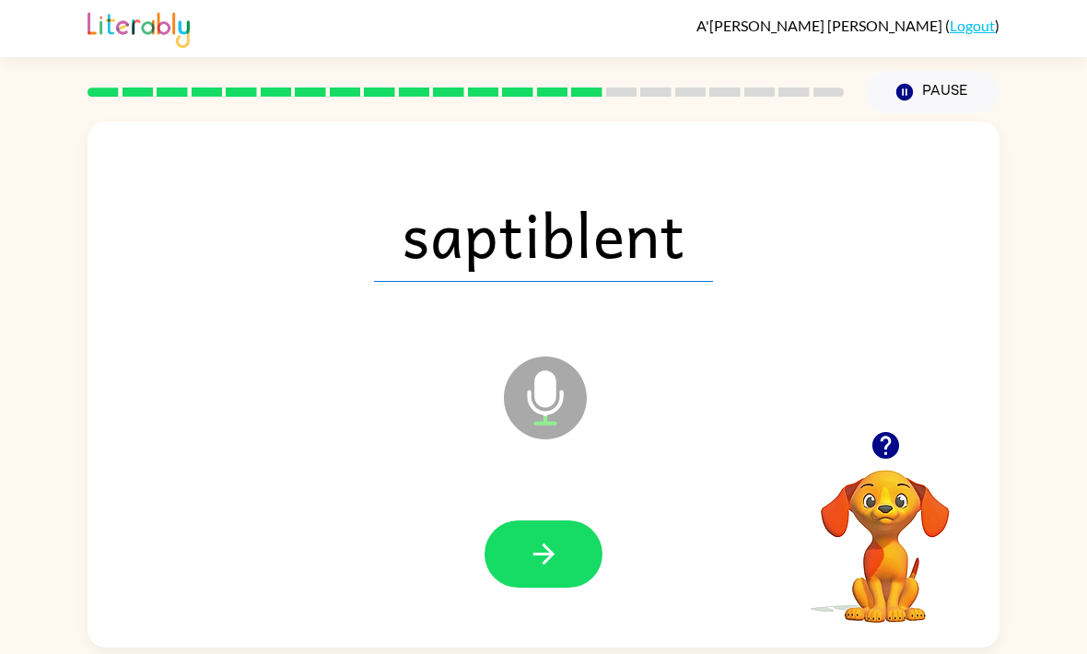
click at [533, 538] on icon "button" at bounding box center [544, 554] width 32 height 32
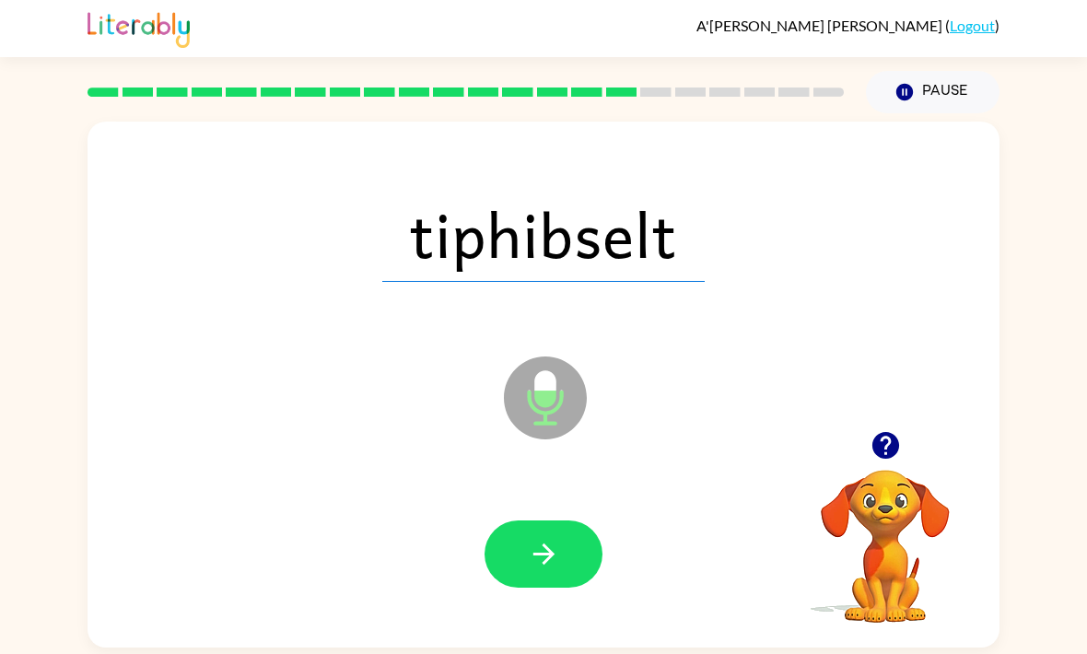
click at [538, 538] on icon "button" at bounding box center [544, 554] width 32 height 32
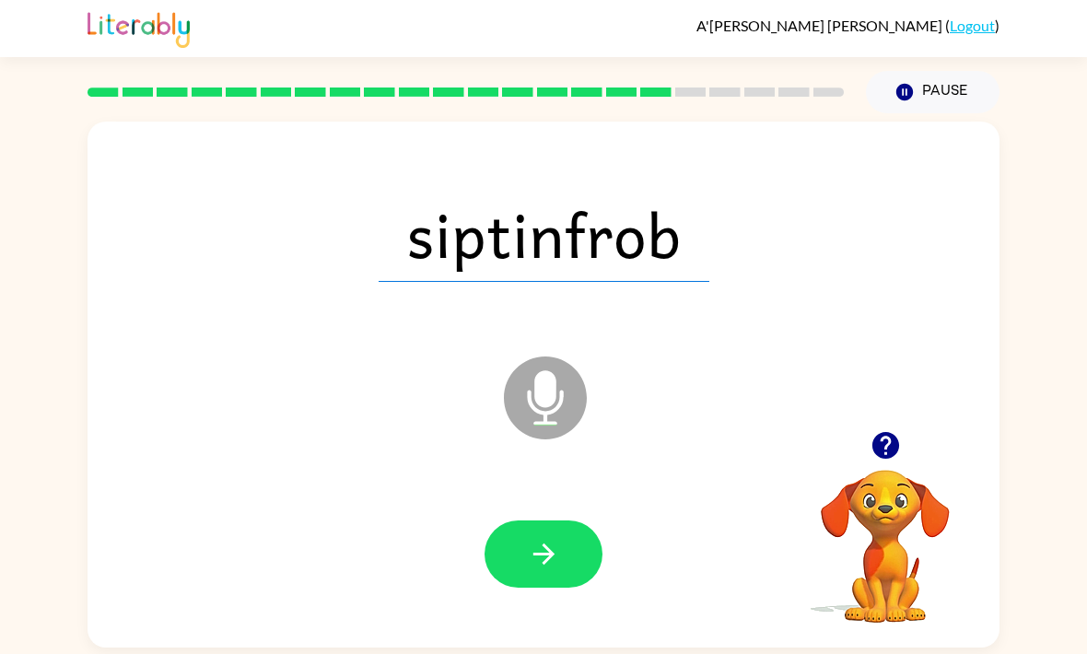
click at [533, 538] on icon "button" at bounding box center [544, 554] width 32 height 32
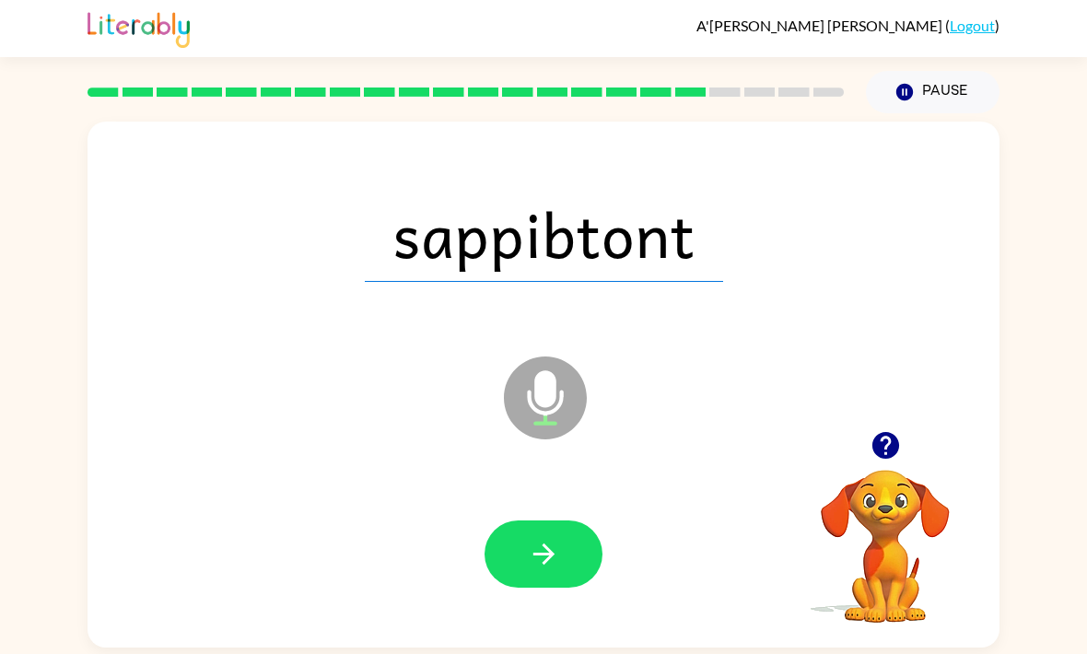
click at [519, 520] on button "button" at bounding box center [543, 553] width 118 height 67
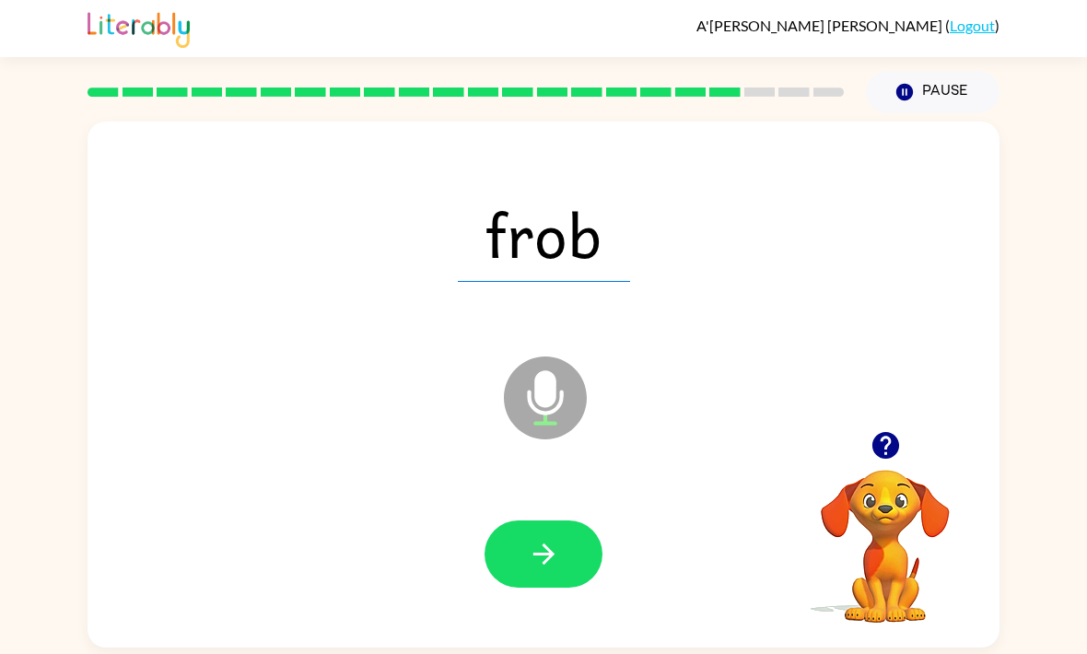
click at [539, 538] on icon "button" at bounding box center [544, 554] width 32 height 32
click at [534, 538] on icon "button" at bounding box center [544, 554] width 32 height 32
click at [525, 520] on button "button" at bounding box center [543, 553] width 118 height 67
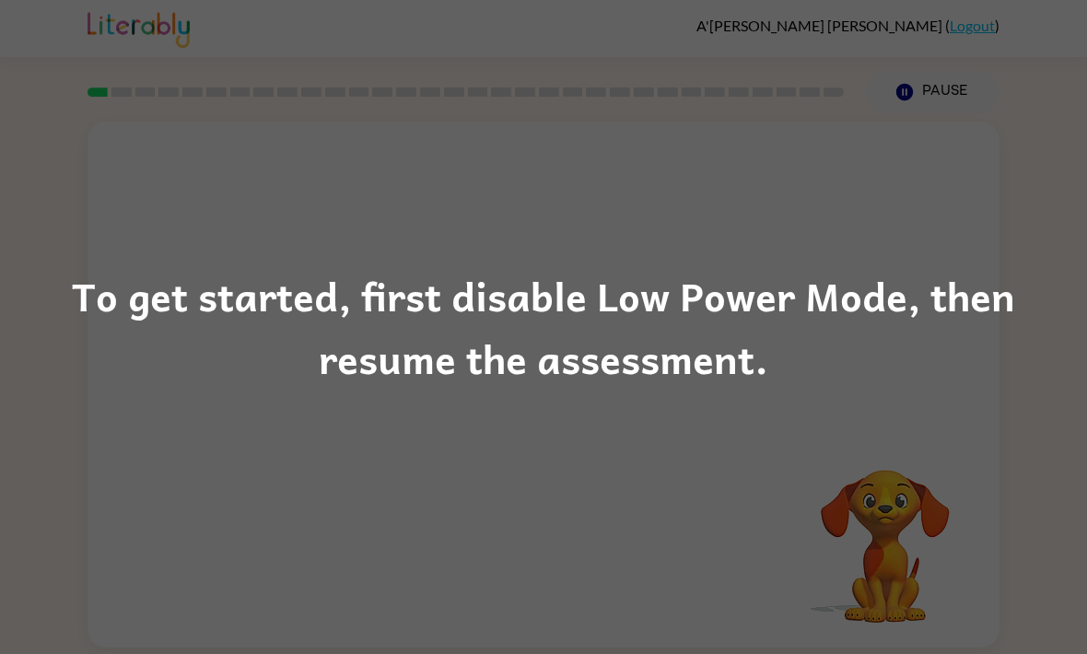
click at [554, 430] on div "To get started, first disable Low Power Mode, then resume the assessment." at bounding box center [543, 327] width 1087 height 654
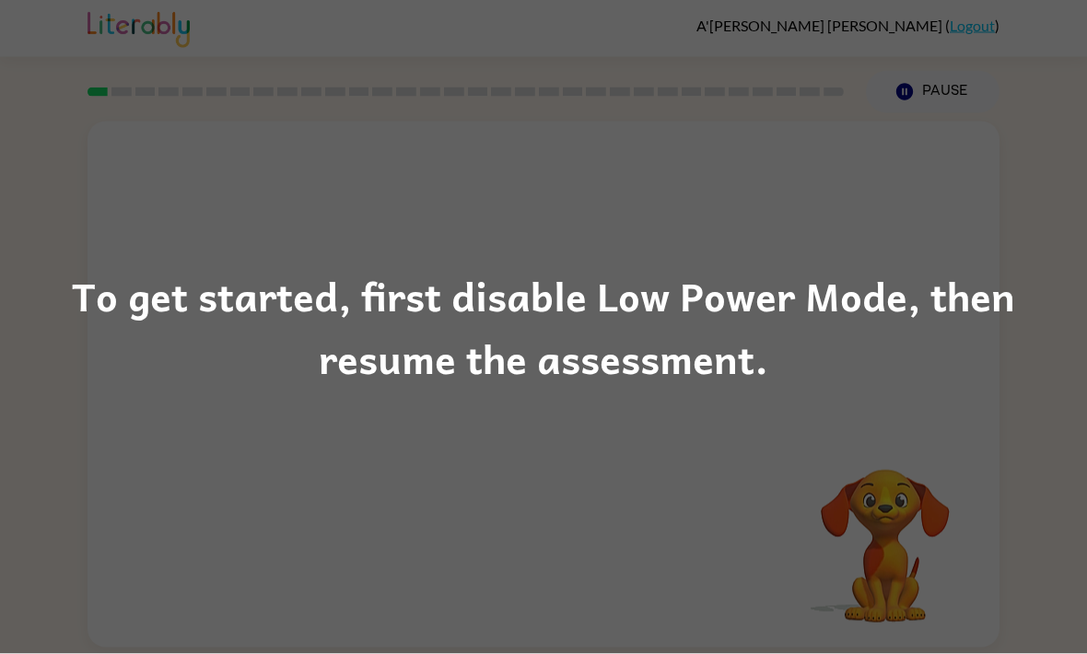
click at [539, 428] on div "To get started, first disable Low Power Mode, then resume the assessment." at bounding box center [543, 327] width 1087 height 654
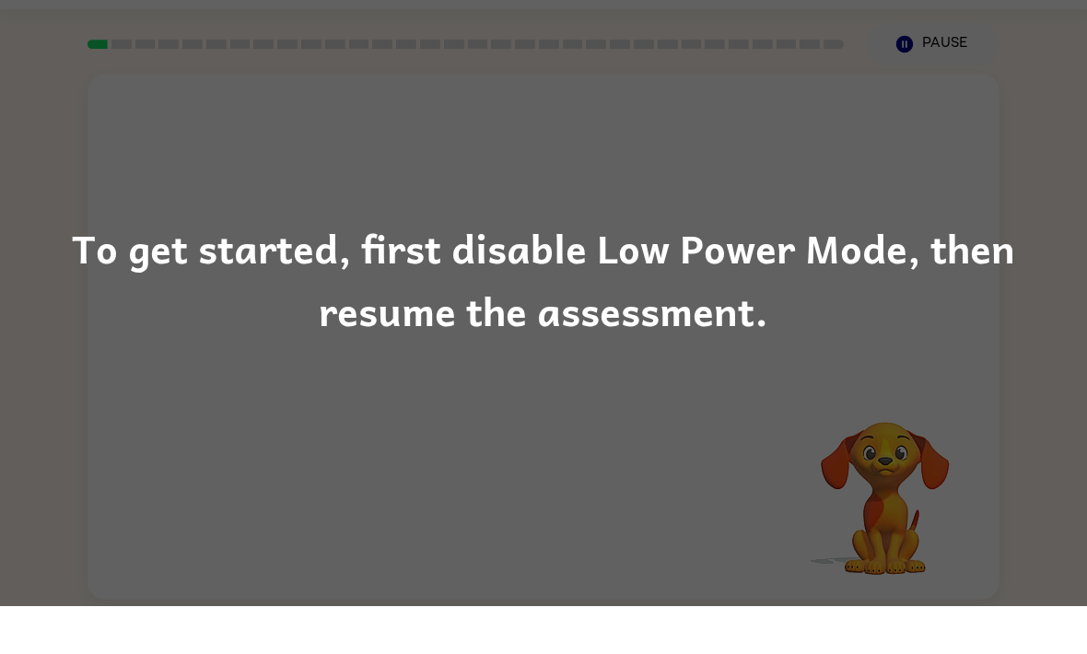
click at [530, 437] on div "To get started, first disable Low Power Mode, then resume the assessment." at bounding box center [543, 327] width 1087 height 654
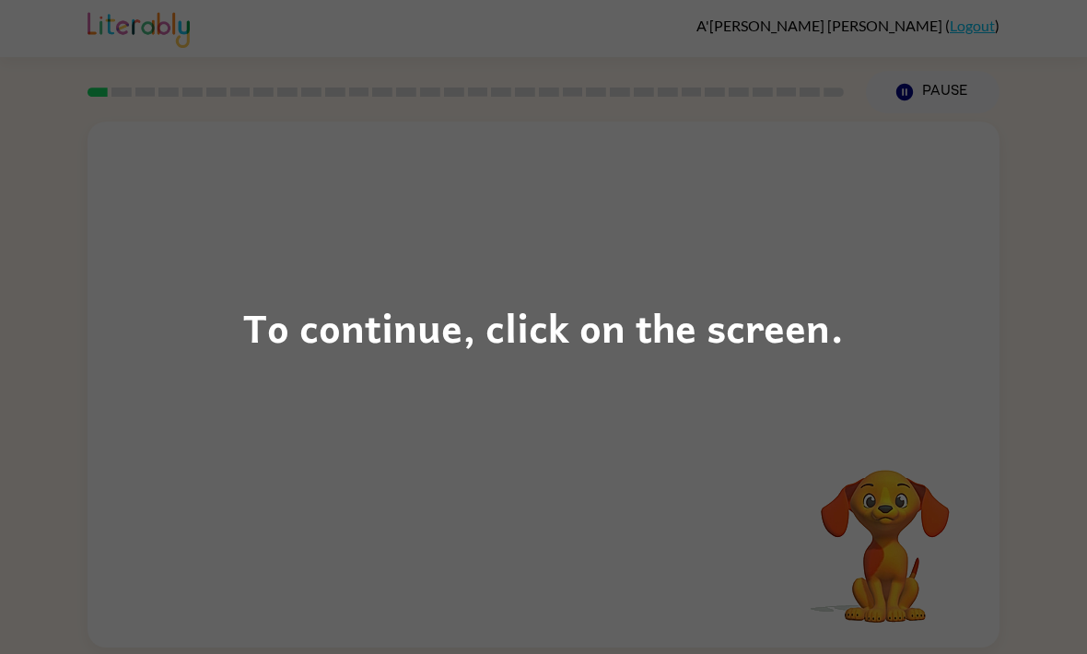
click at [576, 510] on div "To continue, click on the screen." at bounding box center [543, 327] width 1087 height 654
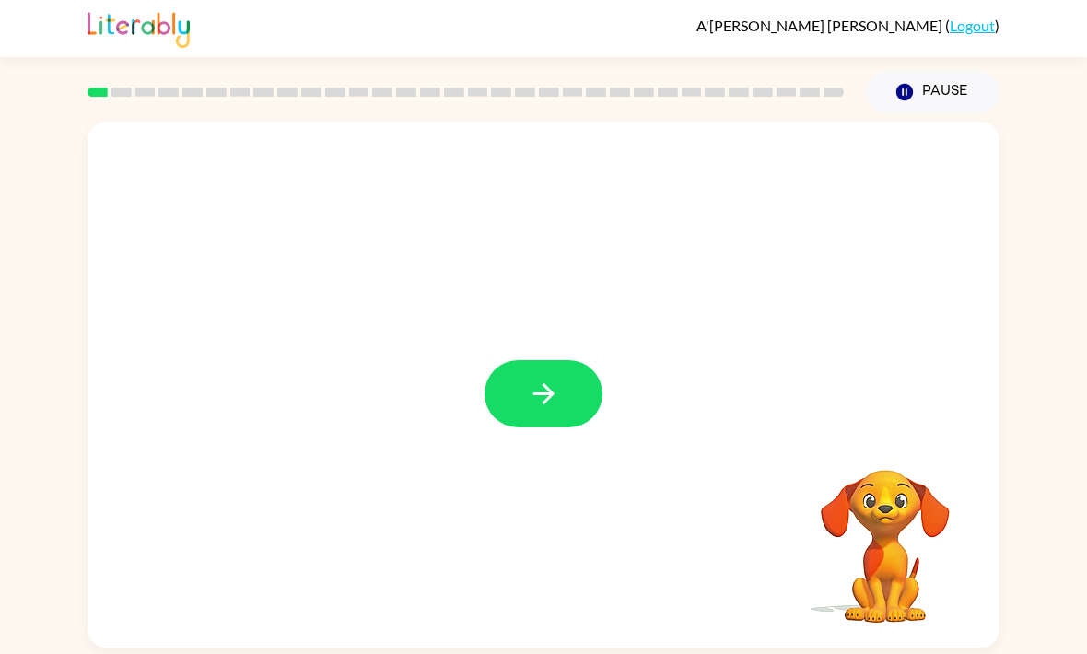
click at [574, 409] on button "button" at bounding box center [543, 393] width 118 height 67
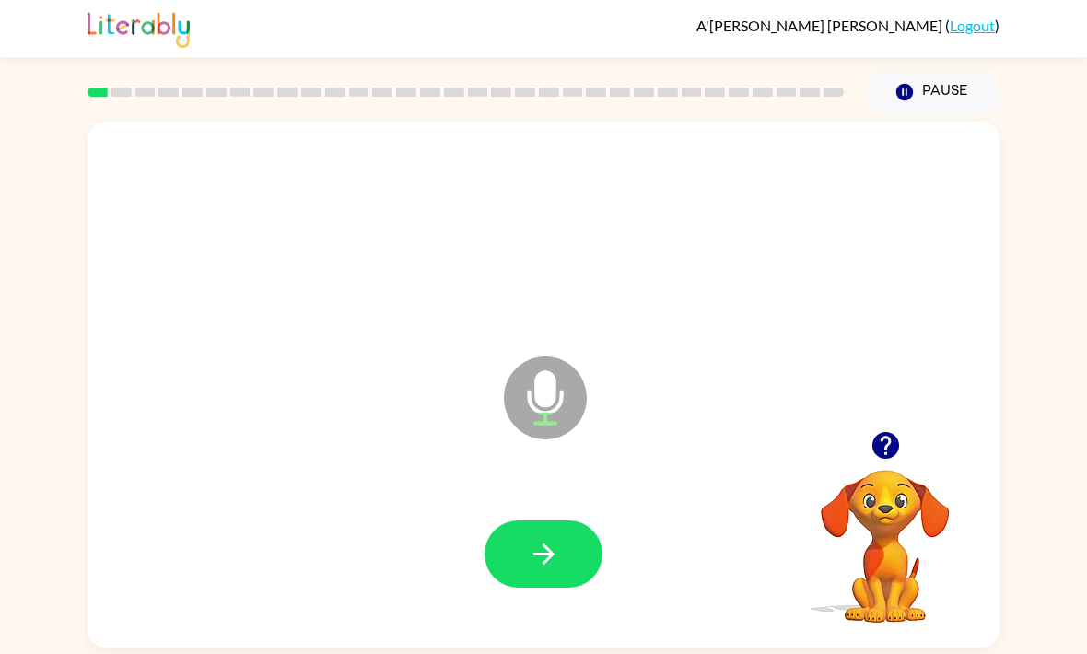
scroll to position [1, 0]
click at [573, 560] on button "button" at bounding box center [543, 553] width 118 height 67
click at [553, 540] on button "button" at bounding box center [543, 553] width 118 height 67
click at [880, 449] on icon "button" at bounding box center [884, 445] width 27 height 27
click at [542, 542] on icon "button" at bounding box center [544, 554] width 32 height 32
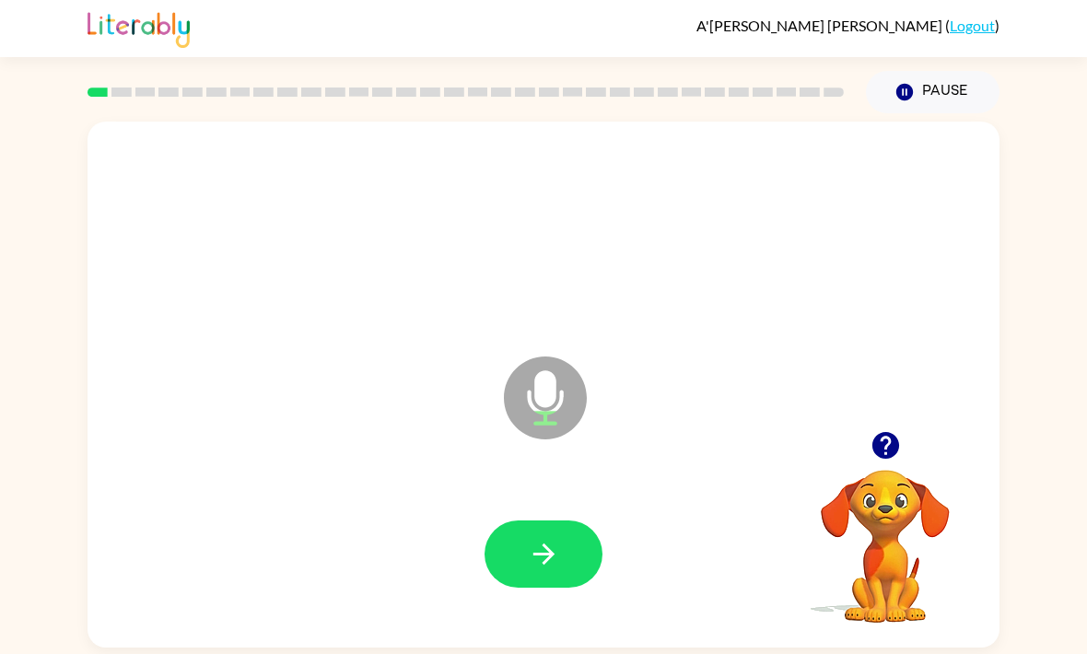
click at [558, 565] on icon "button" at bounding box center [544, 554] width 32 height 32
click at [524, 520] on button "button" at bounding box center [543, 553] width 118 height 67
click at [545, 538] on icon "button" at bounding box center [544, 554] width 32 height 32
click at [541, 520] on button "button" at bounding box center [543, 553] width 118 height 67
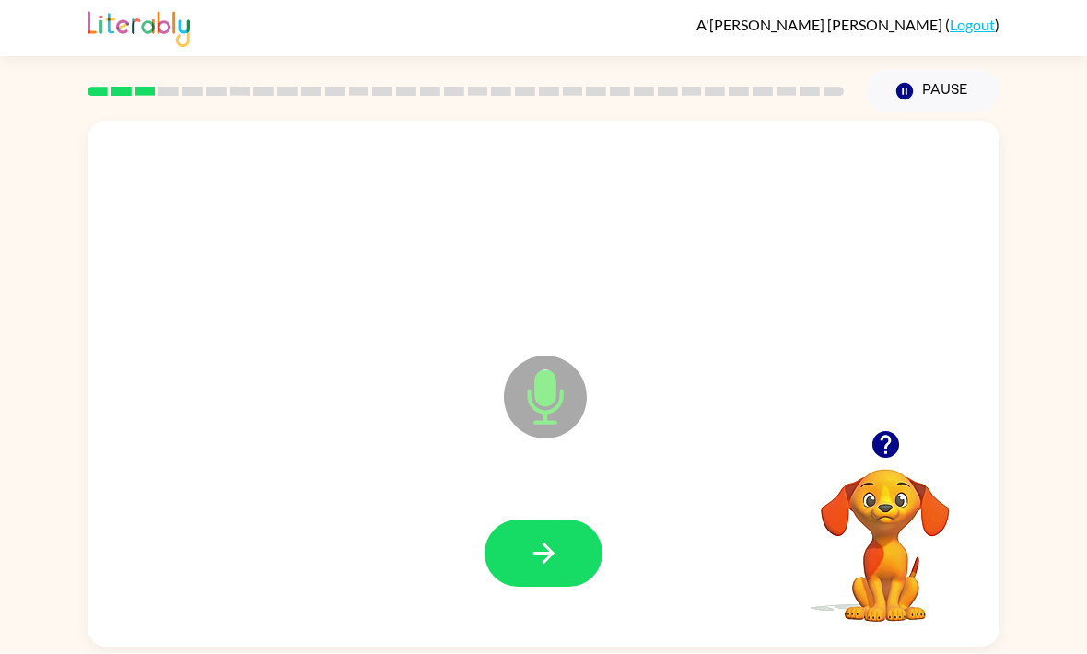
click at [892, 432] on icon "button" at bounding box center [884, 445] width 27 height 27
click at [880, 429] on icon "button" at bounding box center [885, 445] width 32 height 32
click at [555, 538] on icon "button" at bounding box center [544, 554] width 32 height 32
click at [526, 520] on button "button" at bounding box center [543, 553] width 118 height 67
click at [543, 520] on button "button" at bounding box center [543, 553] width 118 height 67
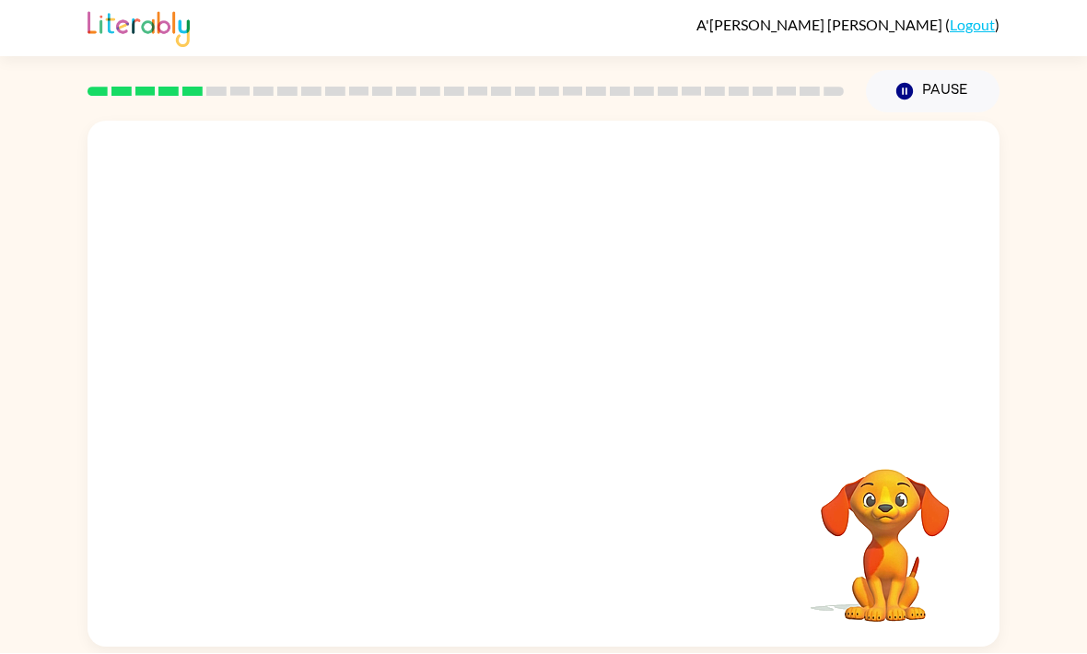
click at [21, 643] on div "A'[PERSON_NAME] ( Logout ) Pause Pause Your browser must support playing .mp4 f…" at bounding box center [543, 327] width 1087 height 654
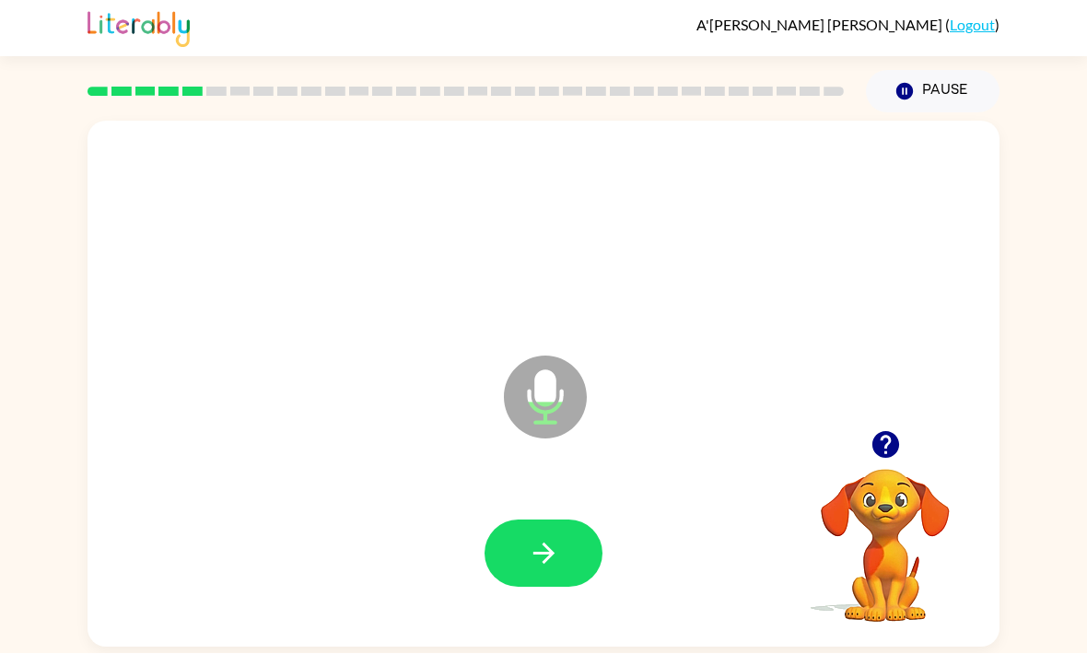
click at [508, 520] on button "button" at bounding box center [543, 553] width 118 height 67
click at [893, 429] on icon "button" at bounding box center [885, 445] width 32 height 32
click at [901, 429] on icon "button" at bounding box center [885, 445] width 32 height 32
click at [891, 432] on icon "button" at bounding box center [884, 445] width 27 height 27
click at [524, 520] on button "button" at bounding box center [543, 553] width 118 height 67
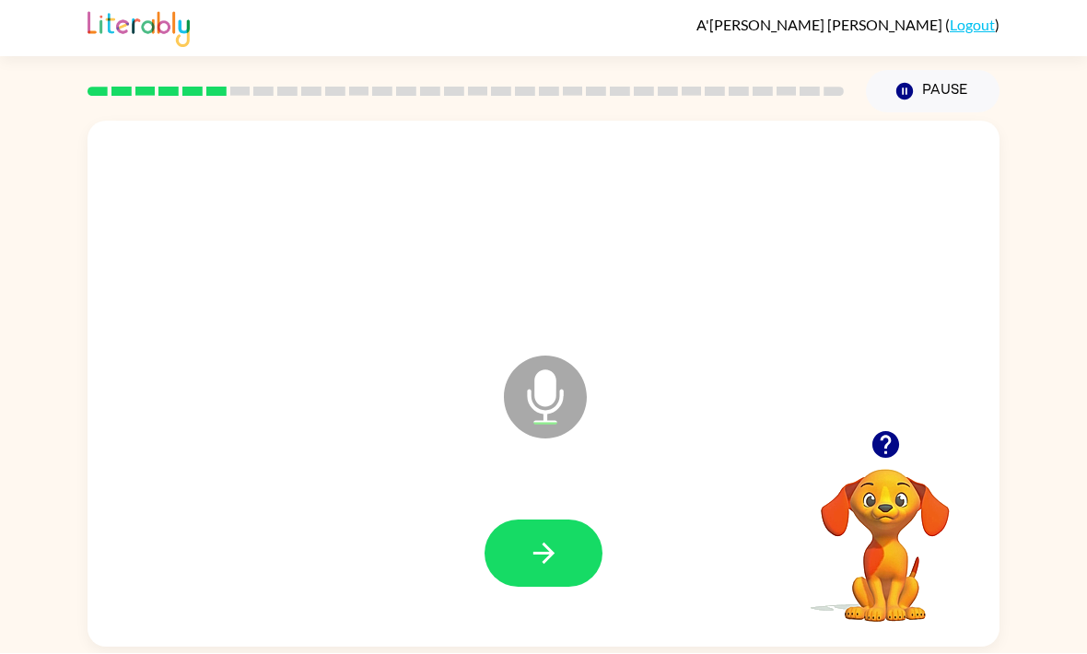
click at [892, 432] on icon "button" at bounding box center [884, 445] width 27 height 27
click at [560, 520] on button "button" at bounding box center [543, 553] width 118 height 67
click at [898, 432] on icon "button" at bounding box center [884, 445] width 27 height 27
click at [890, 432] on icon "button" at bounding box center [884, 445] width 27 height 27
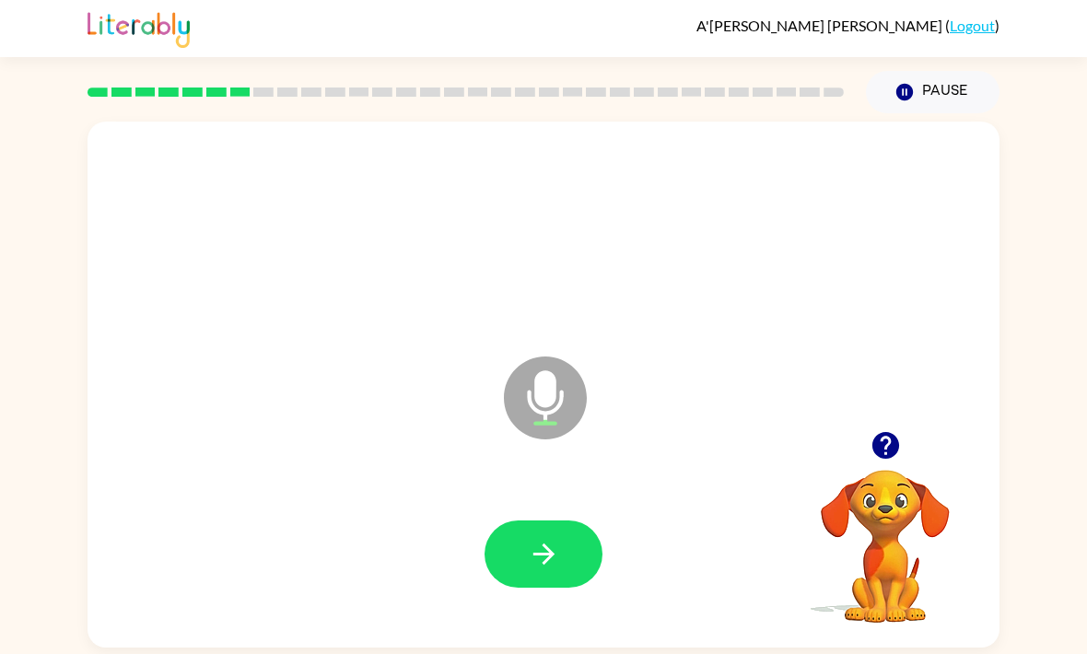
click at [535, 543] on icon "button" at bounding box center [542, 553] width 21 height 21
click at [894, 432] on icon "button" at bounding box center [884, 445] width 27 height 27
click at [880, 432] on icon "button" at bounding box center [884, 445] width 27 height 27
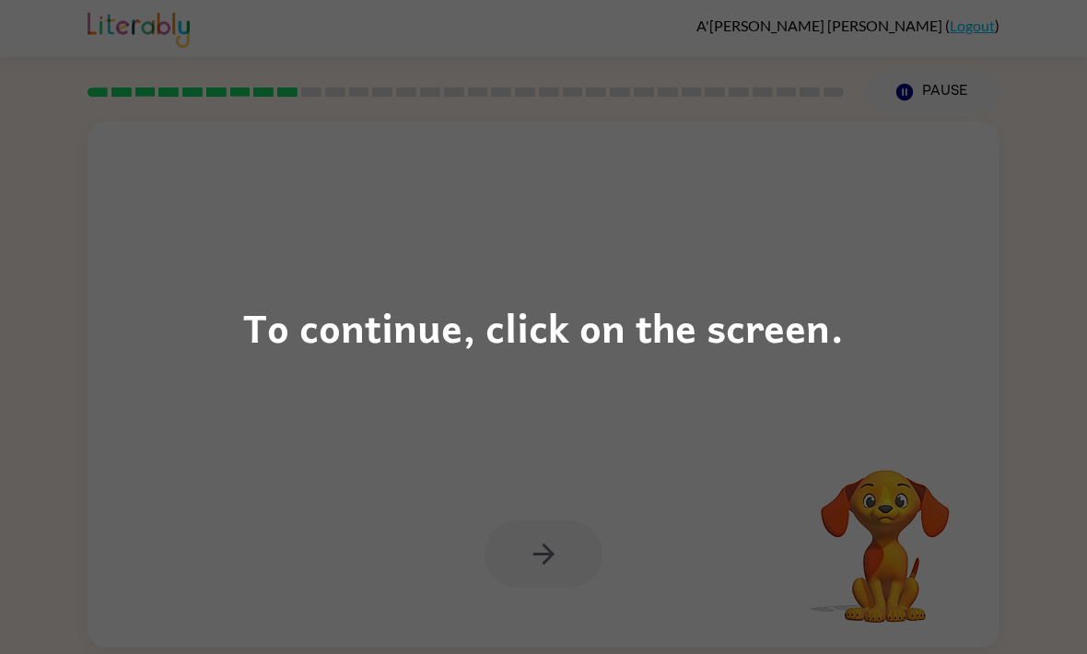
click at [325, 513] on div "To continue, click on the screen." at bounding box center [543, 327] width 1087 height 654
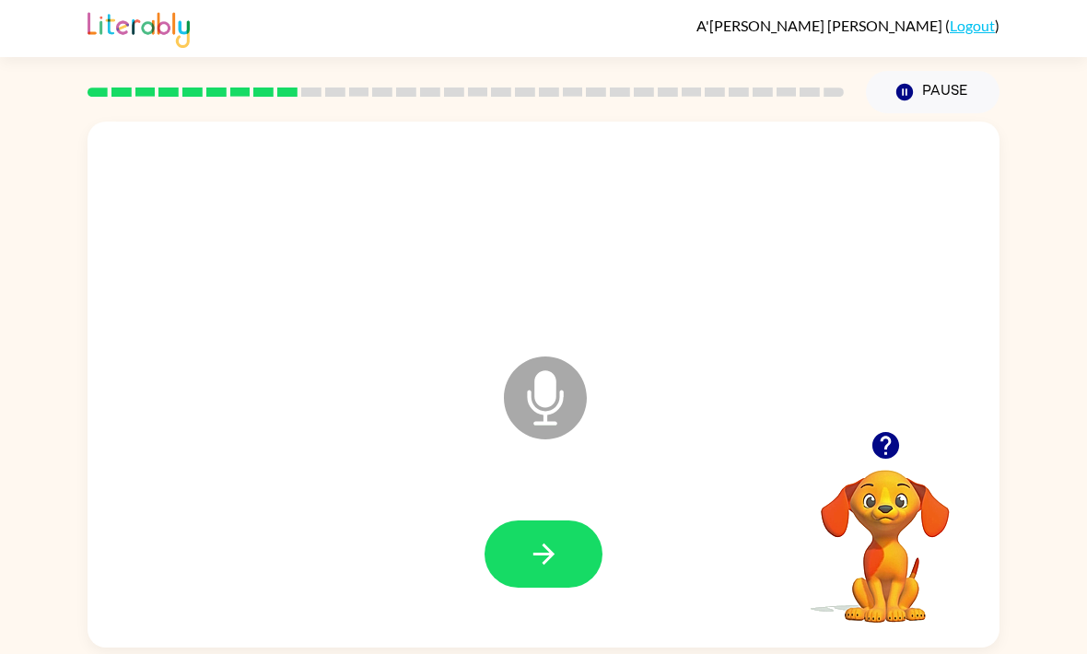
click at [874, 429] on icon "button" at bounding box center [885, 445] width 32 height 32
click at [539, 530] on button "button" at bounding box center [543, 553] width 118 height 67
click at [857, 422] on div at bounding box center [885, 445] width 184 height 47
click at [883, 432] on icon "button" at bounding box center [884, 445] width 27 height 27
click at [580, 525] on button "button" at bounding box center [543, 553] width 118 height 67
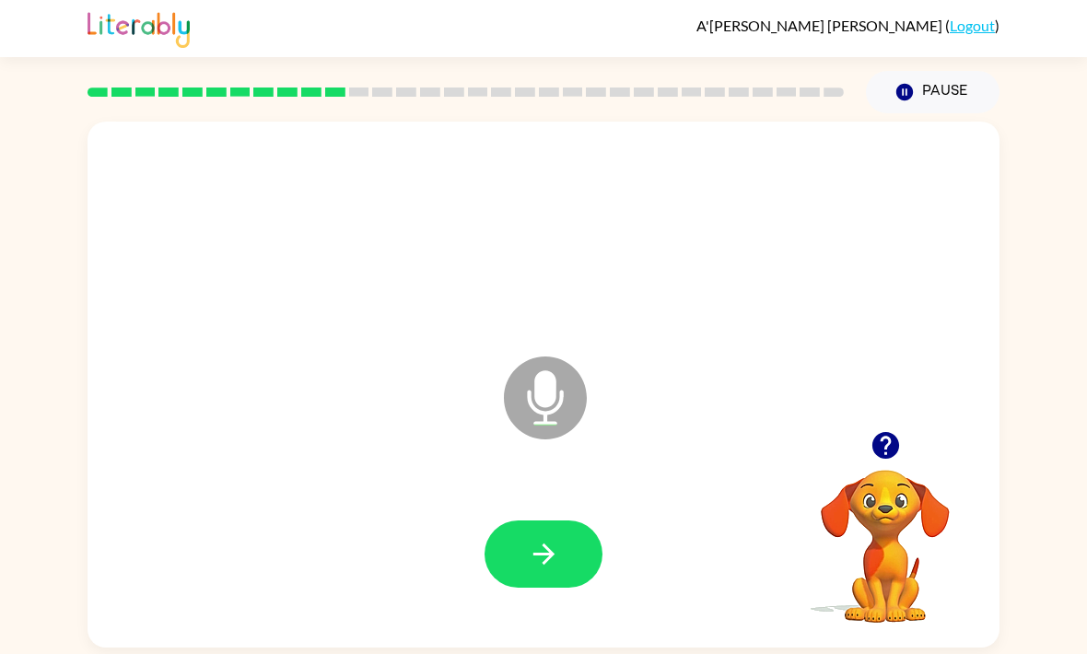
click at [872, 425] on button "button" at bounding box center [885, 445] width 47 height 47
click at [529, 538] on icon "button" at bounding box center [544, 554] width 32 height 32
click at [541, 543] on icon "button" at bounding box center [542, 553] width 21 height 21
click at [531, 538] on icon "button" at bounding box center [544, 554] width 32 height 32
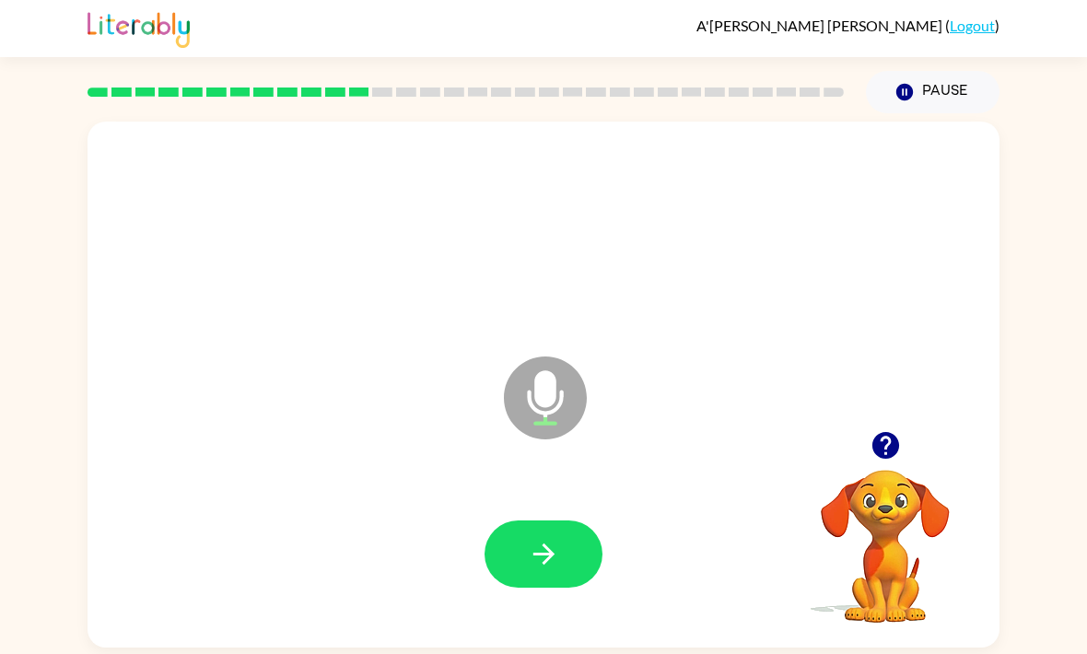
click at [529, 538] on icon "button" at bounding box center [544, 554] width 32 height 32
click at [525, 520] on button "button" at bounding box center [543, 553] width 118 height 67
click at [543, 543] on icon "button" at bounding box center [542, 553] width 21 height 21
click at [542, 543] on icon "button" at bounding box center [542, 553] width 21 height 21
click at [588, 520] on button "button" at bounding box center [543, 553] width 118 height 67
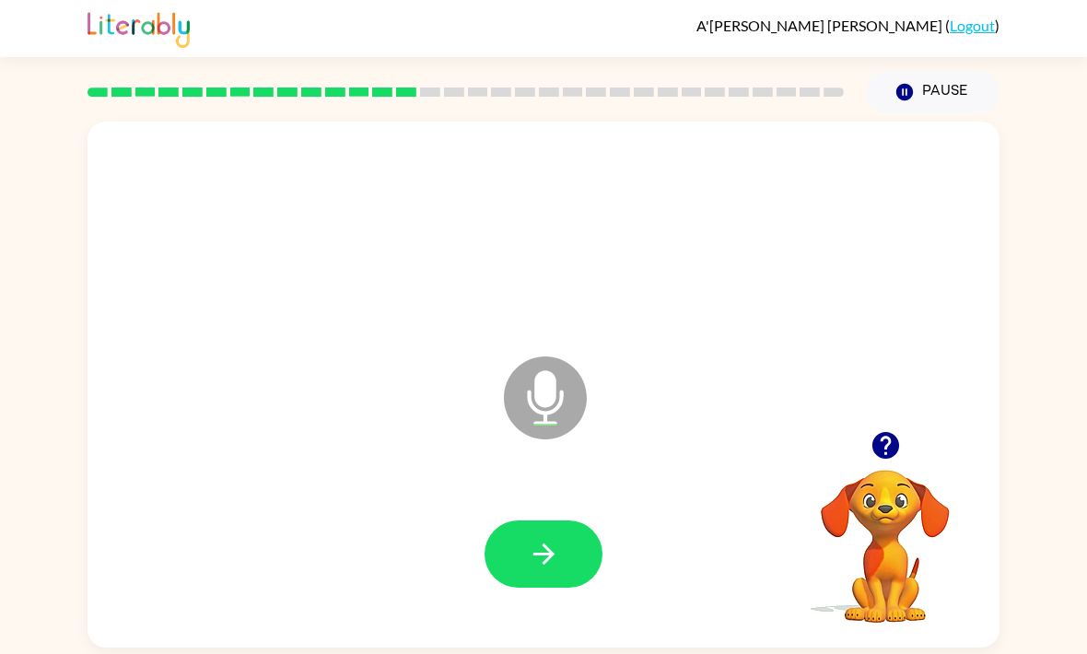
click at [871, 429] on icon "button" at bounding box center [885, 445] width 32 height 32
click at [537, 538] on icon "button" at bounding box center [544, 554] width 32 height 32
click at [522, 520] on button "button" at bounding box center [543, 553] width 118 height 67
click at [537, 538] on icon "button" at bounding box center [544, 554] width 32 height 32
click at [532, 538] on icon "button" at bounding box center [544, 554] width 32 height 32
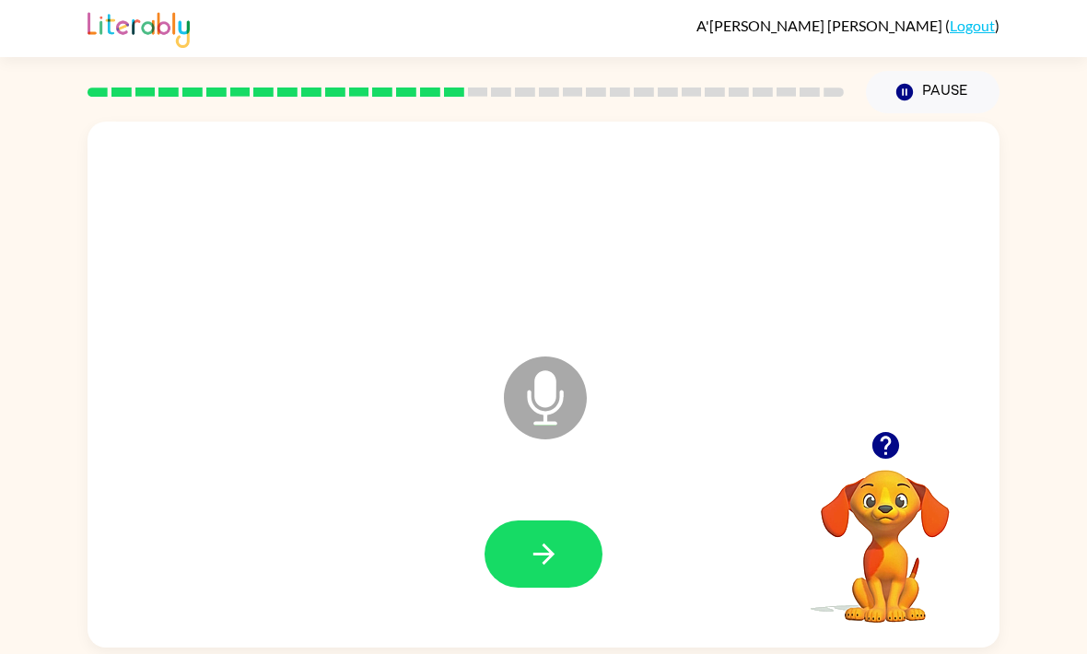
click at [889, 432] on icon "button" at bounding box center [884, 445] width 27 height 27
click at [530, 538] on icon "button" at bounding box center [544, 554] width 32 height 32
click at [546, 536] on button "button" at bounding box center [543, 553] width 118 height 67
click at [540, 520] on button "button" at bounding box center [543, 553] width 118 height 67
click at [515, 529] on button "button" at bounding box center [543, 553] width 118 height 67
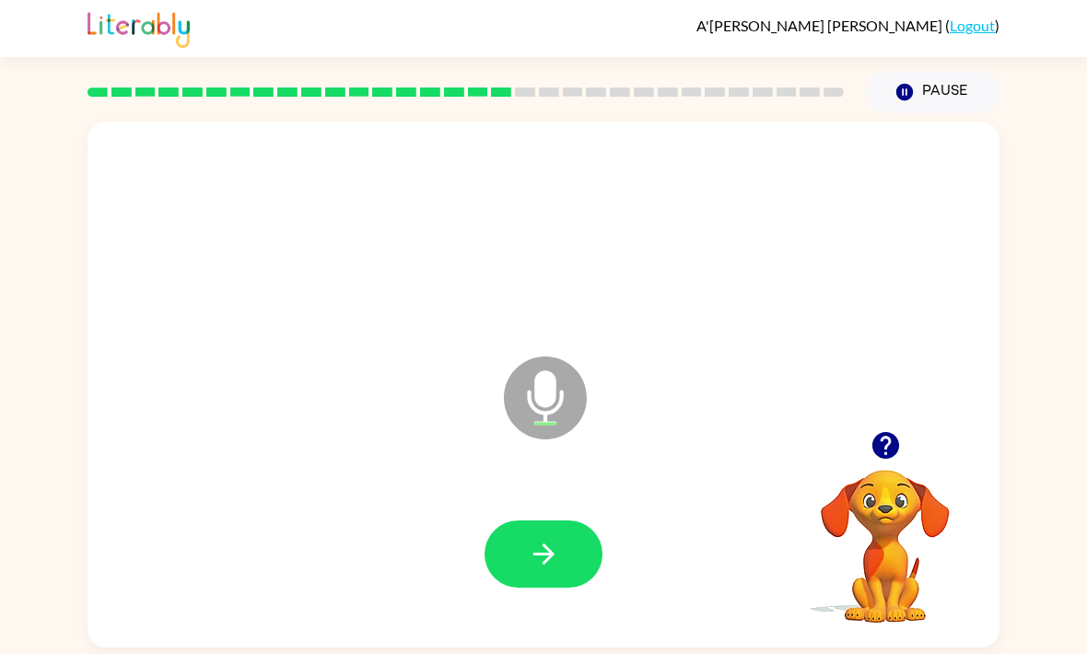
scroll to position [41, 0]
click at [482, 503] on div at bounding box center [543, 554] width 875 height 151
click at [579, 558] on button "button" at bounding box center [543, 553] width 118 height 67
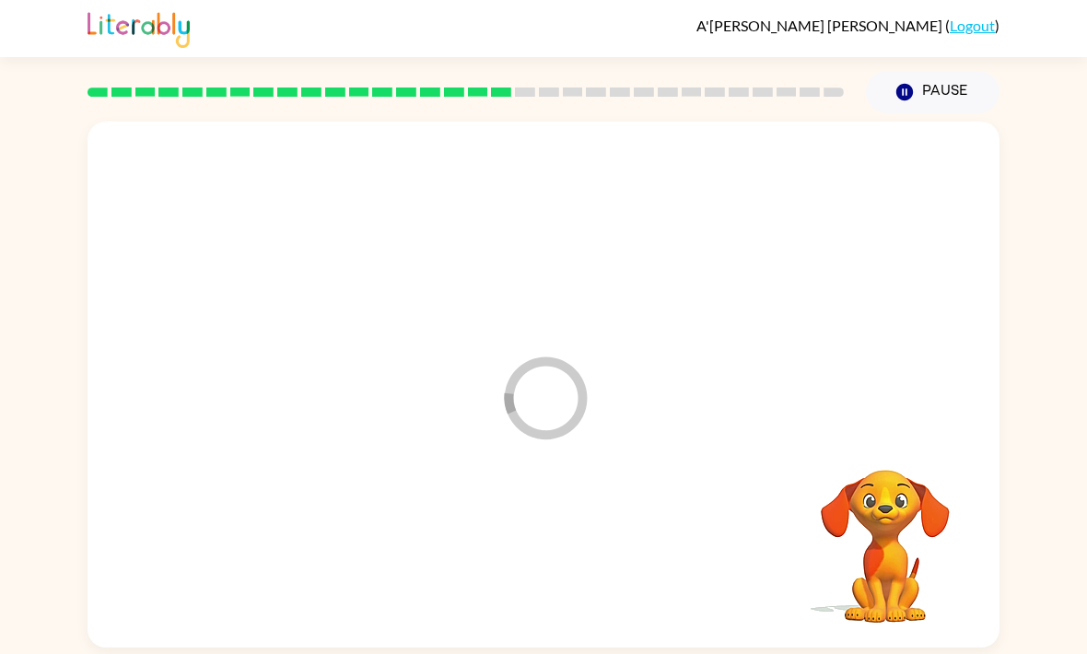
click at [578, 557] on div at bounding box center [543, 554] width 875 height 151
click at [567, 568] on div at bounding box center [543, 554] width 875 height 151
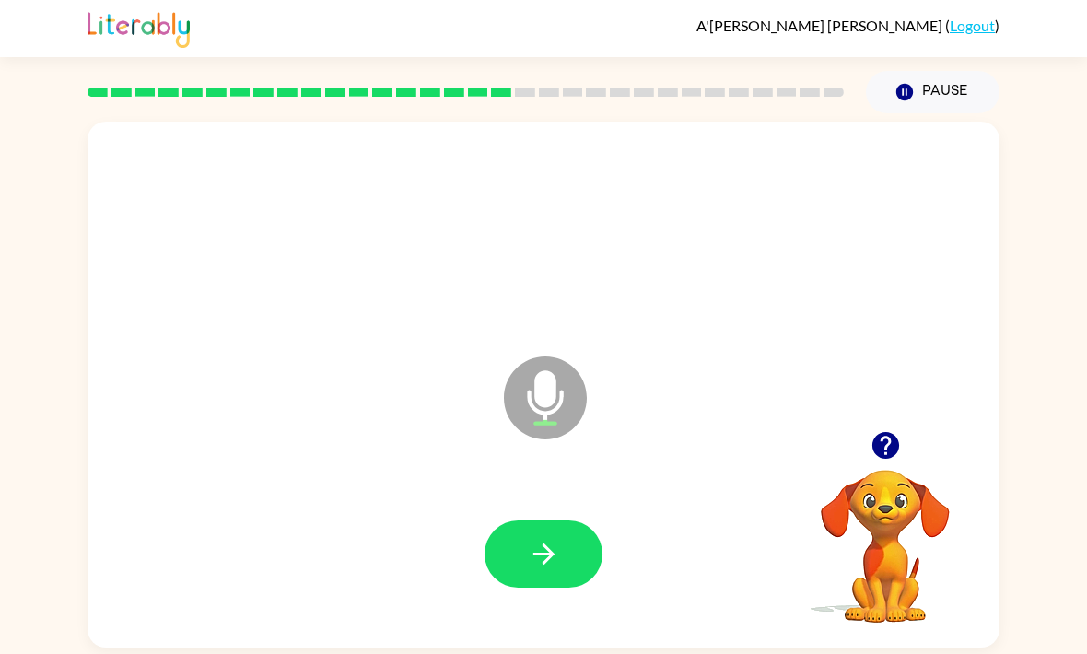
click at [528, 561] on icon "button" at bounding box center [544, 554] width 32 height 32
click at [517, 580] on button "button" at bounding box center [543, 553] width 118 height 67
click at [524, 564] on button "button" at bounding box center [543, 553] width 118 height 67
click at [537, 543] on icon "button" at bounding box center [544, 554] width 32 height 32
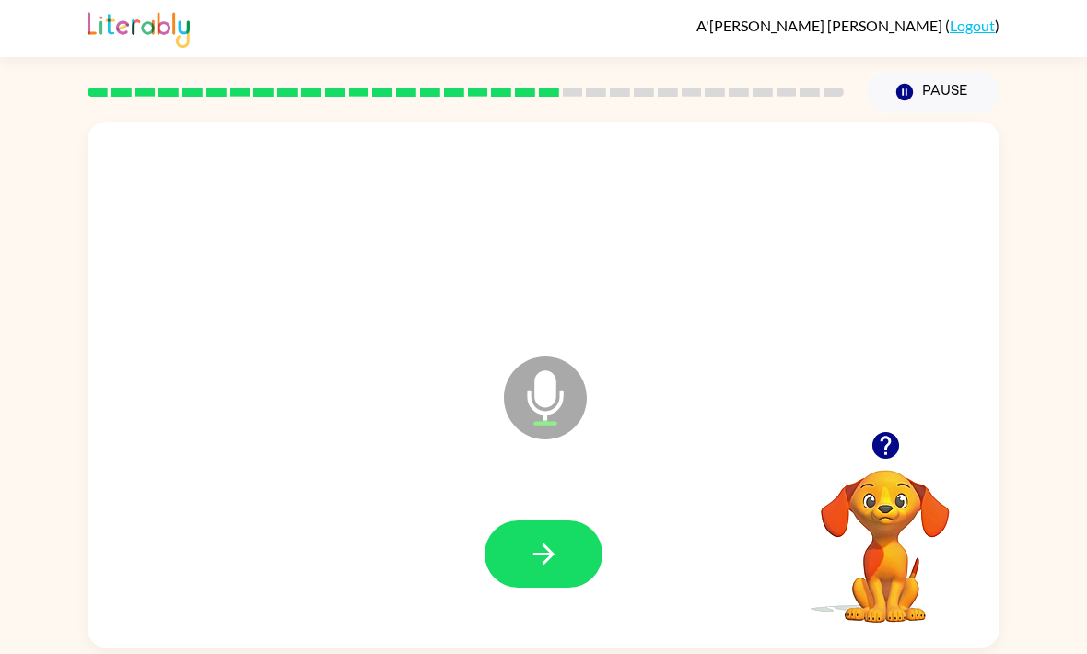
click at [567, 520] on button "button" at bounding box center [543, 553] width 118 height 67
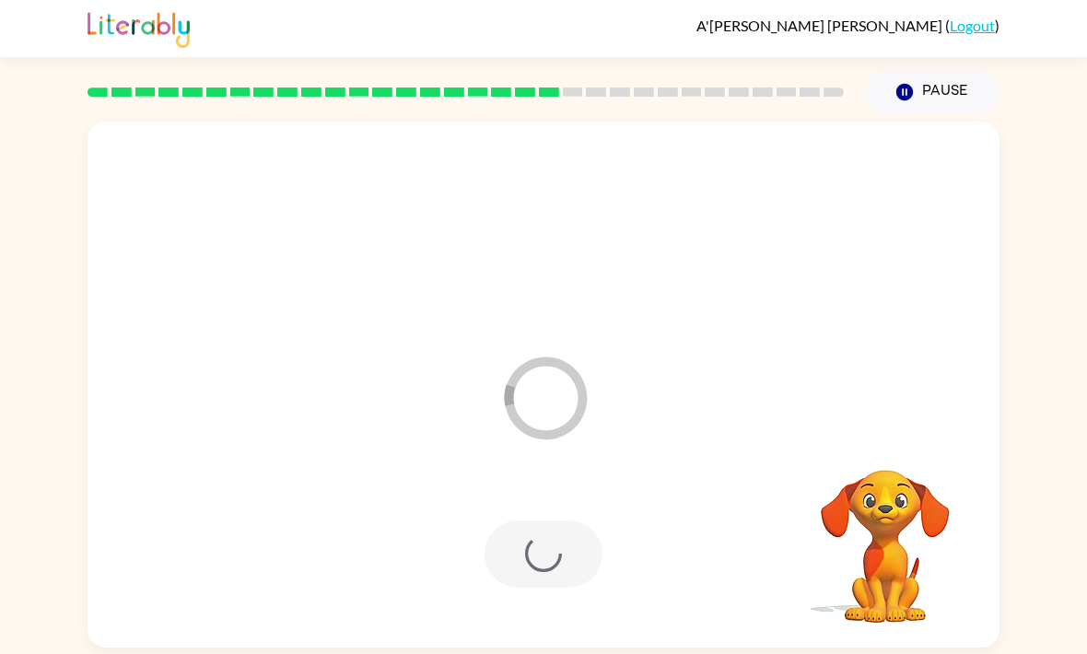
click at [556, 522] on div at bounding box center [543, 553] width 118 height 67
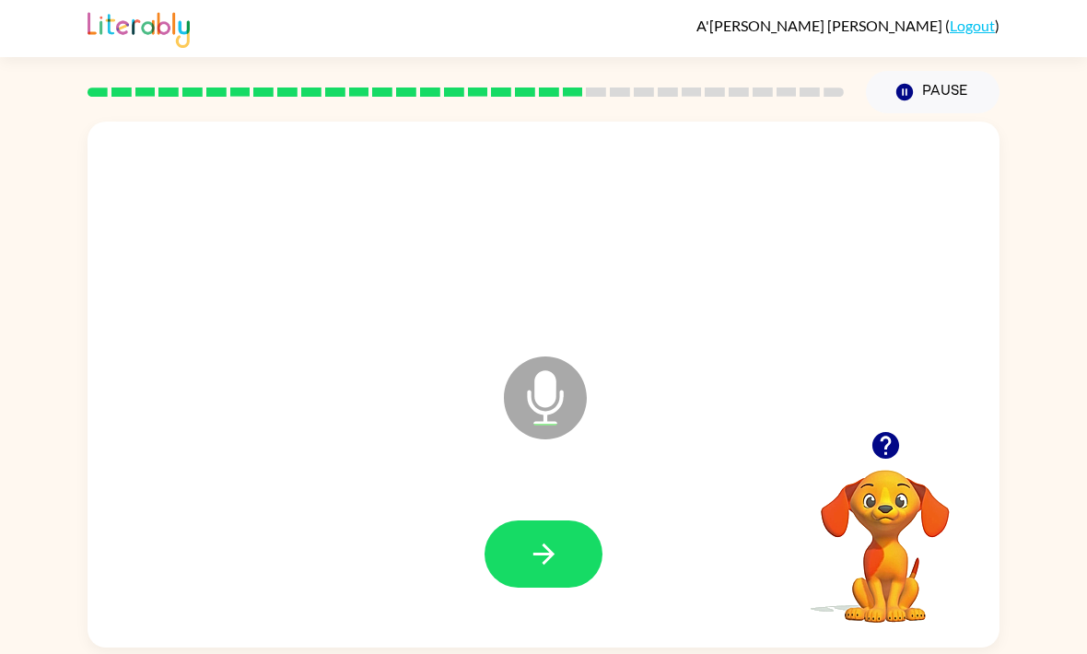
scroll to position [56, 0]
click at [552, 538] on icon "button" at bounding box center [544, 554] width 32 height 32
click at [515, 520] on button "button" at bounding box center [543, 553] width 118 height 67
click at [530, 533] on button "button" at bounding box center [543, 553] width 118 height 67
click at [566, 520] on button "button" at bounding box center [543, 553] width 118 height 67
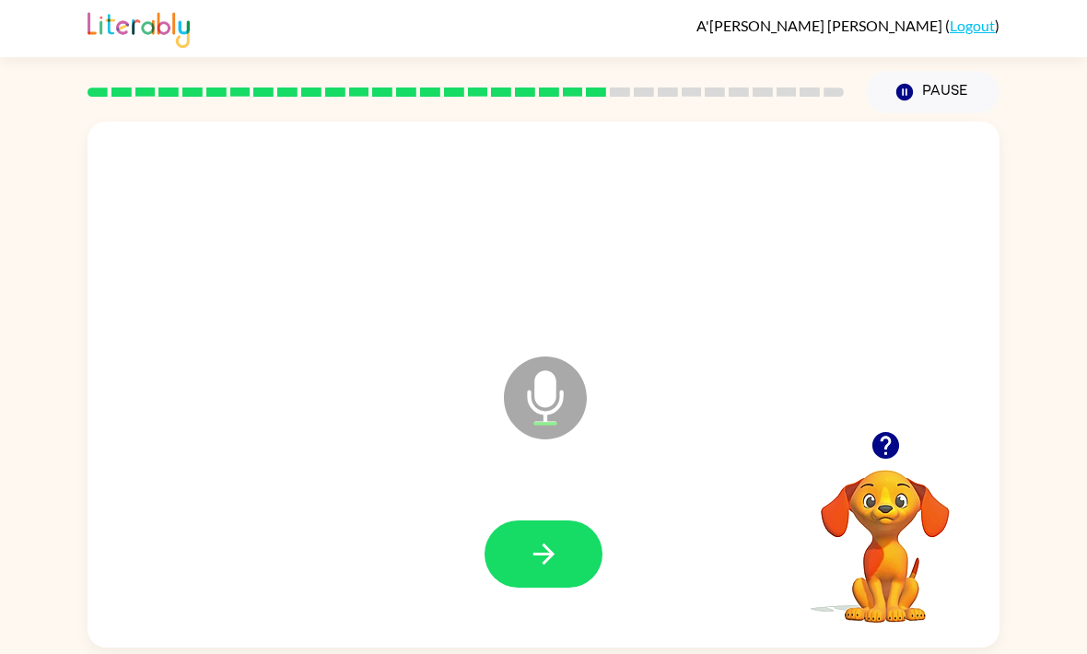
click at [535, 538] on icon "button" at bounding box center [544, 554] width 32 height 32
click at [520, 520] on button "button" at bounding box center [543, 553] width 118 height 67
click at [876, 429] on icon "button" at bounding box center [885, 445] width 32 height 32
click at [559, 538] on icon "button" at bounding box center [544, 554] width 32 height 32
click at [534, 538] on icon "button" at bounding box center [544, 554] width 32 height 32
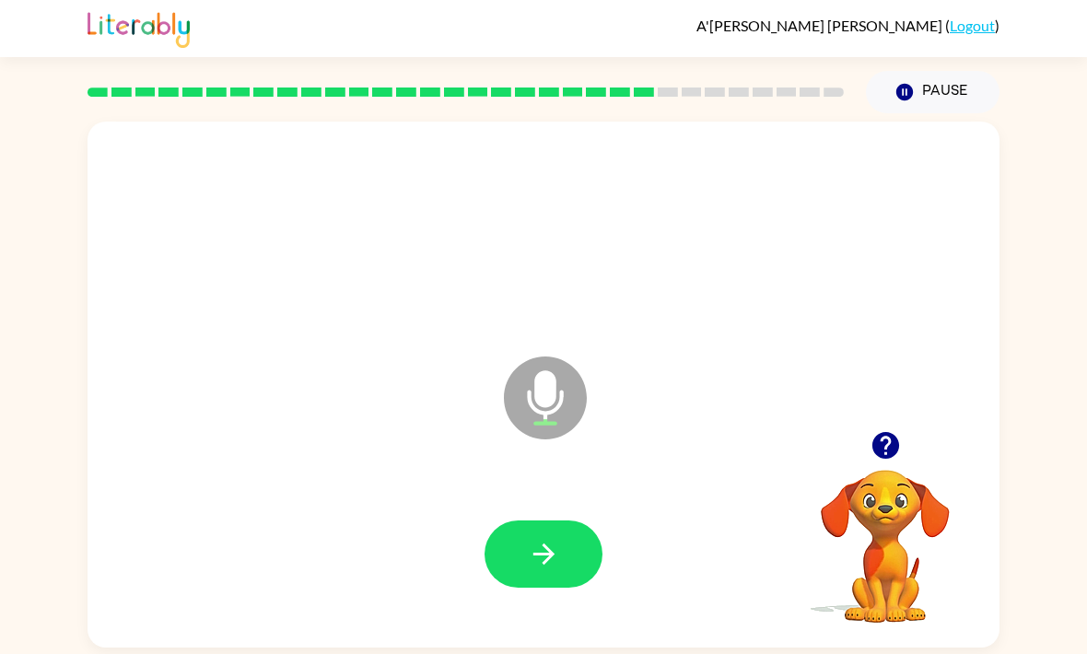
scroll to position [53, 0]
click at [550, 538] on icon "button" at bounding box center [544, 554] width 32 height 32
click at [901, 429] on icon "button" at bounding box center [885, 445] width 32 height 32
click at [538, 538] on icon "button" at bounding box center [544, 554] width 32 height 32
click at [533, 538] on icon "button" at bounding box center [544, 554] width 32 height 32
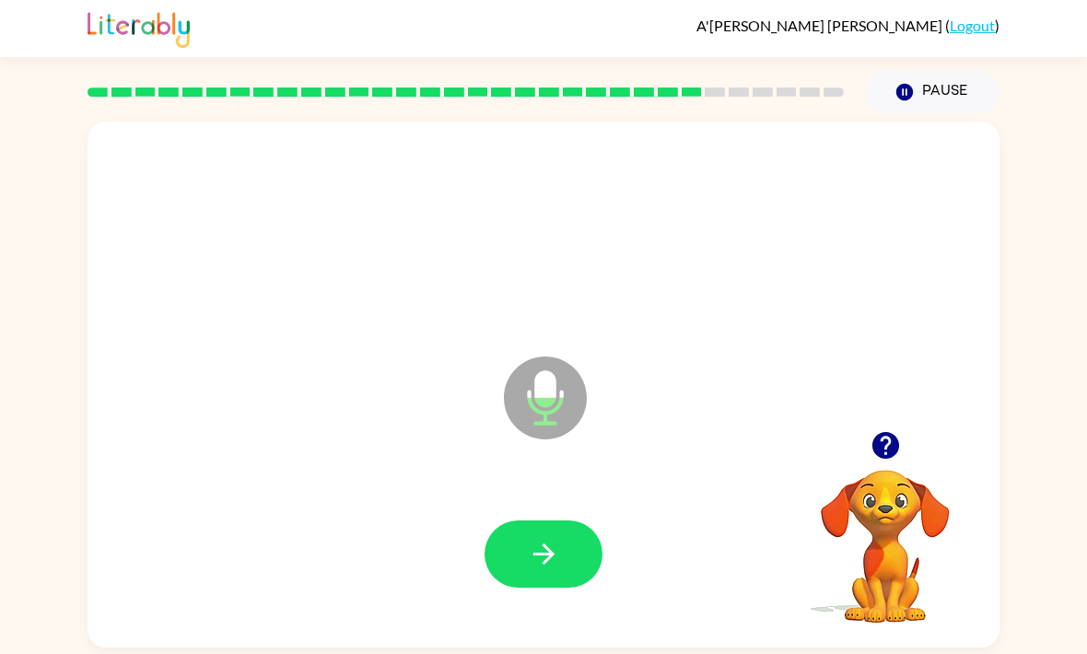
click at [544, 543] on icon "button" at bounding box center [542, 553] width 21 height 21
click at [526, 520] on button "button" at bounding box center [543, 553] width 118 height 67
click at [544, 538] on icon "button" at bounding box center [544, 554] width 32 height 32
click at [550, 543] on icon "button" at bounding box center [542, 553] width 21 height 21
click at [574, 520] on button "button" at bounding box center [543, 553] width 118 height 67
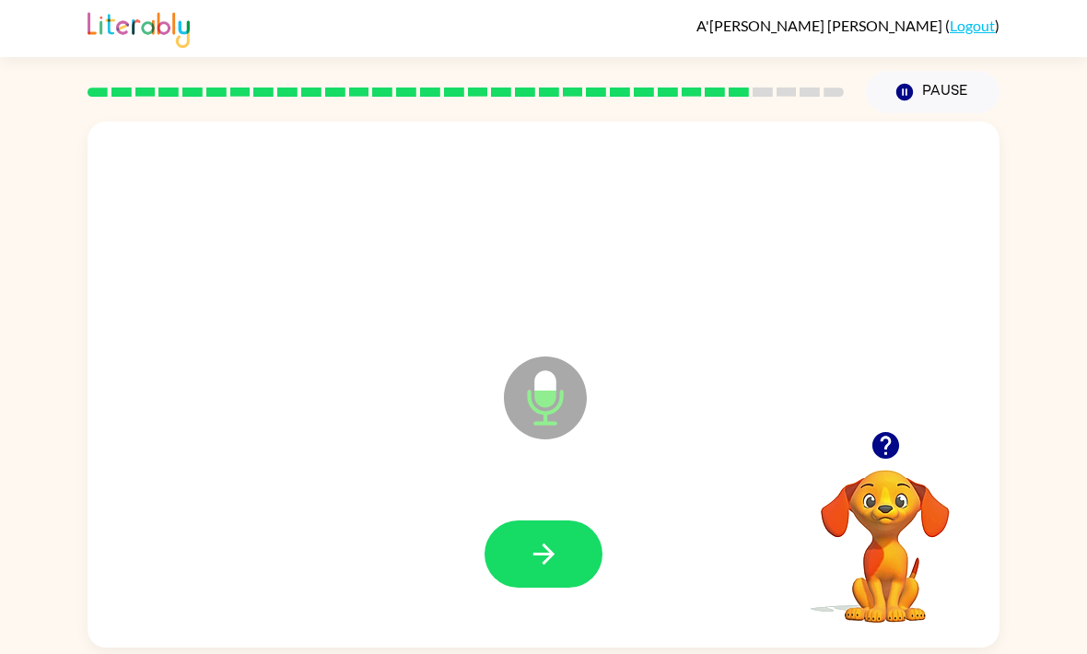
click at [525, 520] on button "button" at bounding box center [543, 553] width 118 height 67
click at [536, 538] on icon "button" at bounding box center [544, 554] width 32 height 32
click at [543, 543] on icon "button" at bounding box center [542, 553] width 21 height 21
click at [561, 520] on button "button" at bounding box center [543, 553] width 118 height 67
click at [541, 538] on icon "button" at bounding box center [544, 554] width 32 height 32
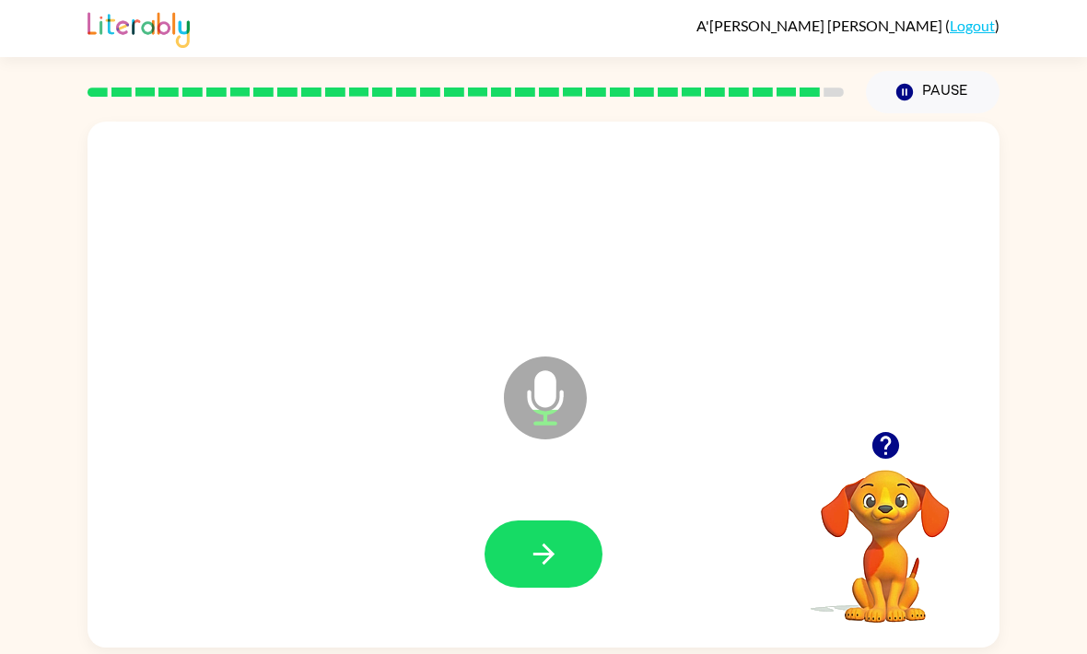
click at [556, 538] on icon "button" at bounding box center [544, 554] width 32 height 32
click at [542, 543] on icon "button" at bounding box center [542, 553] width 21 height 21
